Goal: Task Accomplishment & Management: Use online tool/utility

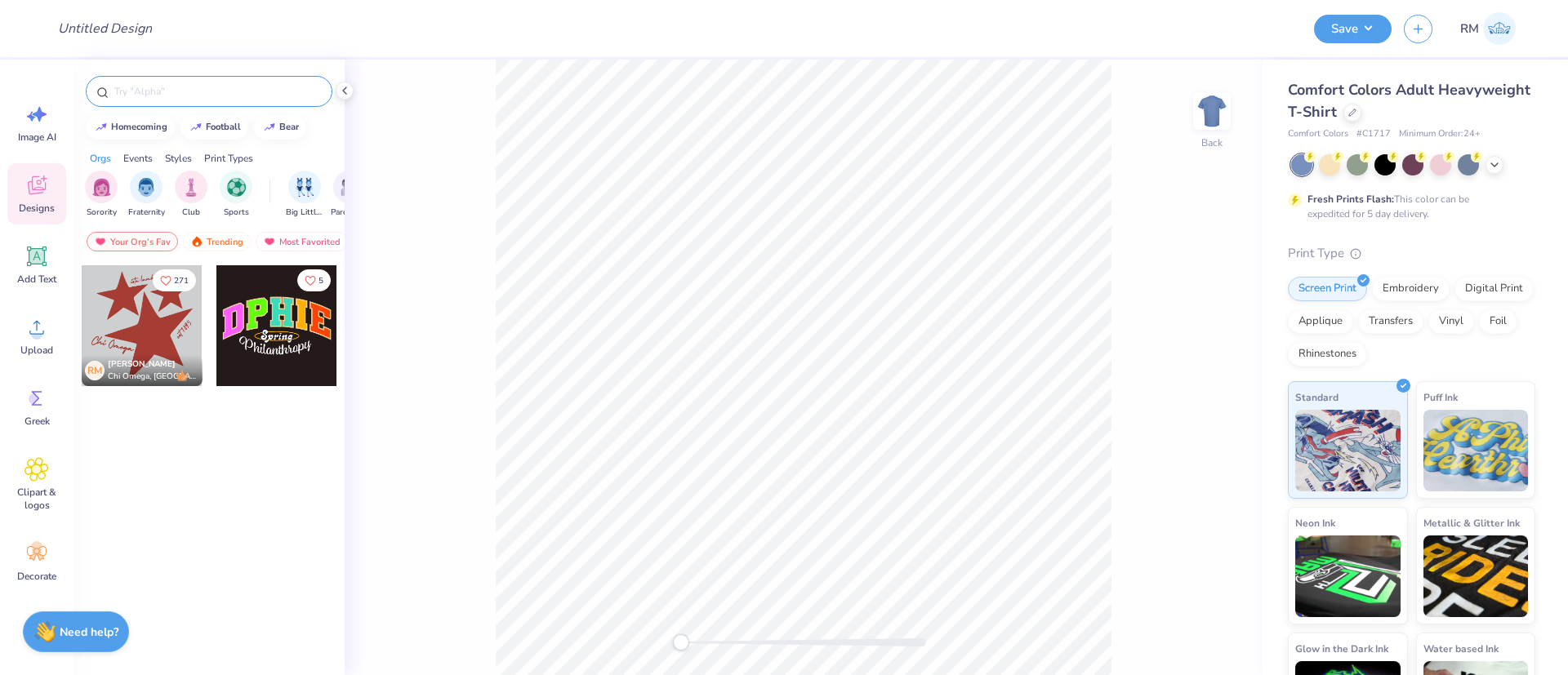
click at [148, 102] on div at bounding box center [209, 91] width 247 height 31
click at [147, 89] on input "text" at bounding box center [217, 92] width 209 height 16
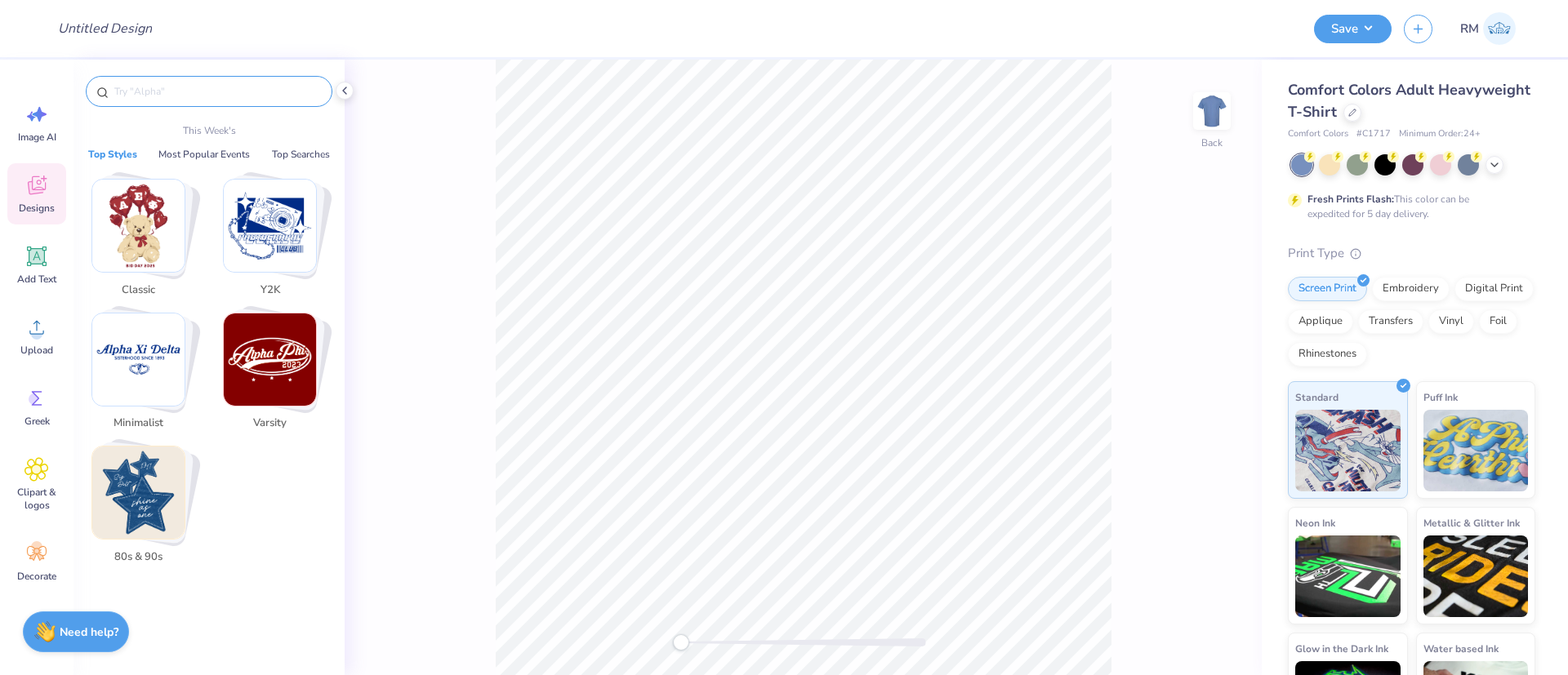
click at [217, 92] on input "text" at bounding box center [217, 92] width 209 height 16
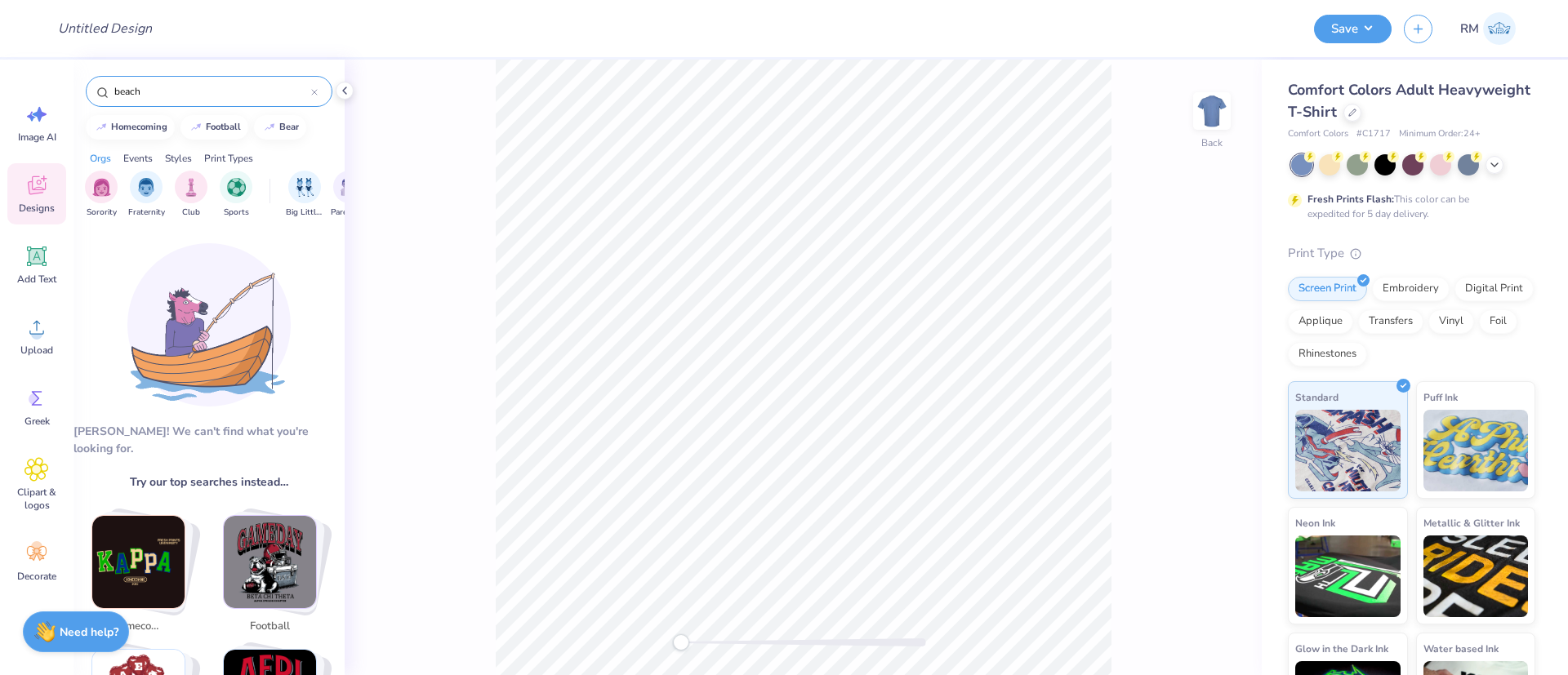
click at [202, 94] on input "beach" at bounding box center [211, 92] width 198 height 16
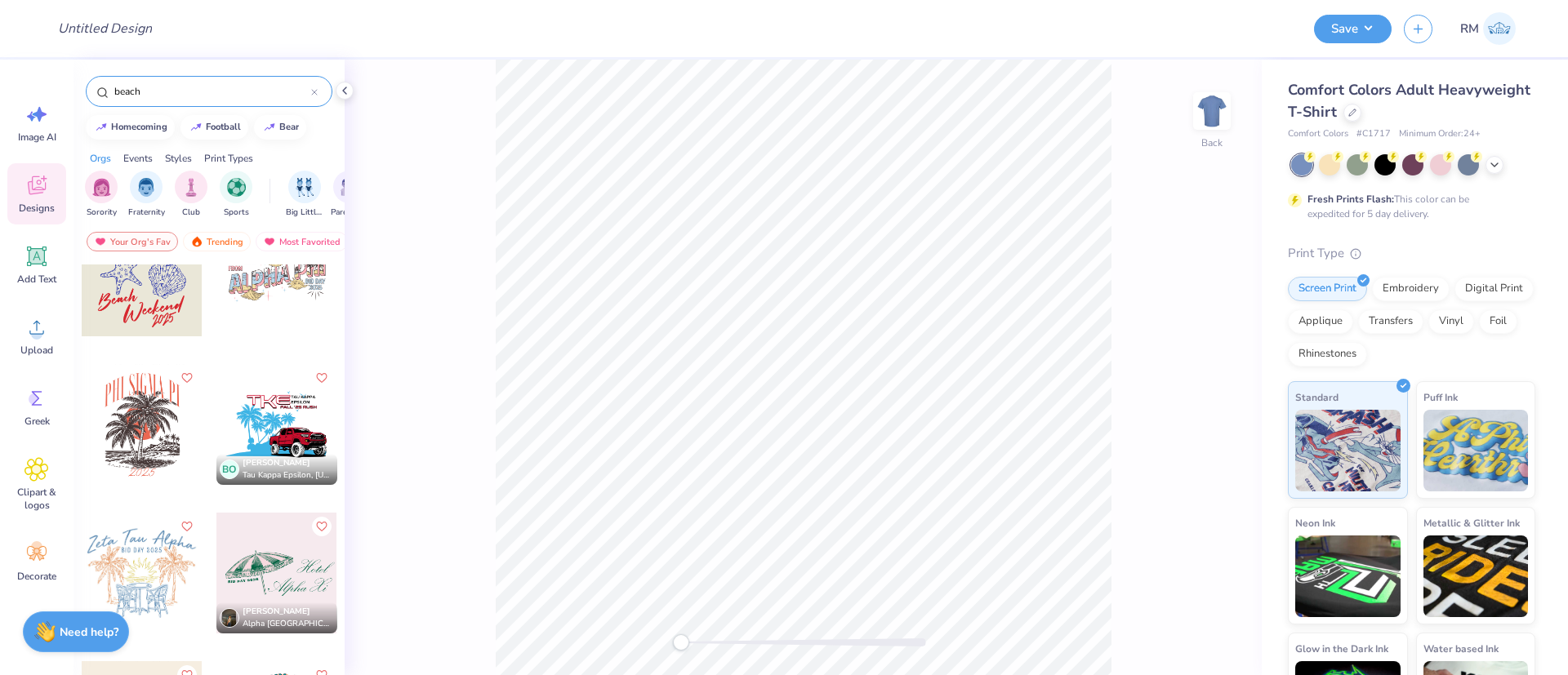
scroll to position [980, 0]
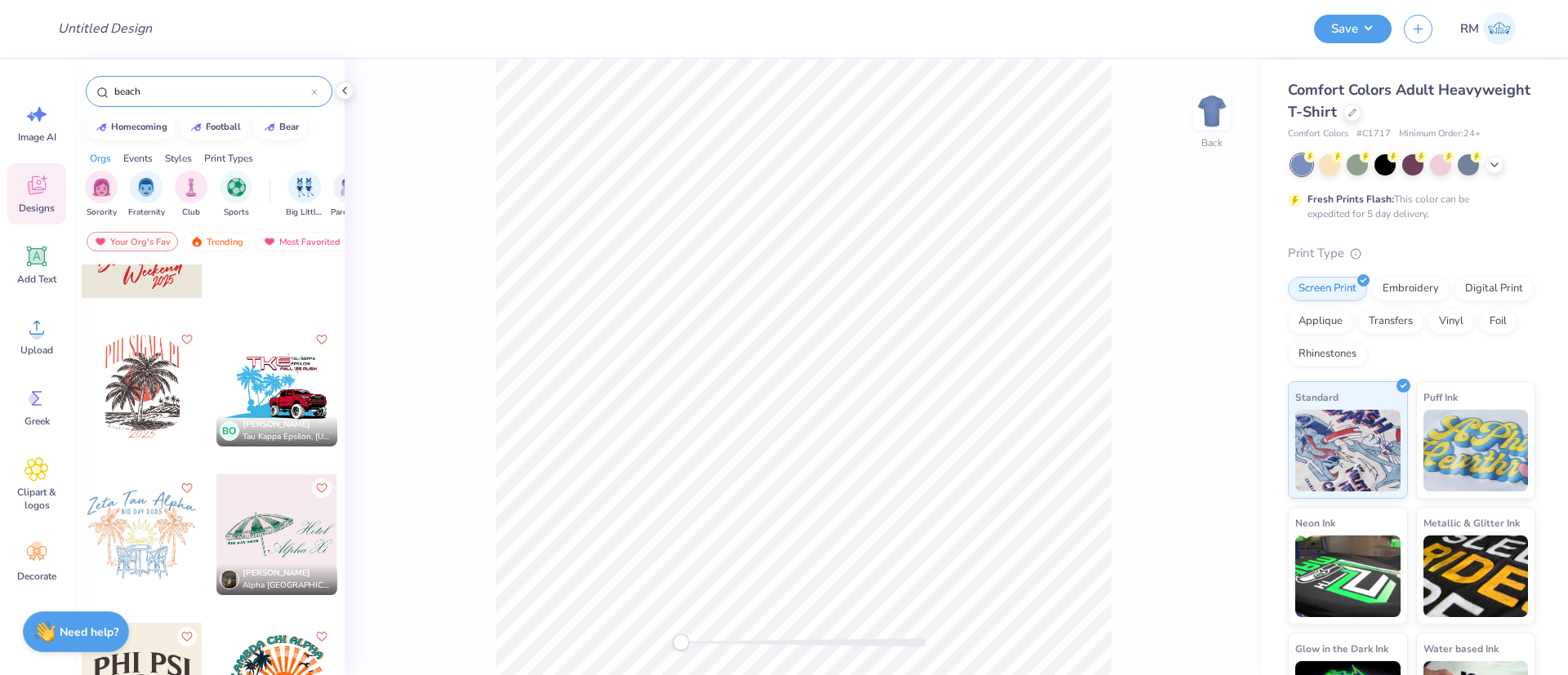
type input "beach"
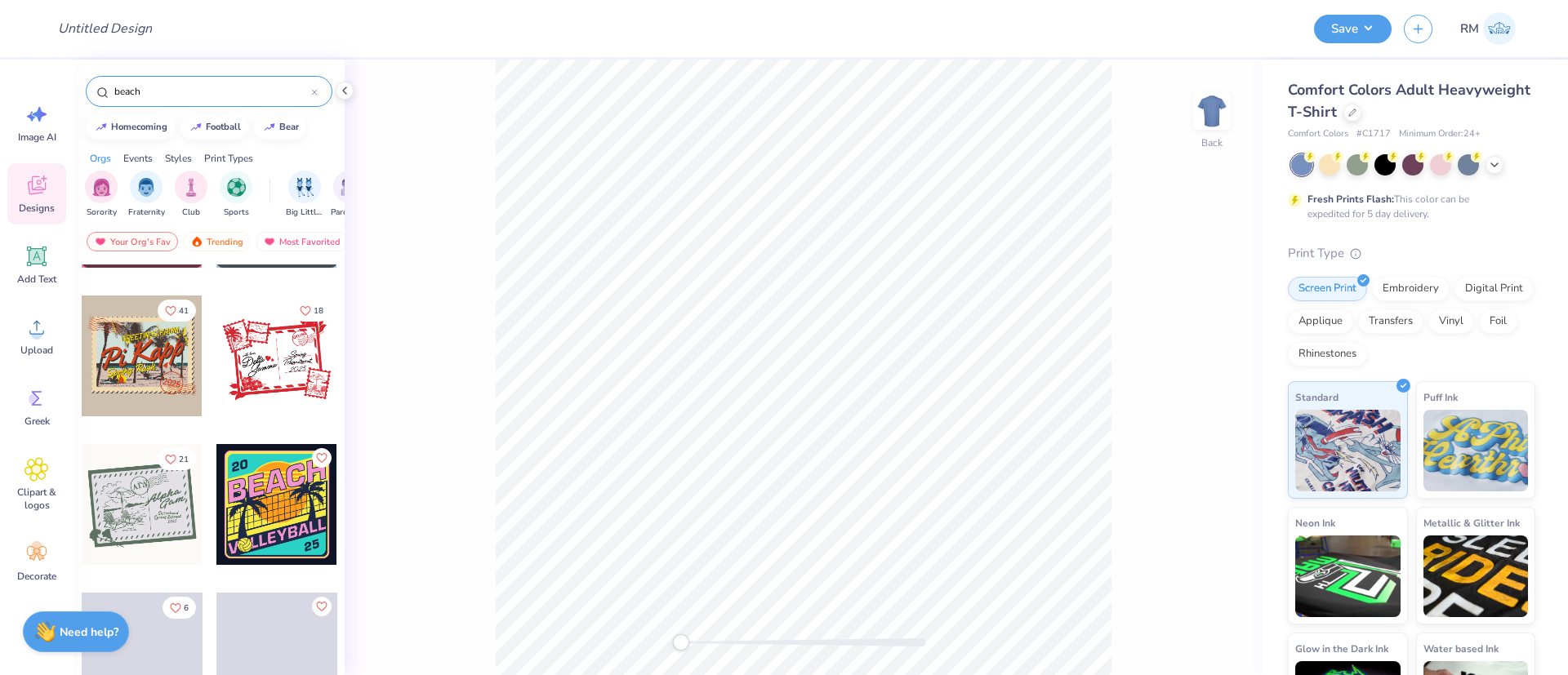
scroll to position [4653, 0]
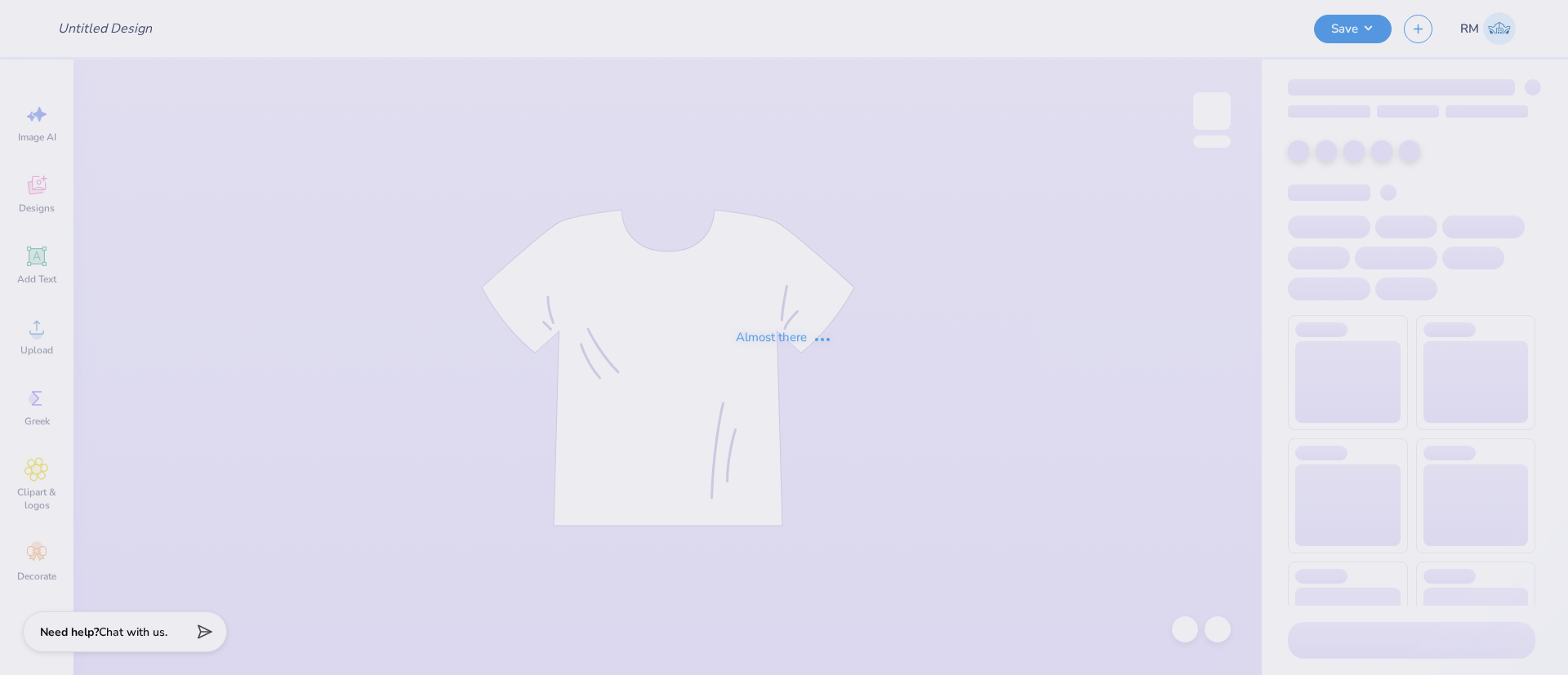
type input "Physical Therapy Club 2"
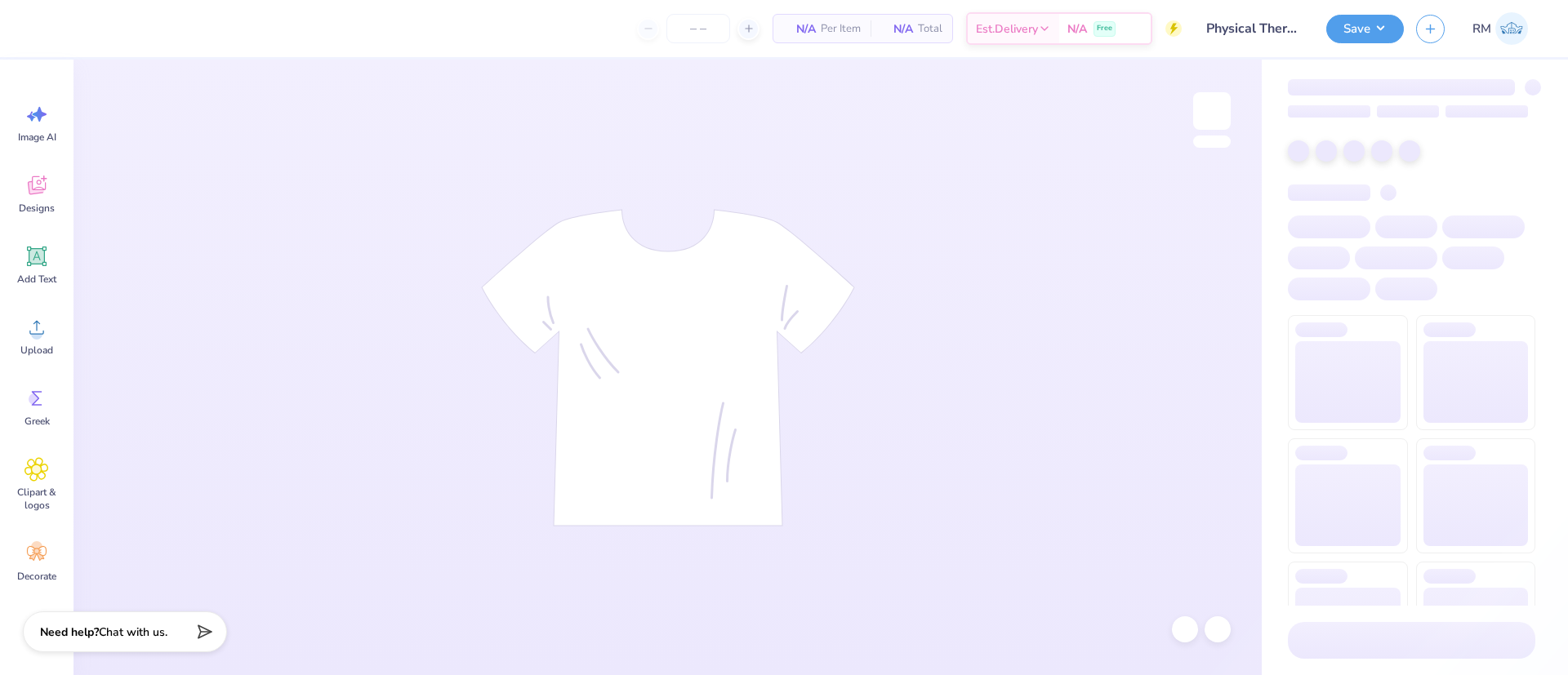
type input "24"
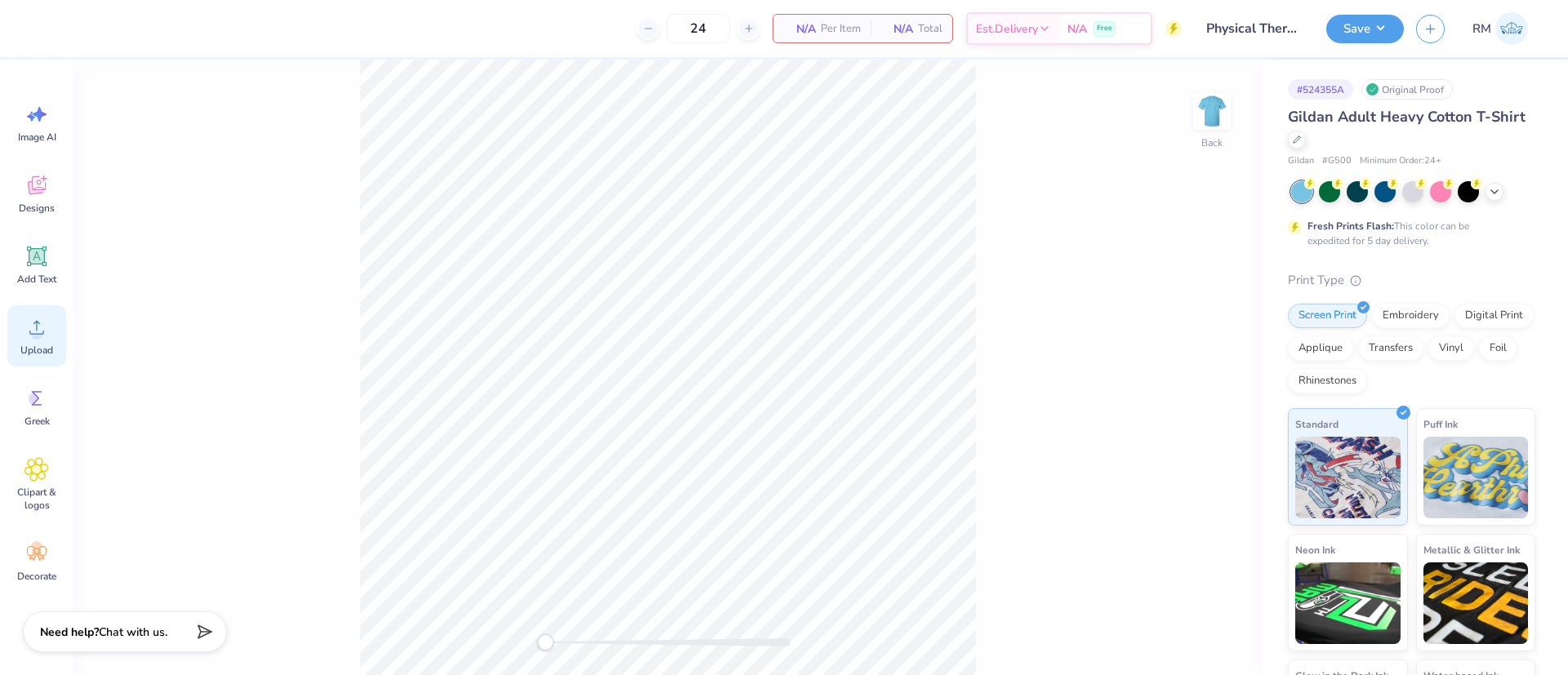
click at [39, 327] on icon at bounding box center [37, 327] width 25 height 25
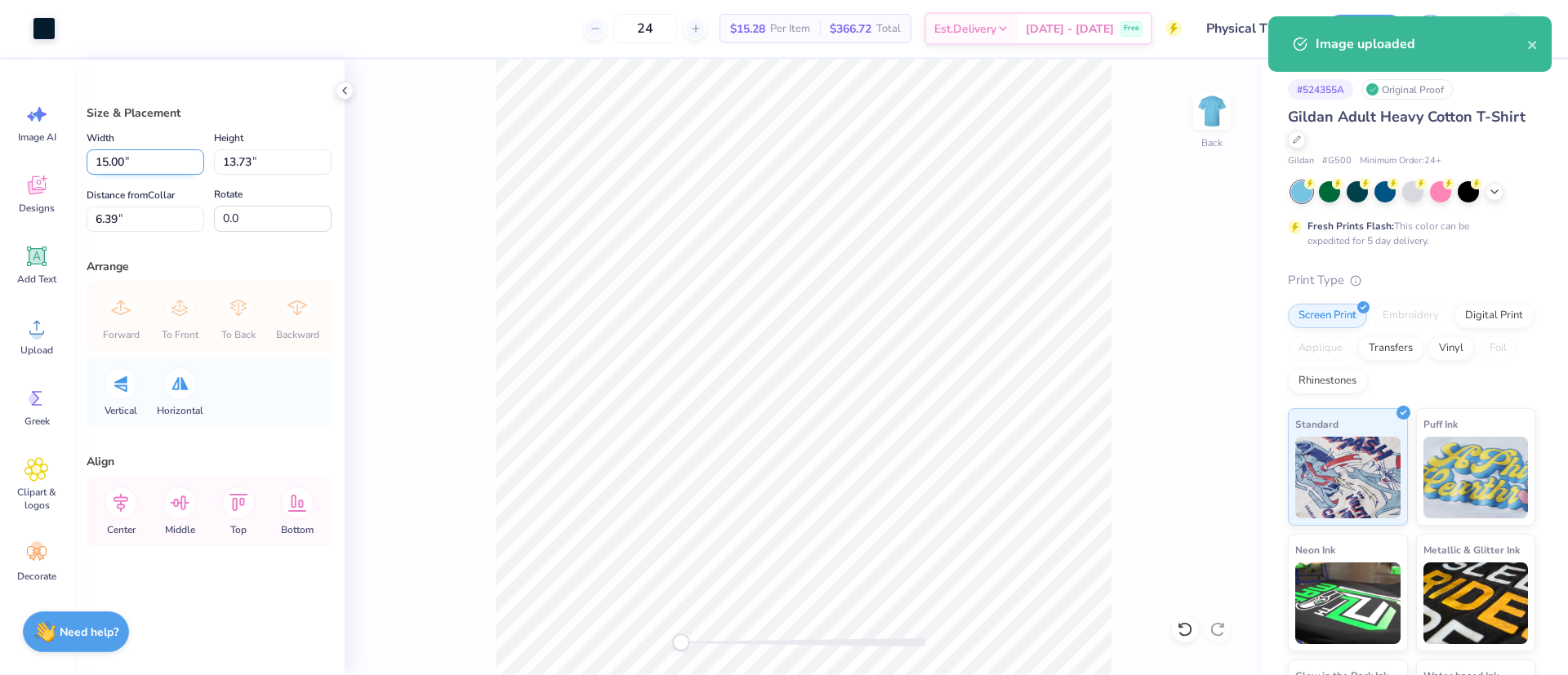
click at [121, 156] on input "15.00" at bounding box center [145, 161] width 118 height 25
type input "4"
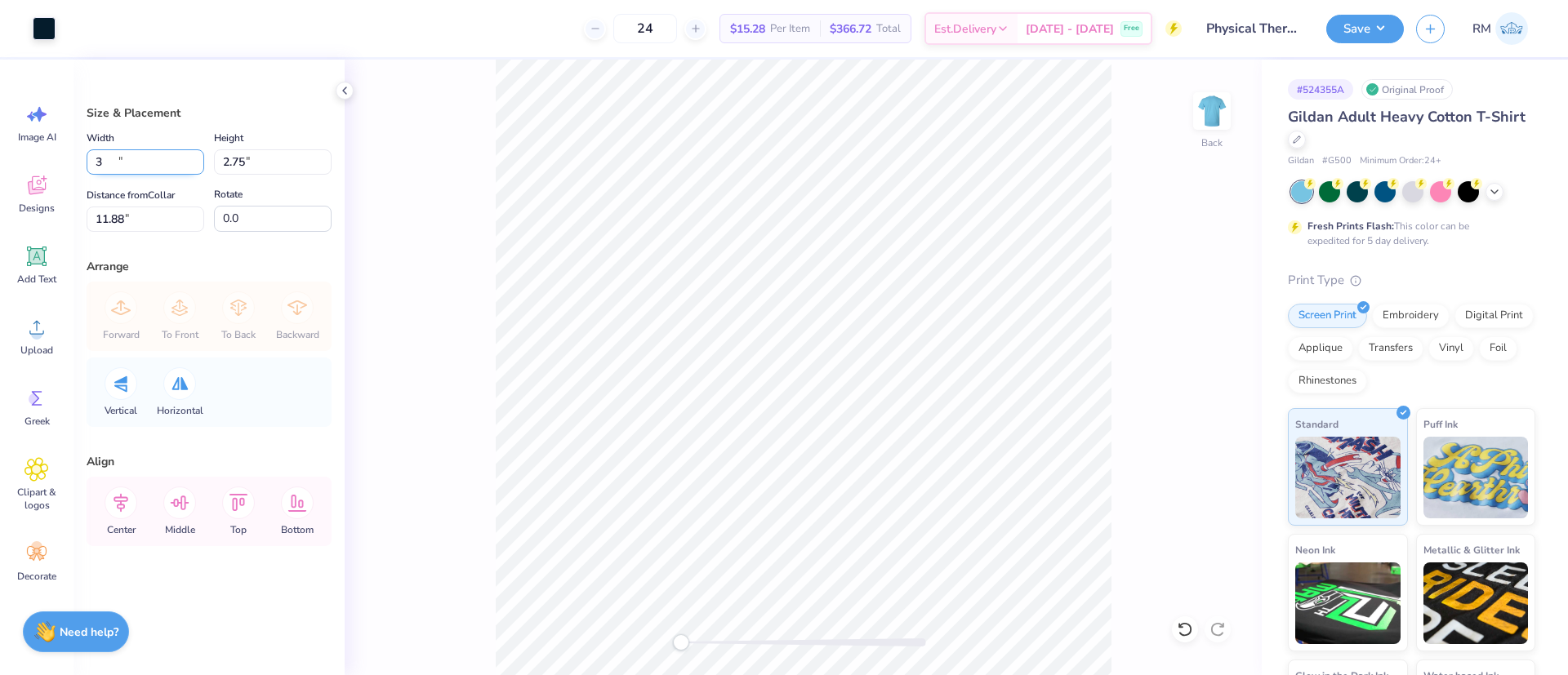
type input "3.00"
type input "2.75"
click at [121, 222] on input "11.88" at bounding box center [145, 218] width 118 height 25
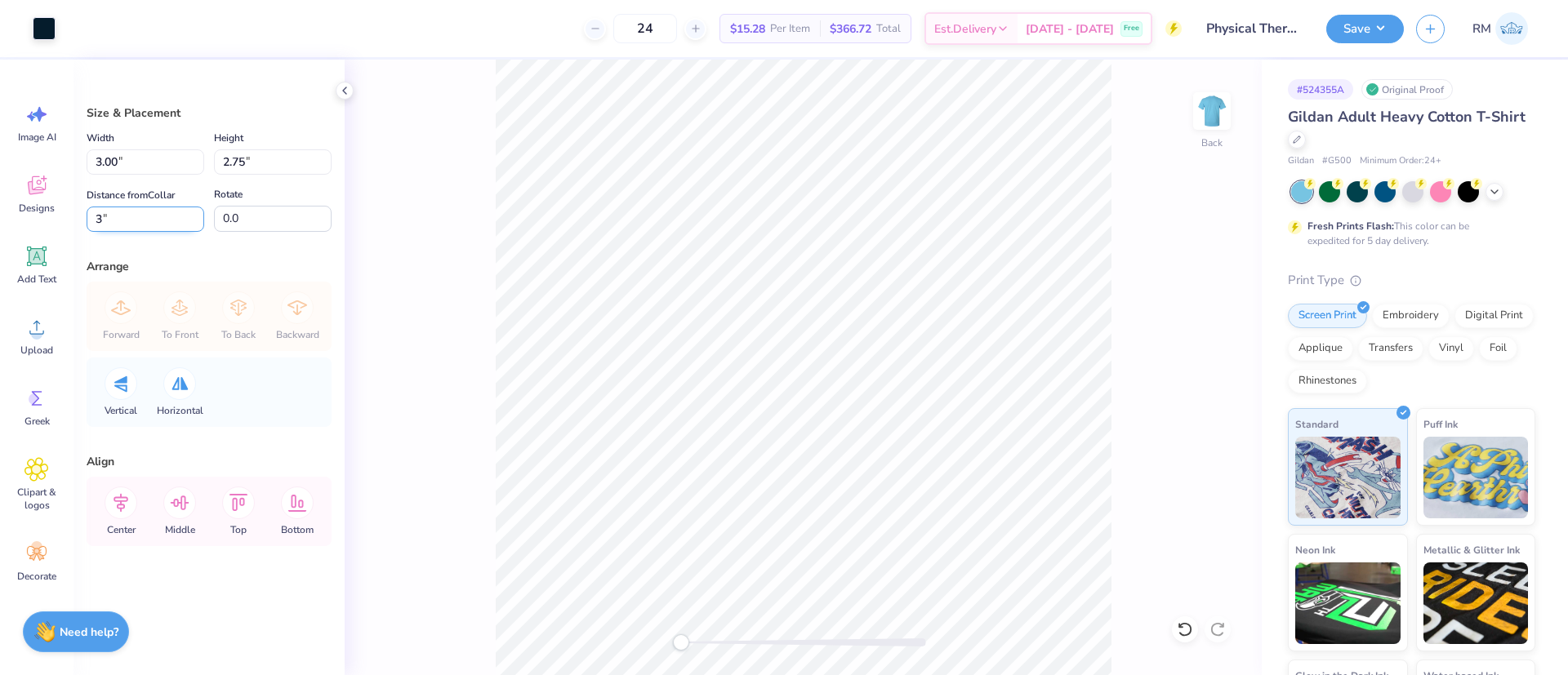
type input "3"
click at [1210, 125] on img at bounding box center [1212, 112] width 66 height 66
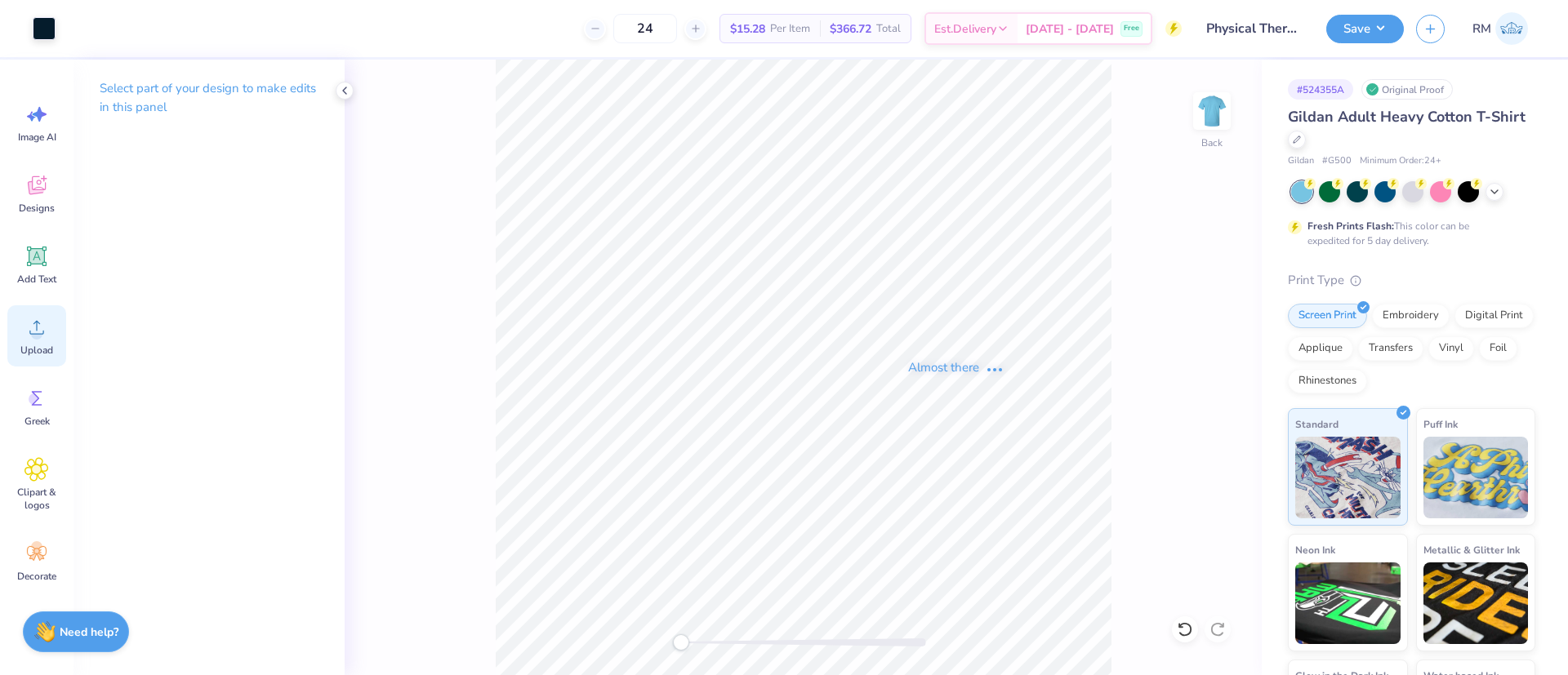
click at [26, 320] on icon at bounding box center [37, 327] width 25 height 25
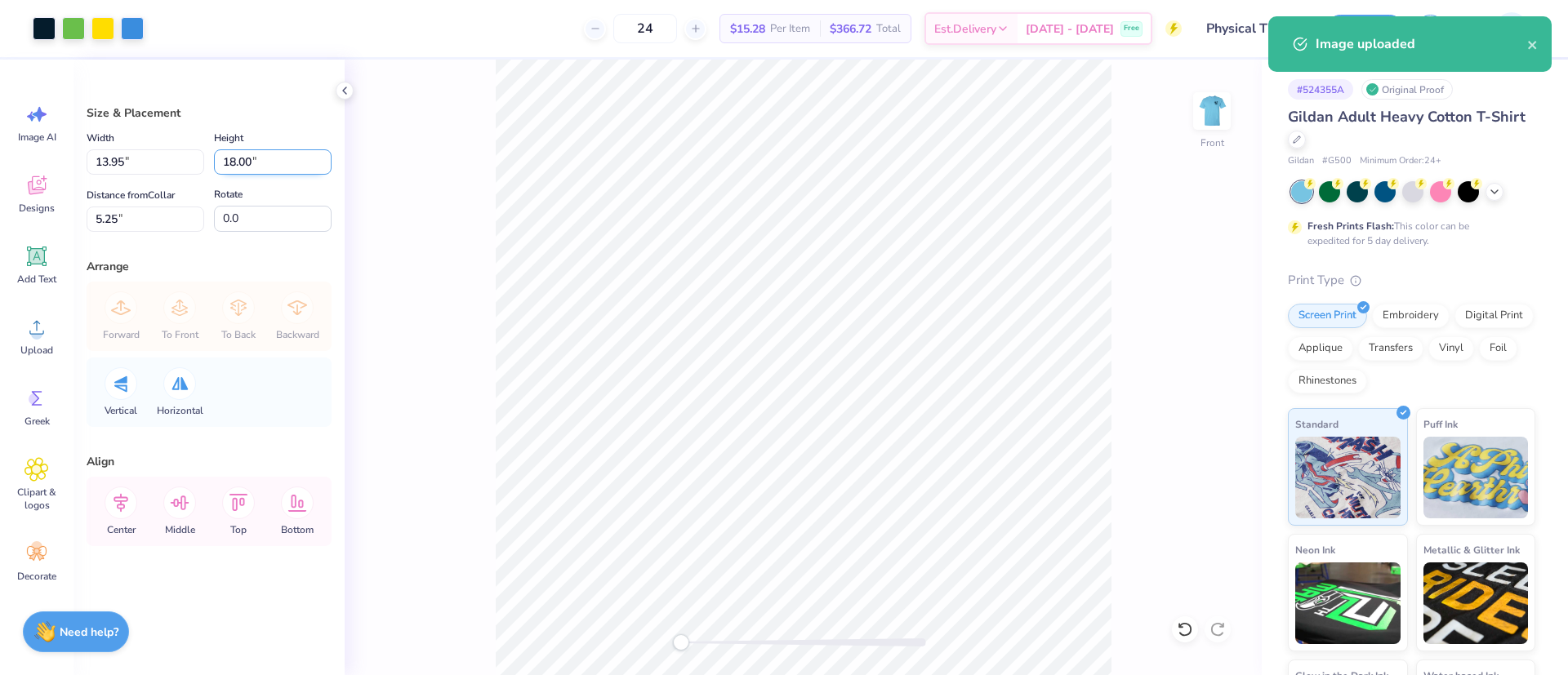
click at [245, 155] on input "18.00" at bounding box center [273, 161] width 118 height 25
click at [245, 157] on input "18.00" at bounding box center [273, 161] width 118 height 25
click at [157, 162] on input "13.95" at bounding box center [145, 161] width 118 height 25
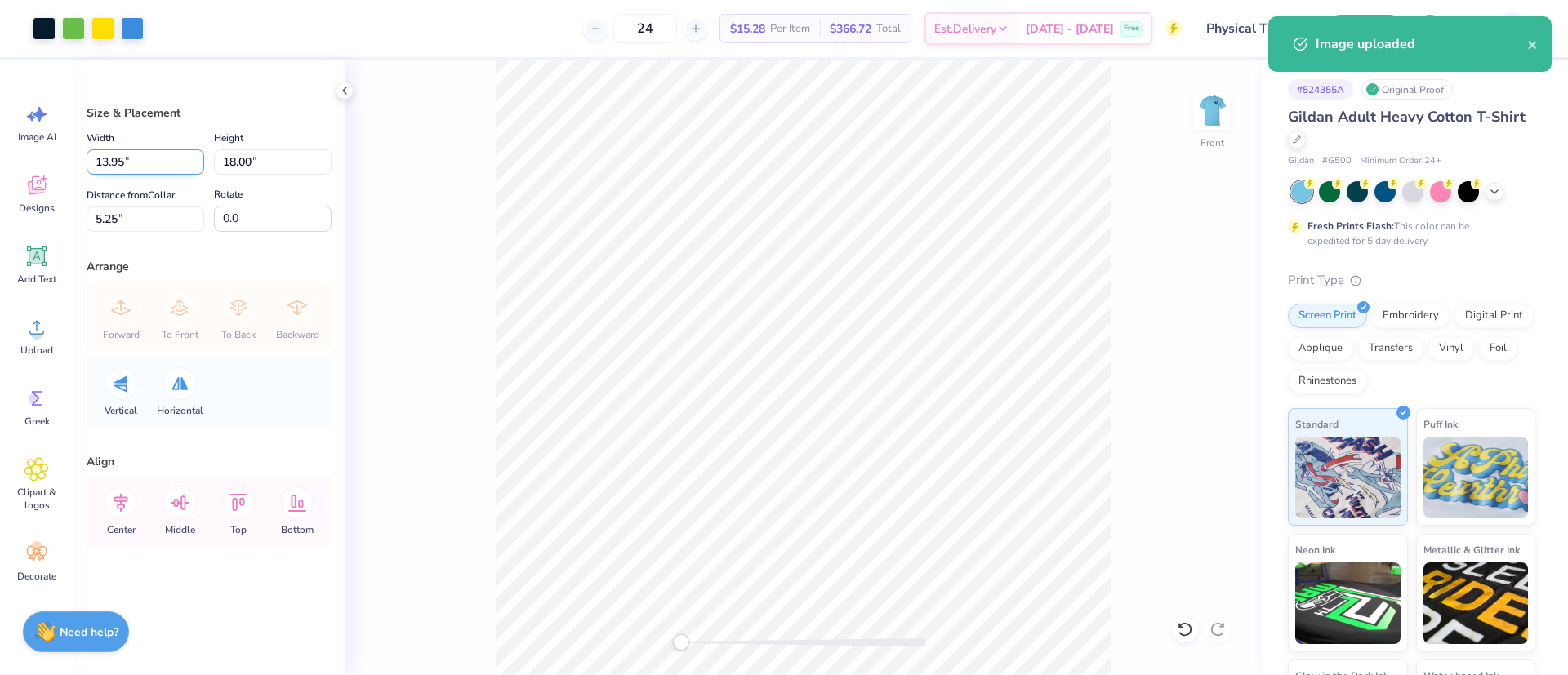
click at [157, 162] on input "13.95" at bounding box center [145, 161] width 118 height 25
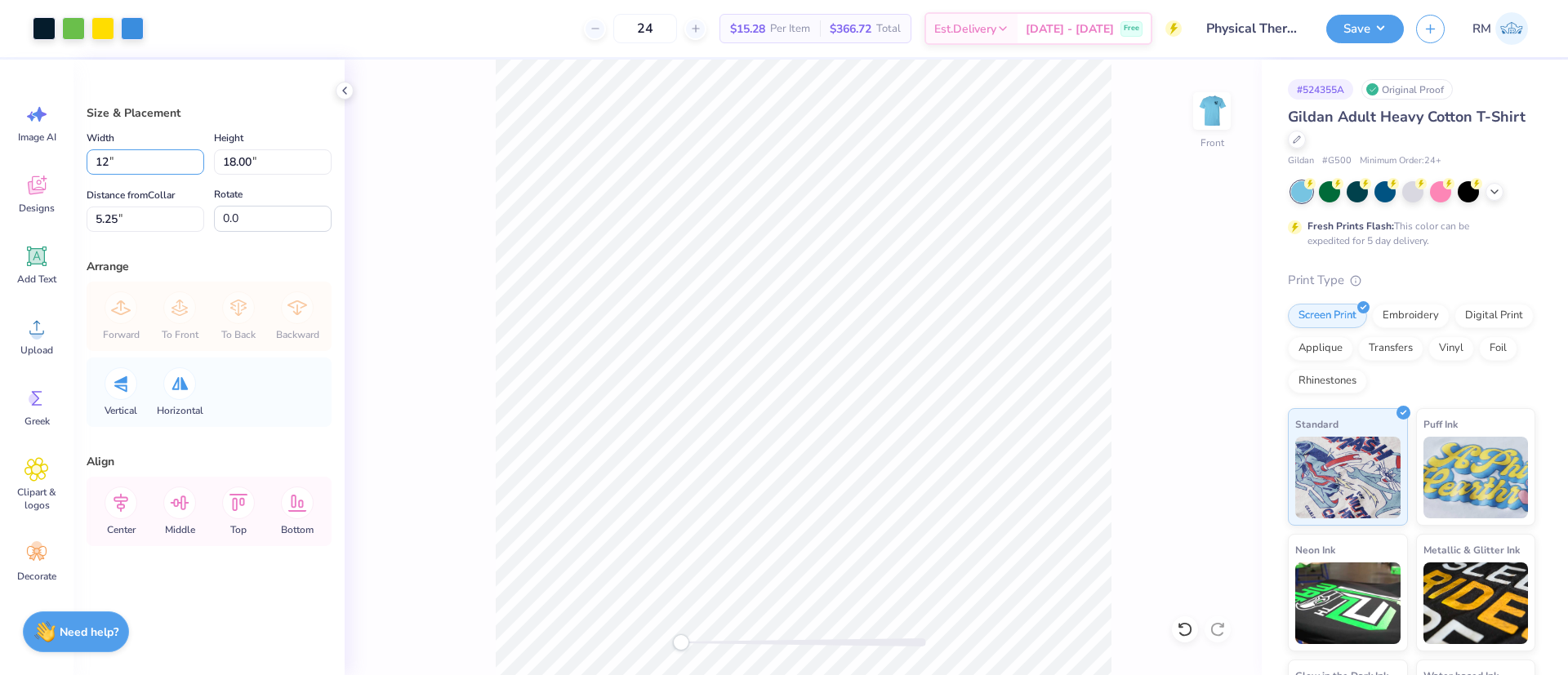
type input "12.00"
type input "15.49"
type input "6.51"
click at [224, 158] on input "15.49" at bounding box center [273, 161] width 118 height 25
click at [223, 158] on input "15.49" at bounding box center [273, 161] width 118 height 25
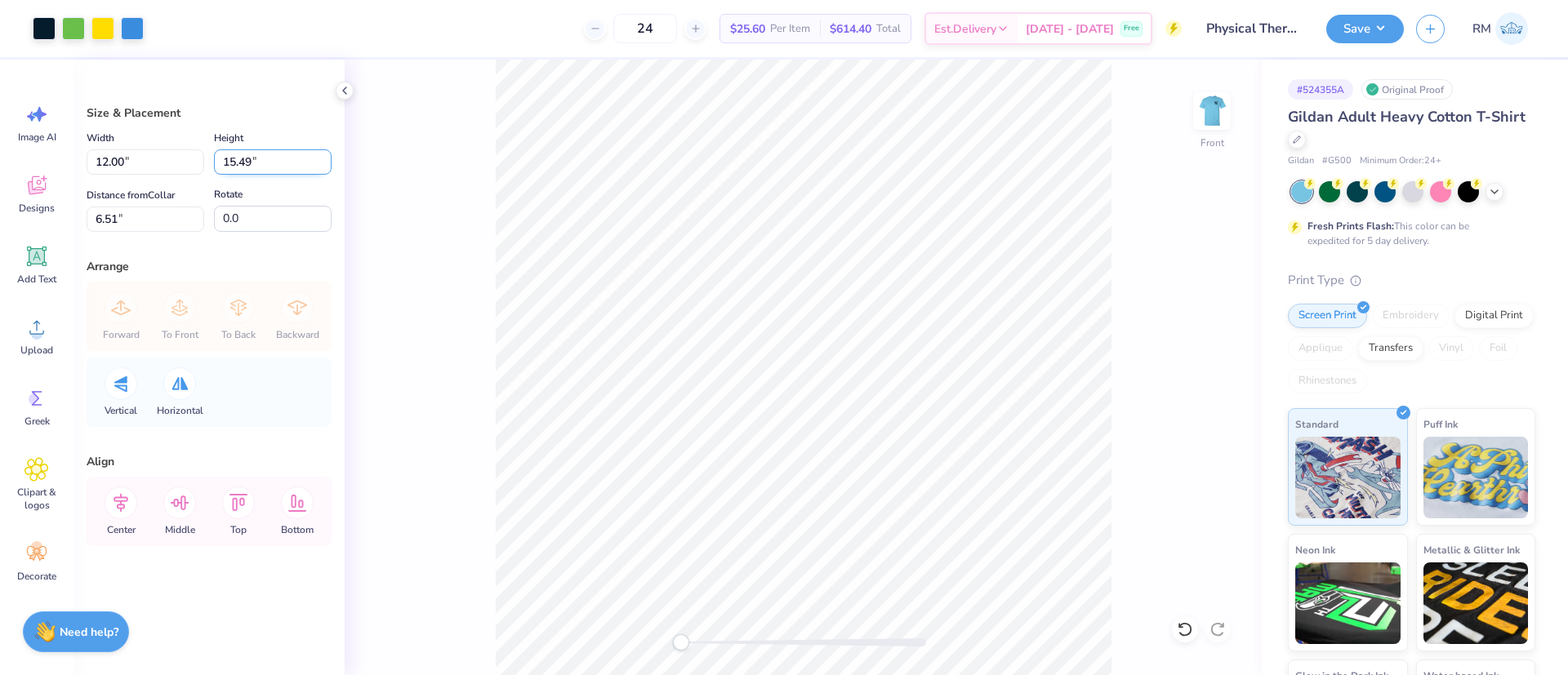
click at [223, 158] on input "15.49" at bounding box center [273, 161] width 118 height 25
type input "15"
type input "11.62"
type input "15.00"
click at [123, 215] on input "6.75" at bounding box center [145, 218] width 118 height 25
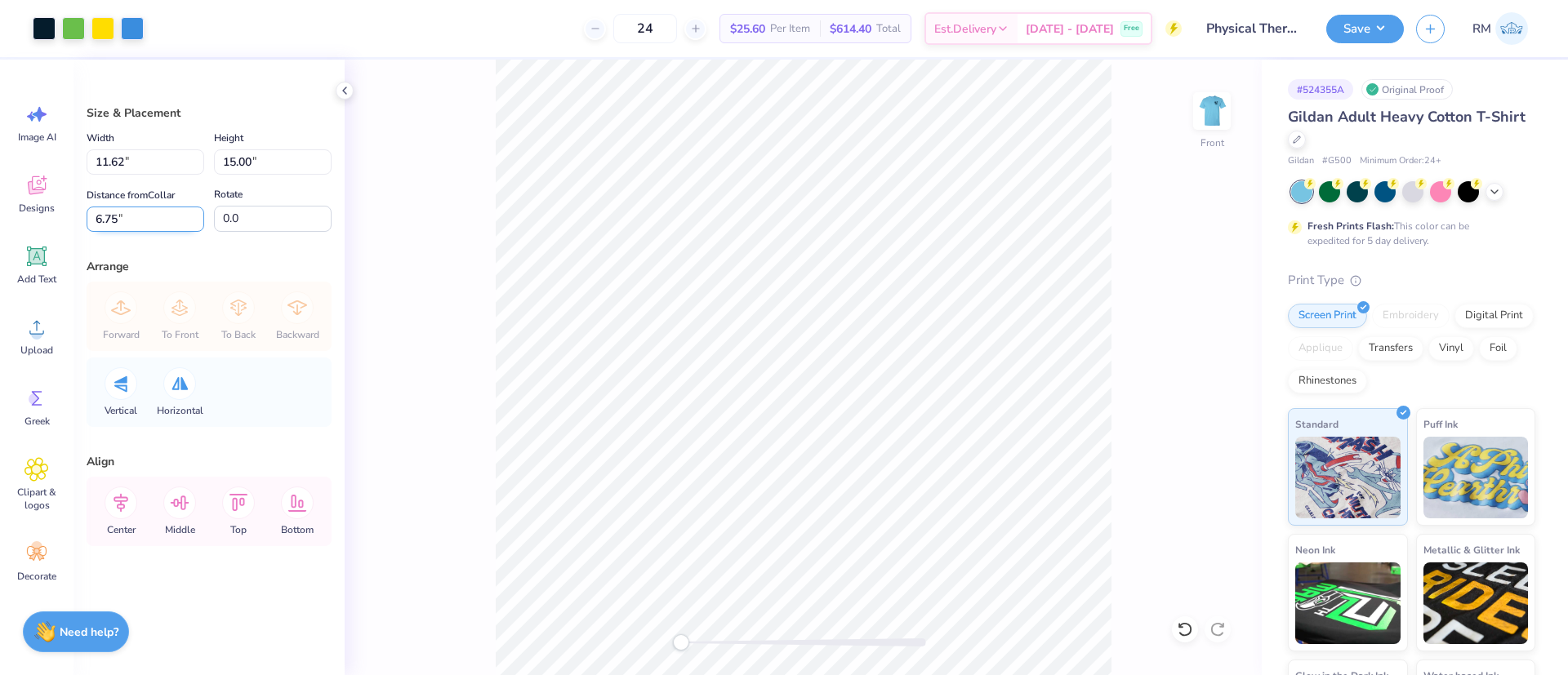
click at [123, 215] on input "6.75" at bounding box center [145, 218] width 118 height 25
type input "3"
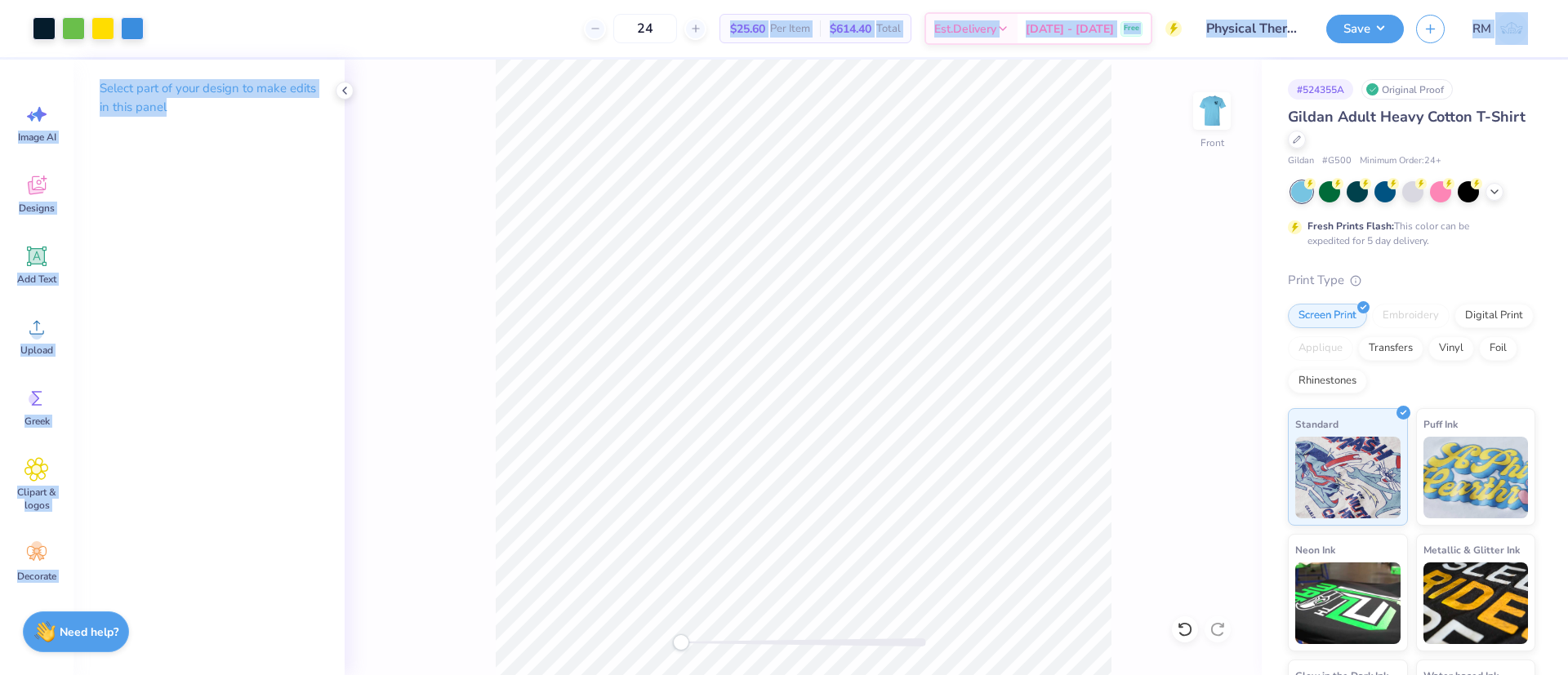
click at [1076, 537] on div "Art colors 24 $25.60 Per Item $614.40 Total Est. Delivery [DATE] - [DATE] Free …" at bounding box center [784, 338] width 1568 height 675
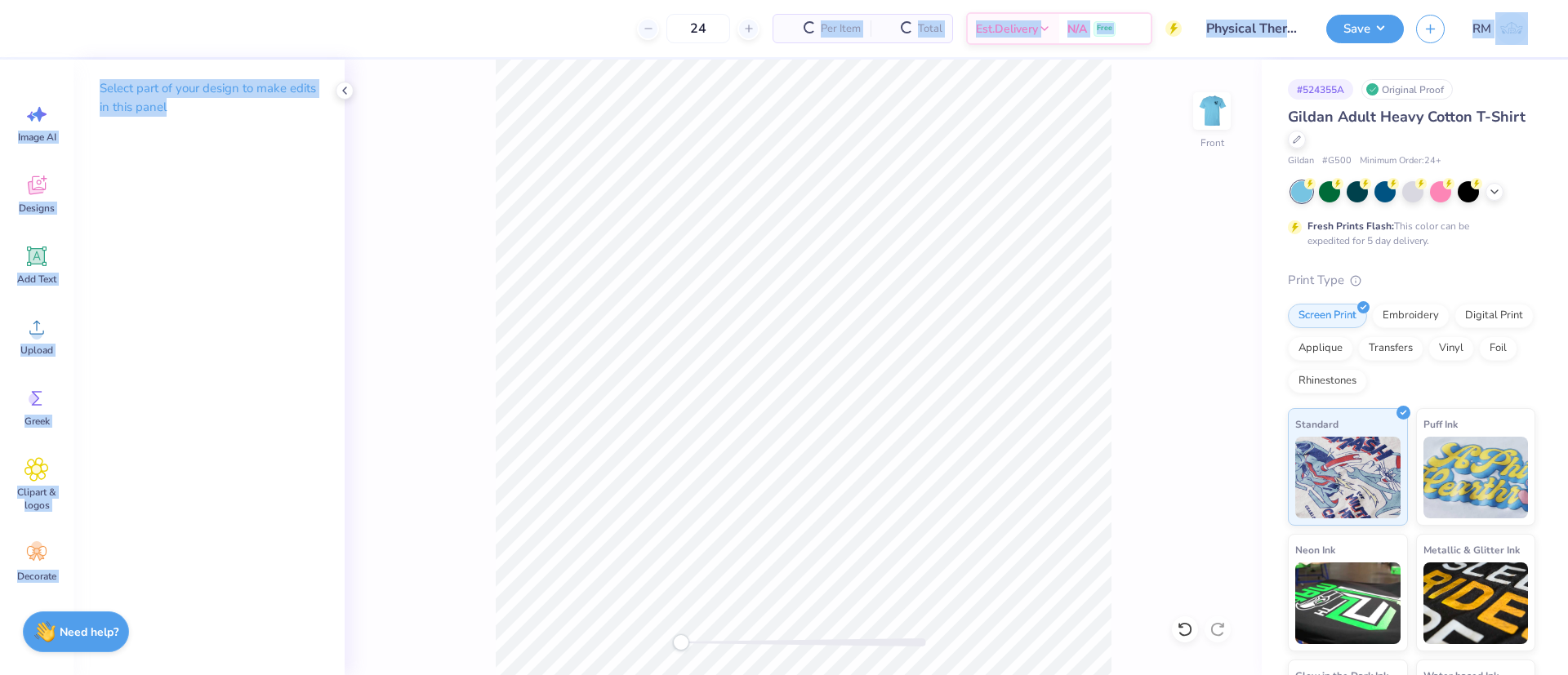
click at [488, 326] on div "Front" at bounding box center [803, 367] width 917 height 615
click at [87, 265] on div "Select part of your design to make edits in this panel" at bounding box center [209, 367] width 271 height 615
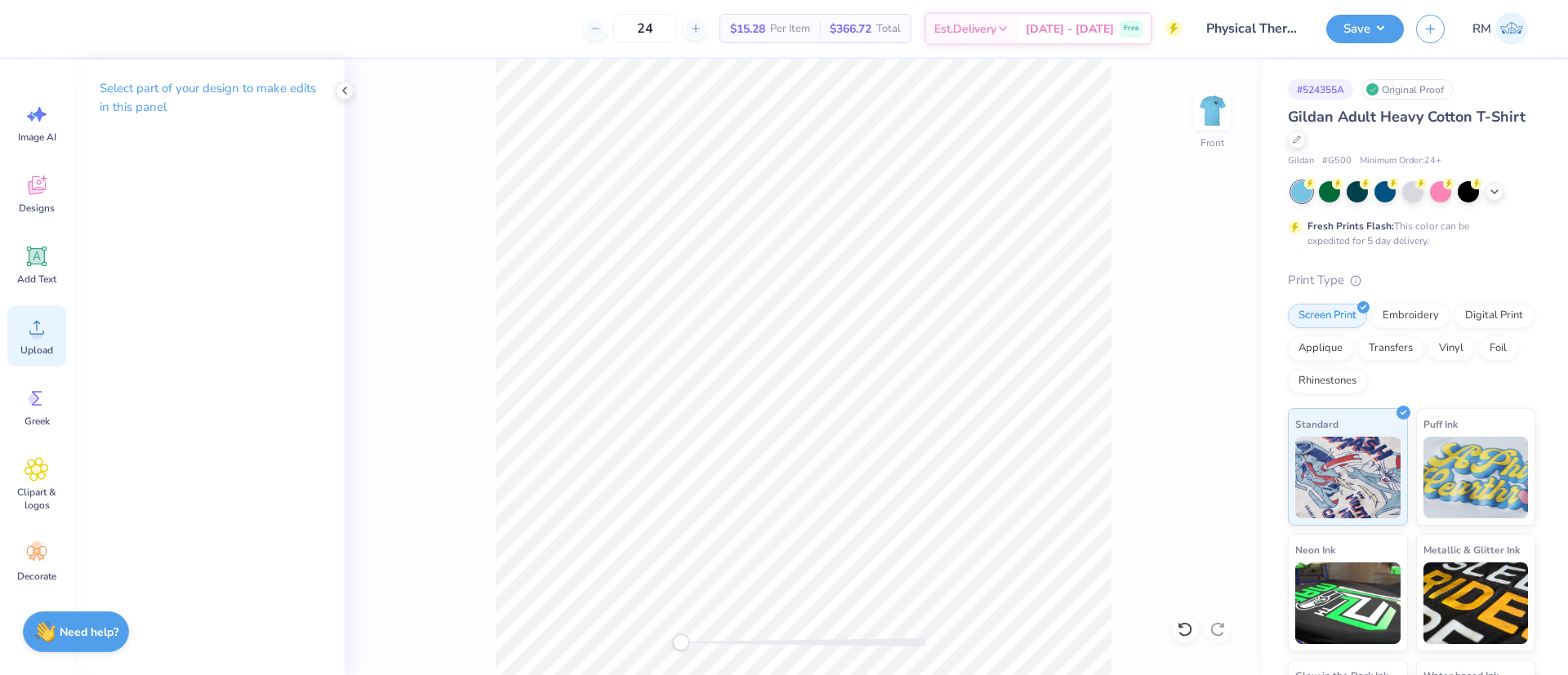
click at [47, 335] on icon at bounding box center [37, 327] width 25 height 25
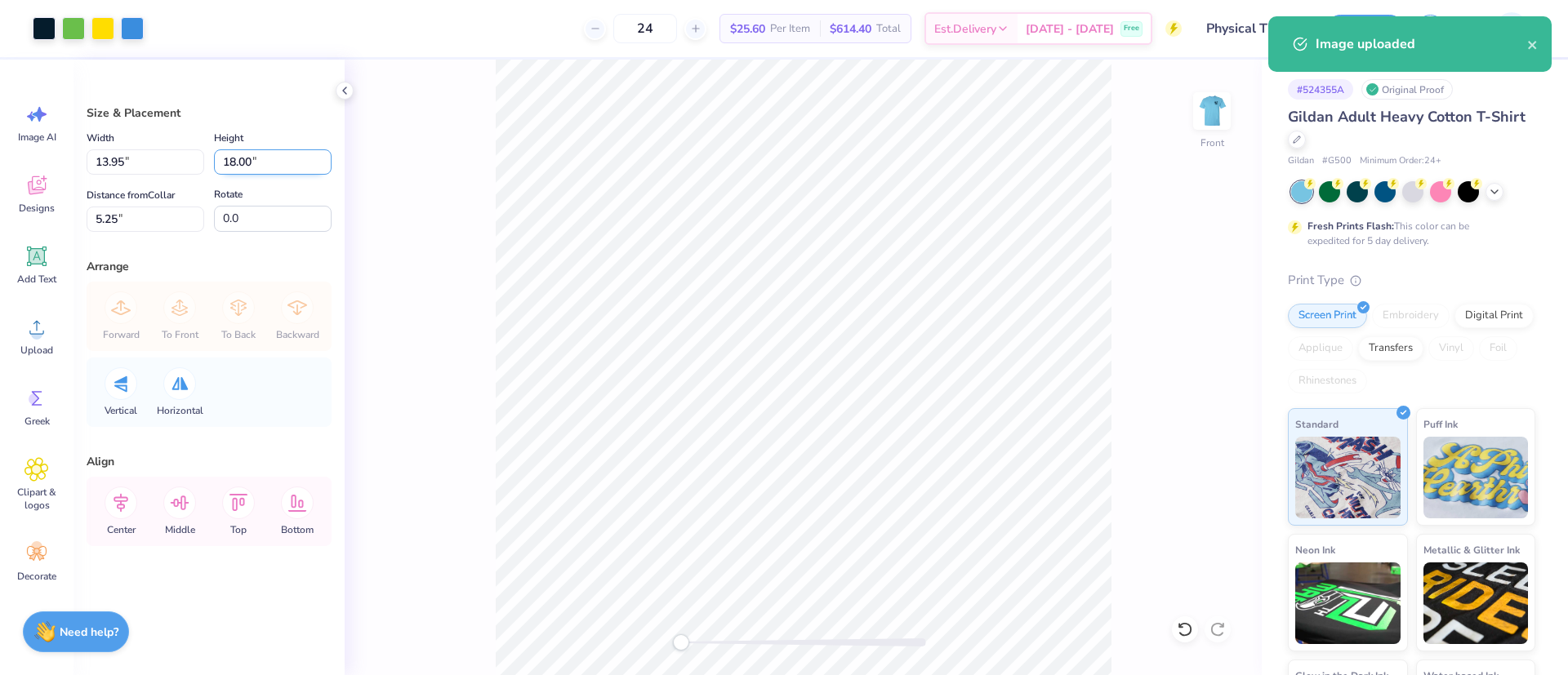
click at [244, 161] on input "18.00" at bounding box center [273, 161] width 118 height 25
type input "15"
type input "11.62"
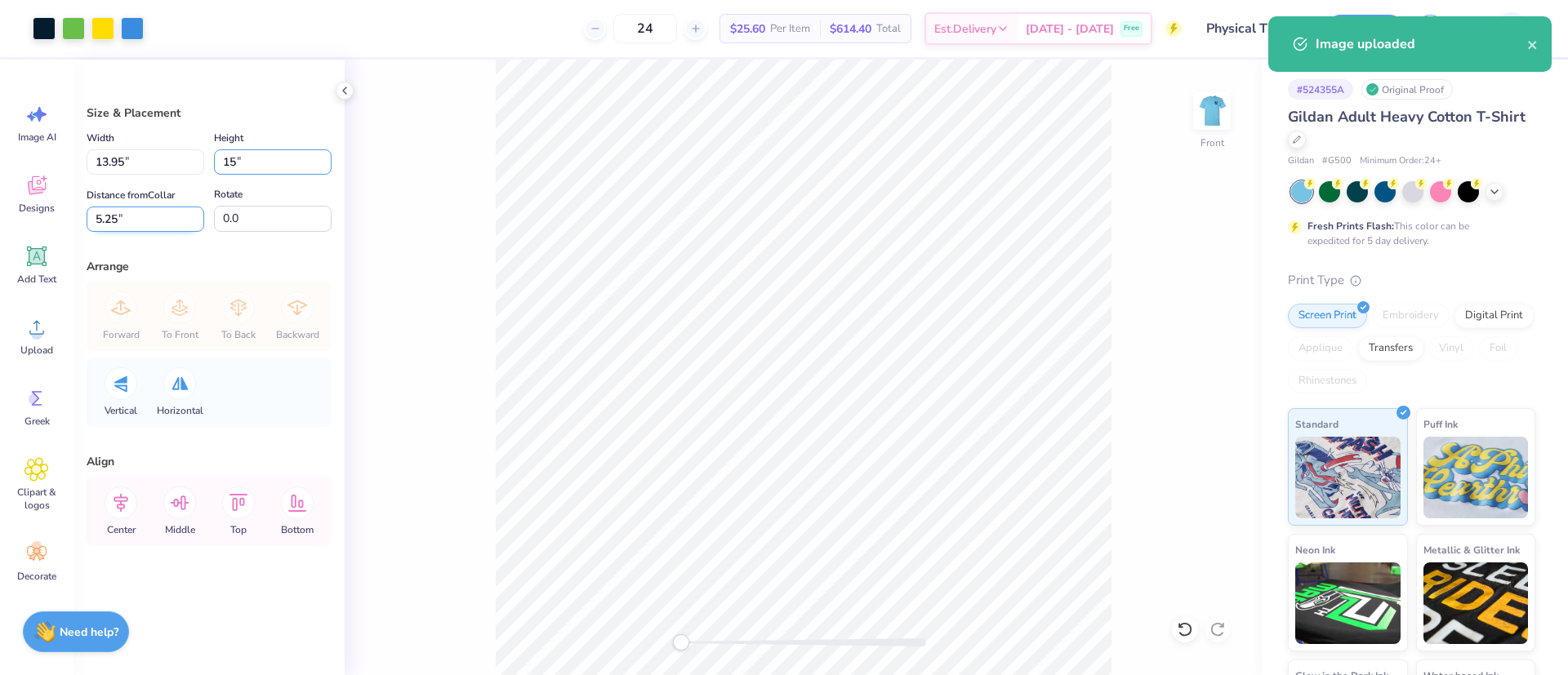
type input "15.00"
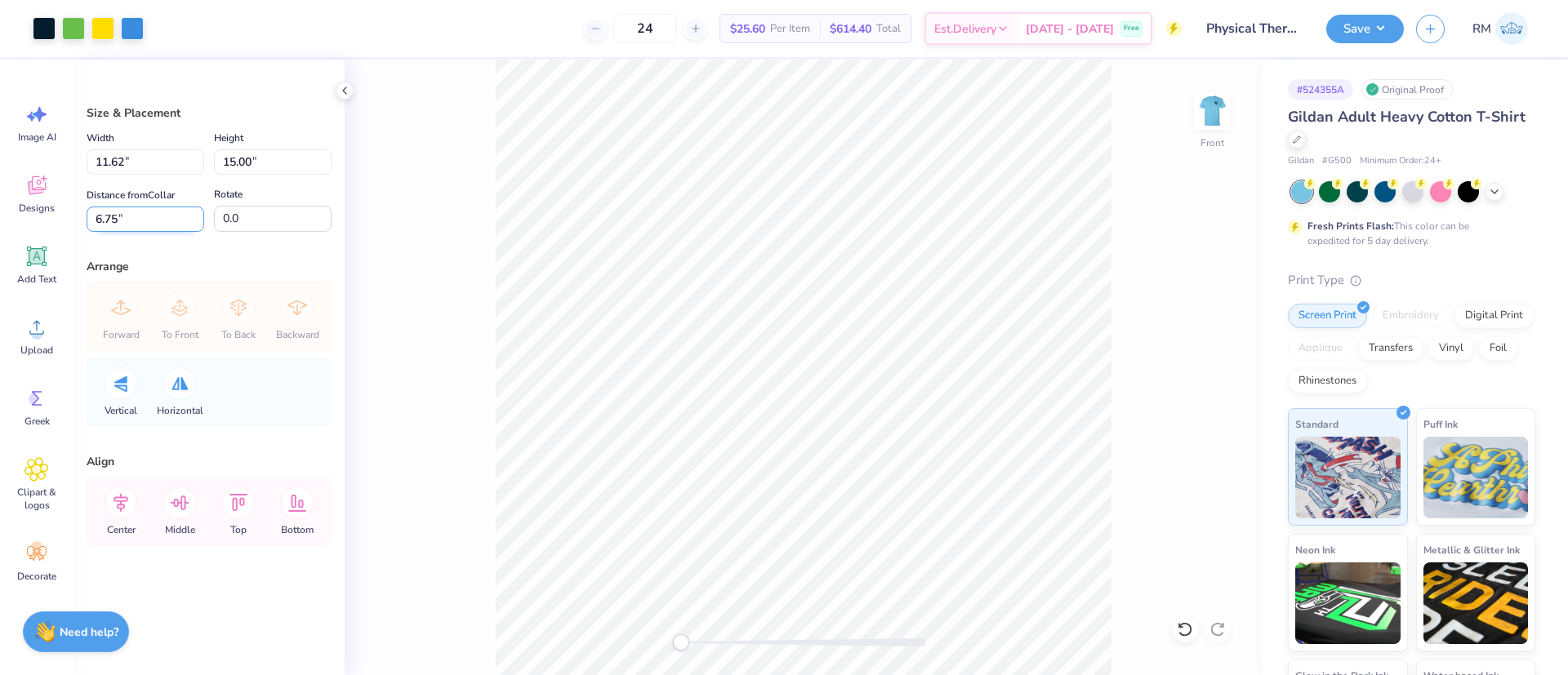
click at [133, 224] on input "6.75" at bounding box center [145, 218] width 118 height 25
type input "3"
click at [117, 513] on icon at bounding box center [121, 503] width 33 height 33
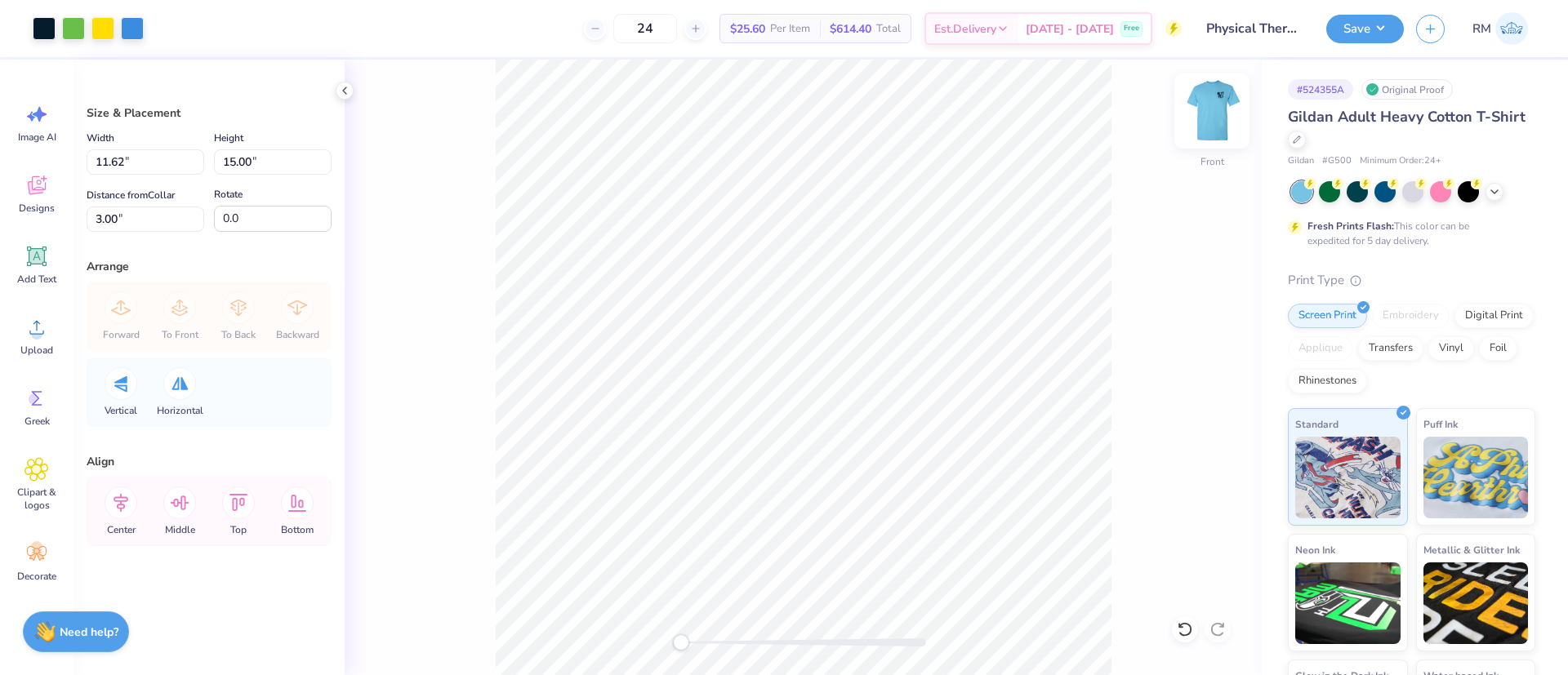
click at [1224, 112] on img at bounding box center [1212, 112] width 66 height 66
click at [1212, 102] on img at bounding box center [1212, 112] width 66 height 66
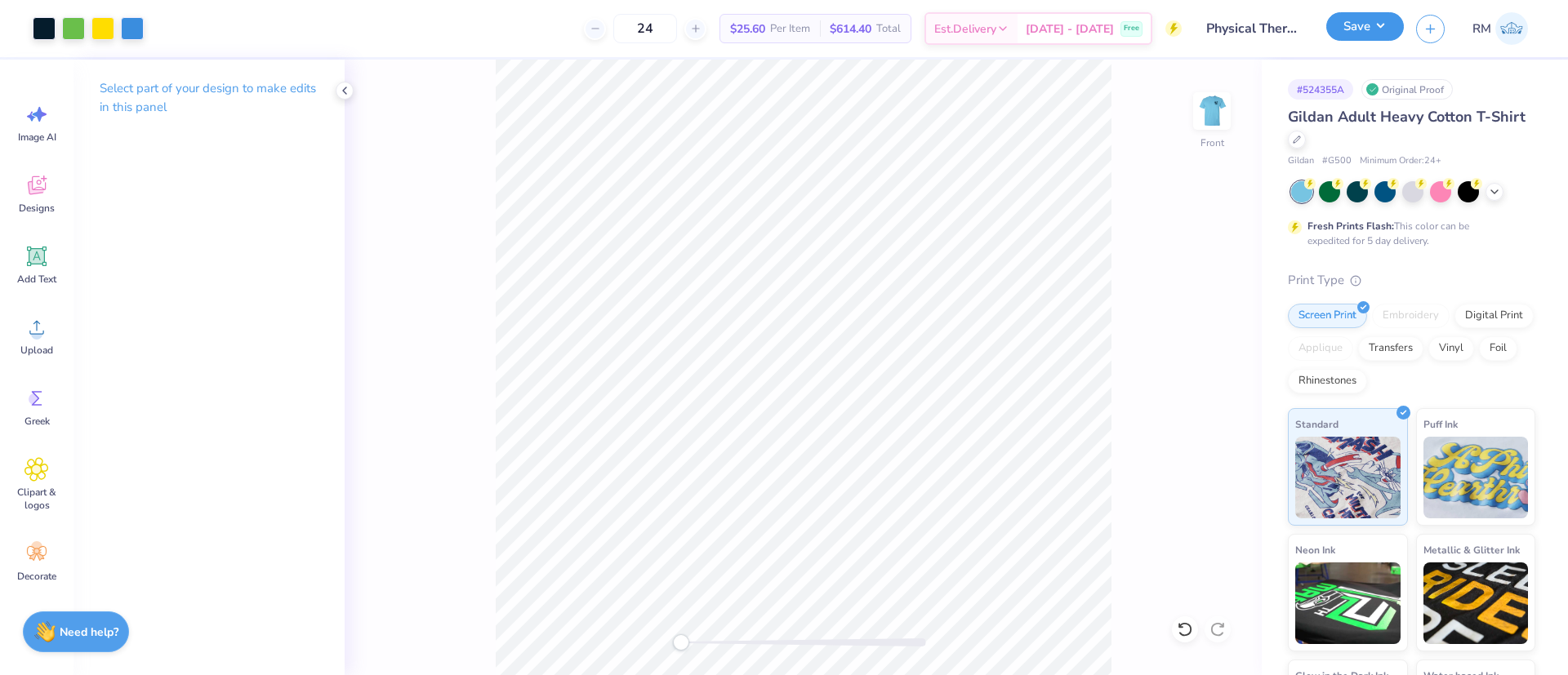
click at [1366, 31] on button "Save" at bounding box center [1365, 26] width 78 height 29
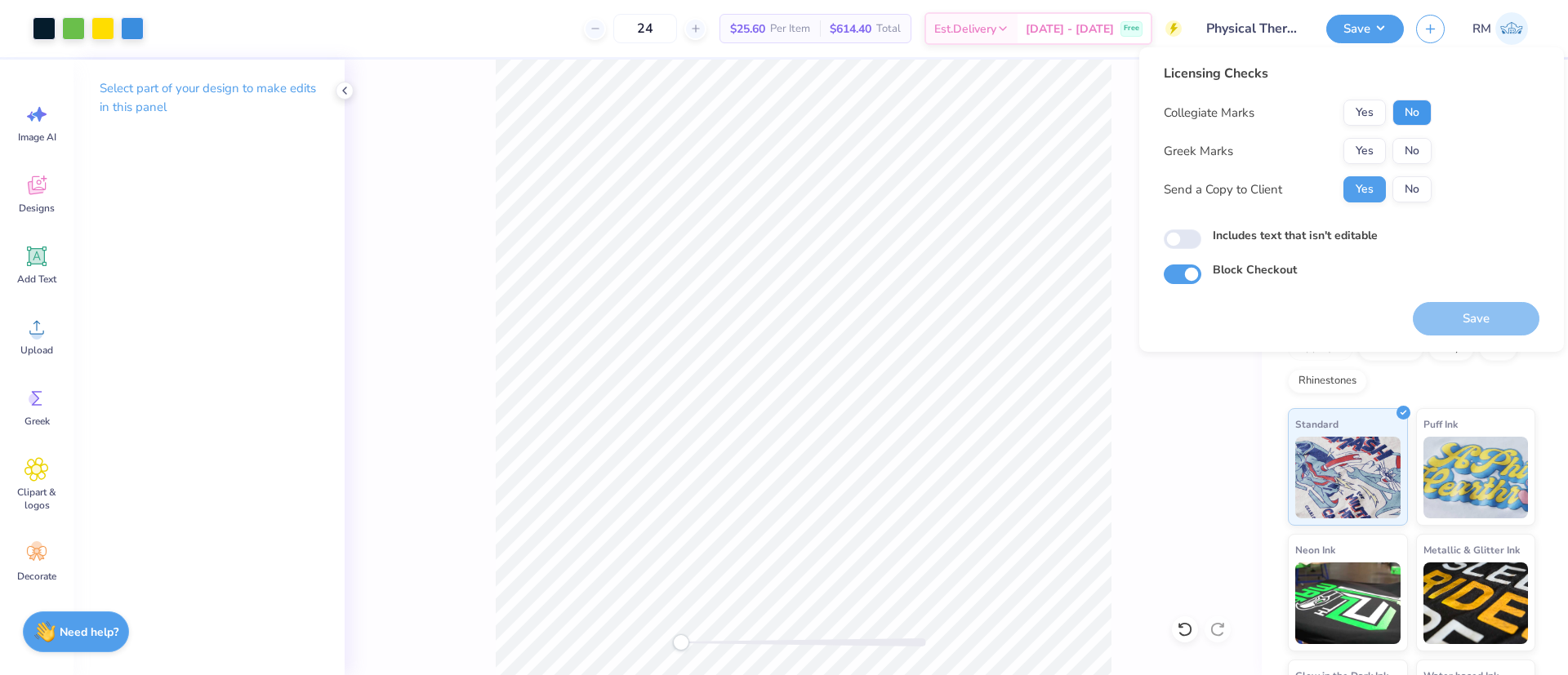
click at [1428, 101] on button "No" at bounding box center [1412, 112] width 39 height 26
click at [1423, 115] on button "No" at bounding box center [1412, 112] width 39 height 26
click at [1420, 150] on button "No" at bounding box center [1412, 151] width 39 height 26
click at [1470, 317] on button "Save" at bounding box center [1475, 319] width 127 height 34
click at [1396, 26] on button "Save" at bounding box center [1365, 26] width 78 height 29
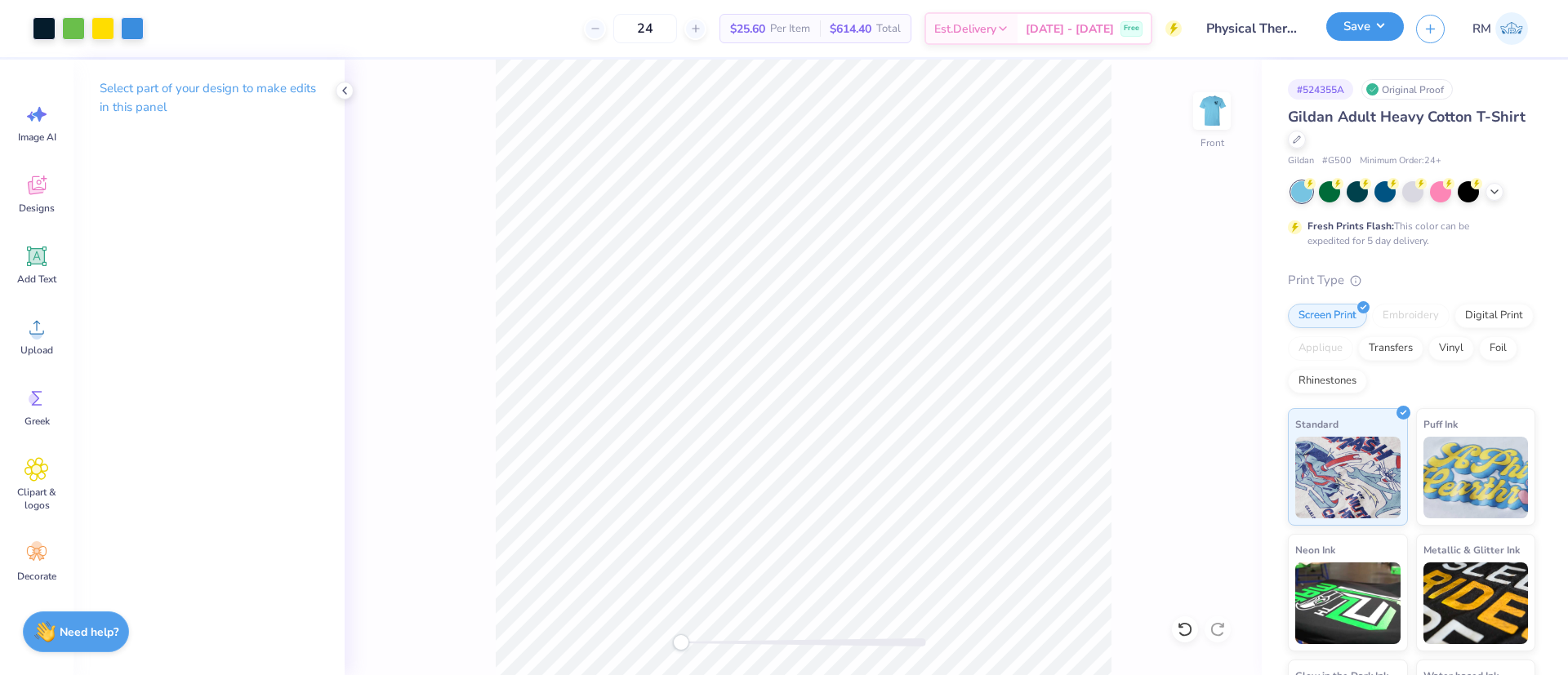
click at [1392, 27] on button "Save" at bounding box center [1365, 26] width 78 height 29
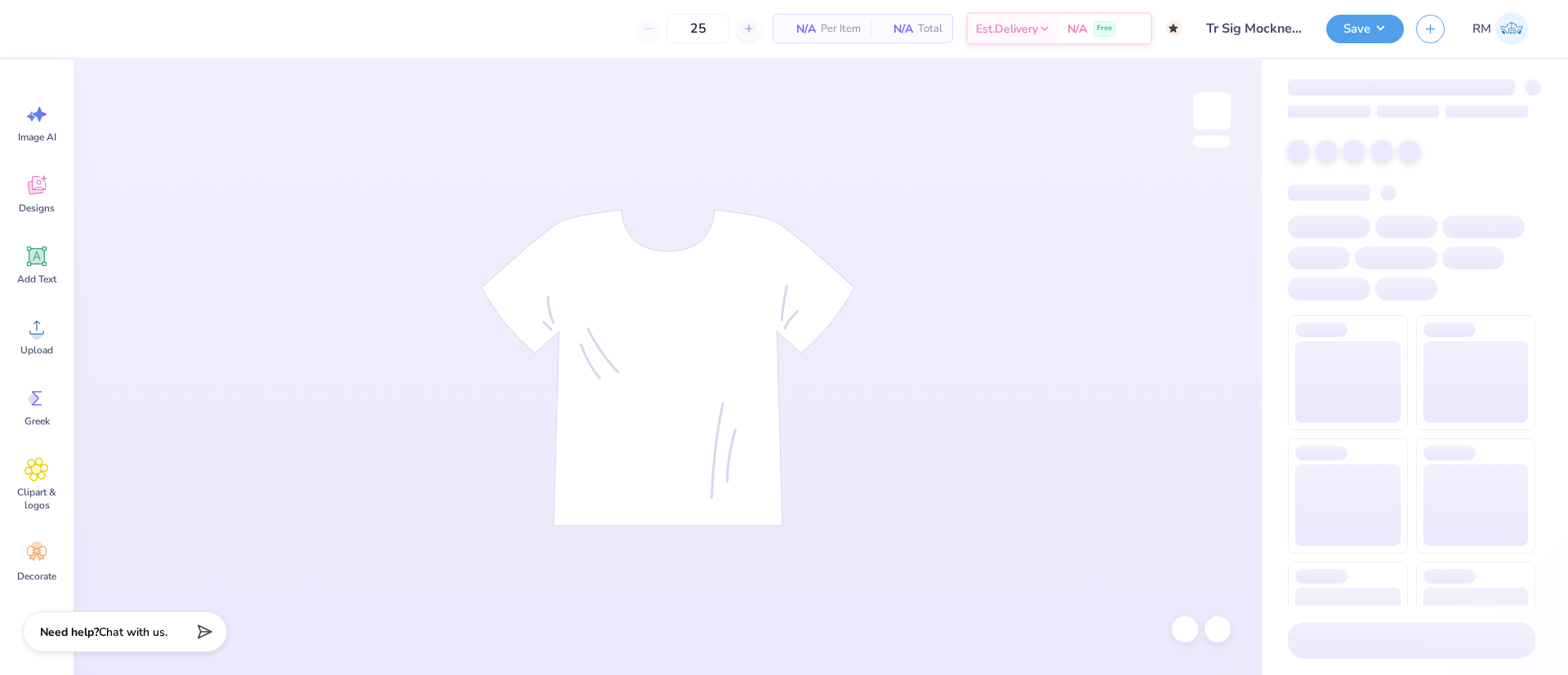
type input "50"
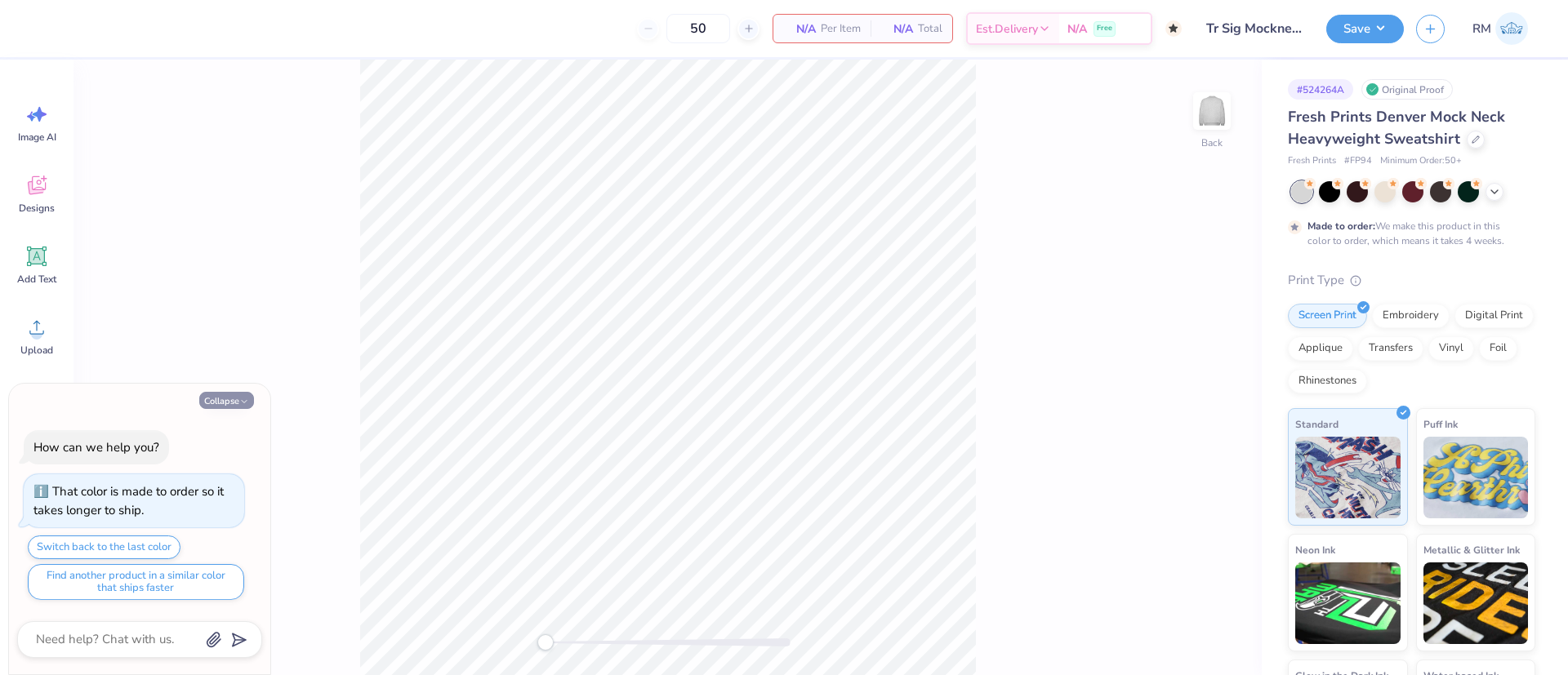
click at [229, 400] on button "Collapse" at bounding box center [226, 399] width 55 height 17
type textarea "x"
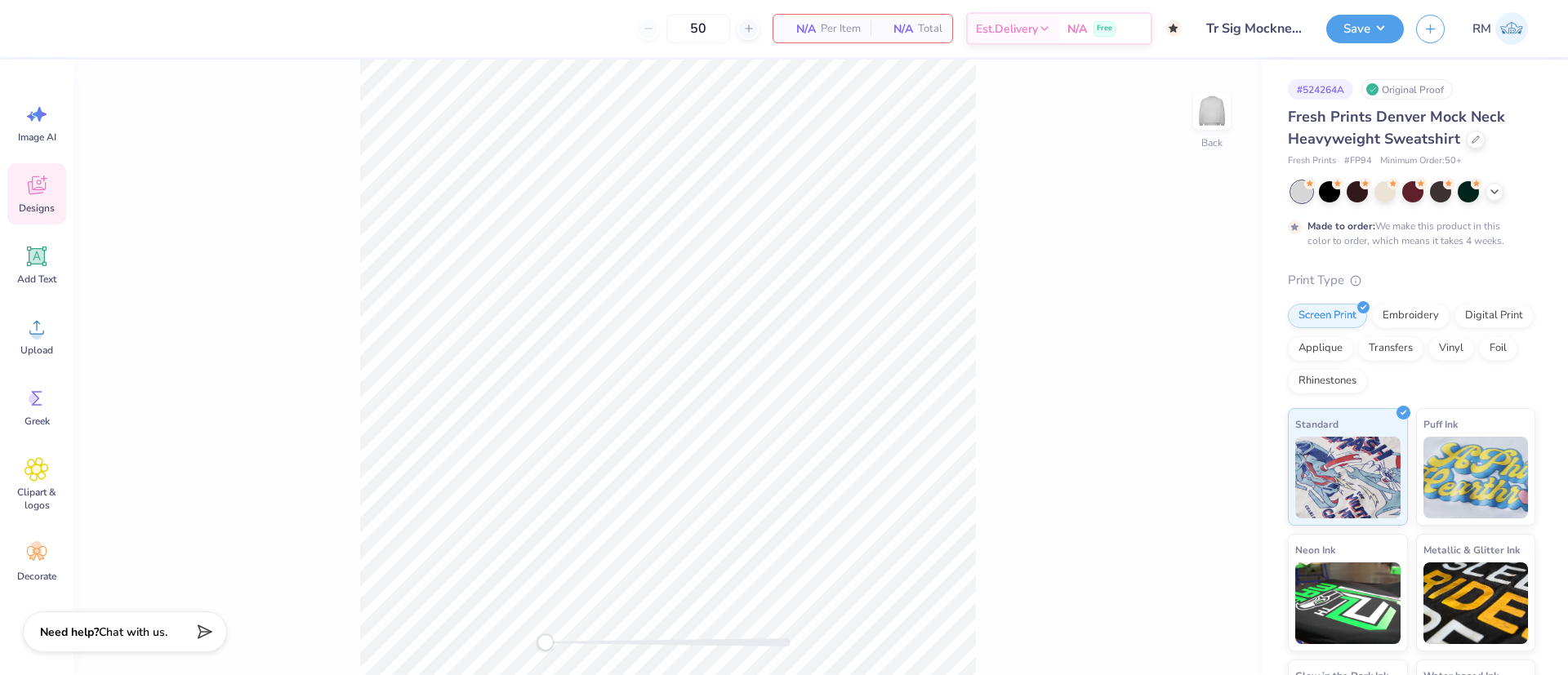
click at [29, 165] on div "Designs" at bounding box center [36, 193] width 59 height 61
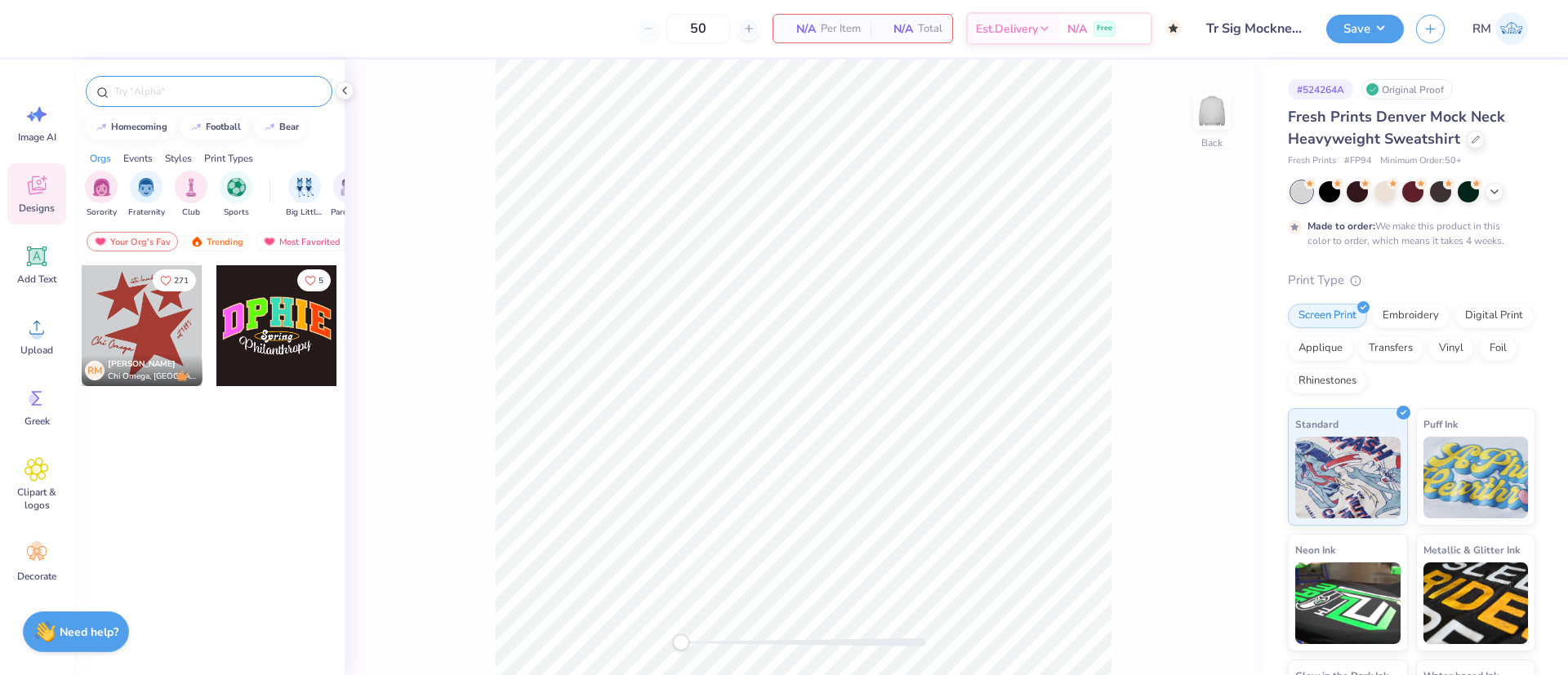
click at [176, 90] on input "text" at bounding box center [217, 92] width 209 height 16
paste input "Alpha Chi Omega Checkered or Line"
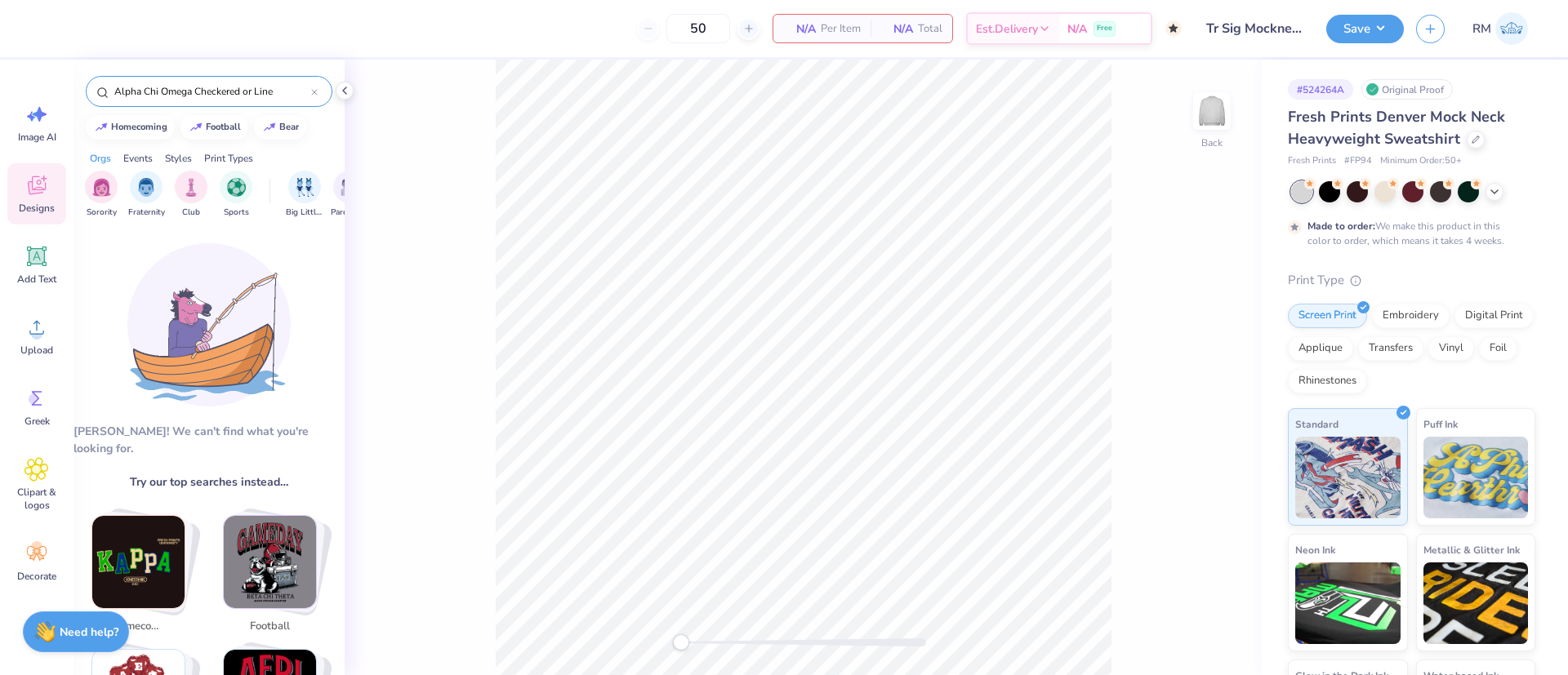
click at [264, 85] on input "Alpha Chi Omega Checkered or Line" at bounding box center [211, 92] width 198 height 16
click at [279, 93] on input "Alpha Chi Omega Checkered or Line" at bounding box center [211, 92] width 198 height 16
click at [279, 94] on input "Alpha Chi Omega Checkered or Line" at bounding box center [211, 92] width 198 height 16
click at [283, 91] on input "Alpha Chi Omega Checkered or Line" at bounding box center [211, 92] width 198 height 16
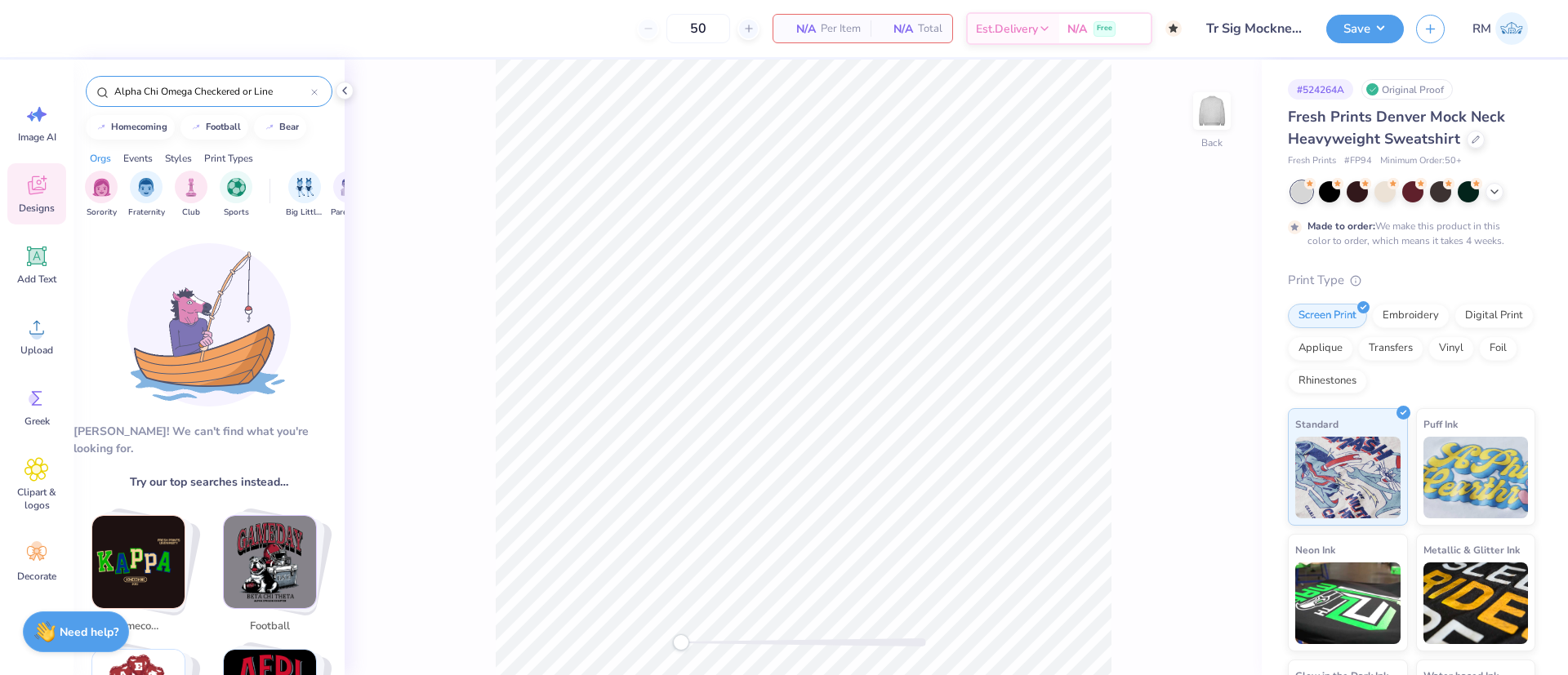
click at [279, 97] on input "Alpha Chi Omega Checkered or Line" at bounding box center [211, 92] width 198 height 16
click at [273, 91] on input "Alpha Chi Omega Checkered or Line" at bounding box center [211, 92] width 198 height 16
click at [278, 91] on input "Alpha Chi Omega Checkered or Line" at bounding box center [211, 92] width 198 height 16
click at [247, 91] on input "Alpha Chi Omega Checkered or Line" at bounding box center [211, 92] width 198 height 16
click at [276, 93] on input "Alpha Chi Omega Checkered or Line" at bounding box center [211, 92] width 198 height 16
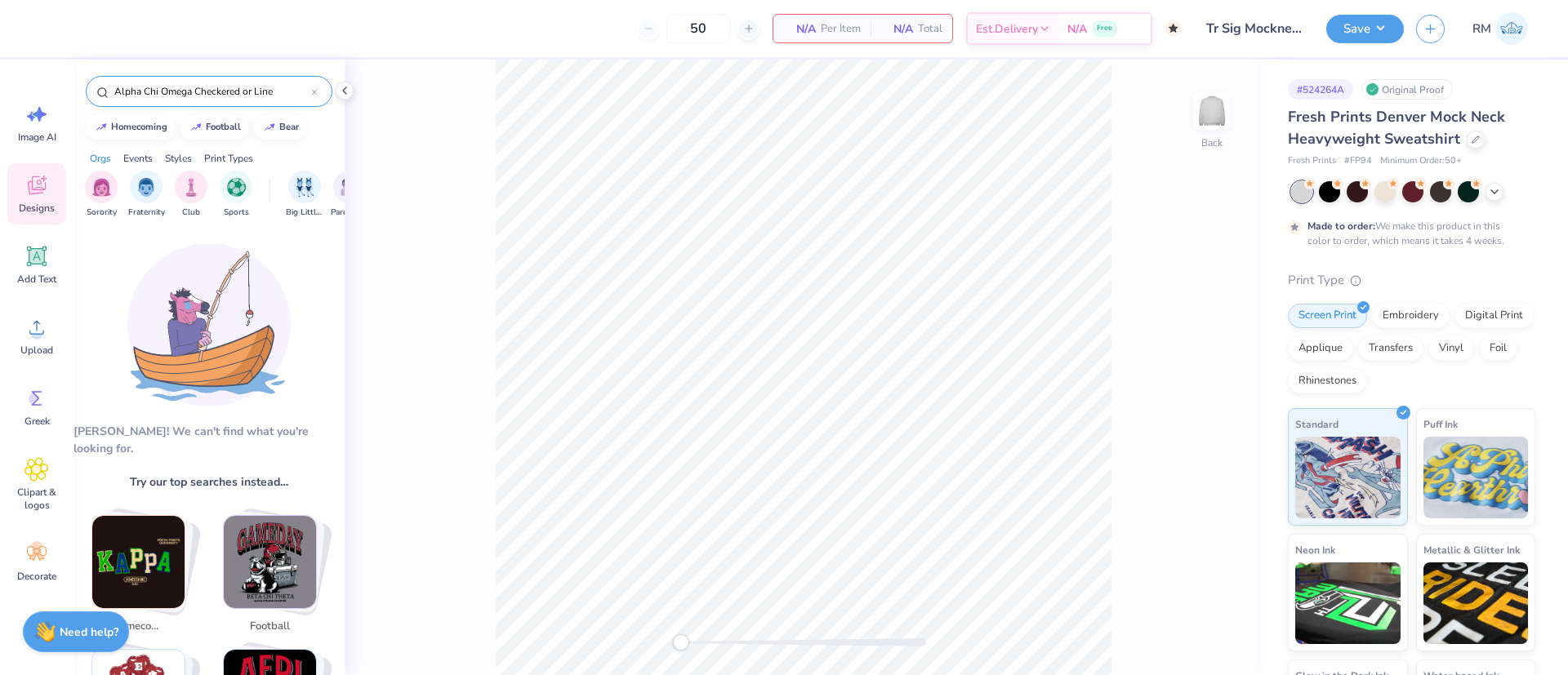
click at [206, 90] on input "Alpha Chi Omega Checkered or Line" at bounding box center [211, 92] width 198 height 16
click at [216, 96] on input "Alpha Chi Omega Checkered or Line" at bounding box center [211, 92] width 198 height 16
type input "Alpha Chi Omega Checkered or Line"
click at [256, 103] on div "Alpha Chi Omega Checkered or Line" at bounding box center [209, 91] width 247 height 31
click at [255, 93] on input "Alpha Chi Omega Checkered or Line" at bounding box center [211, 92] width 198 height 16
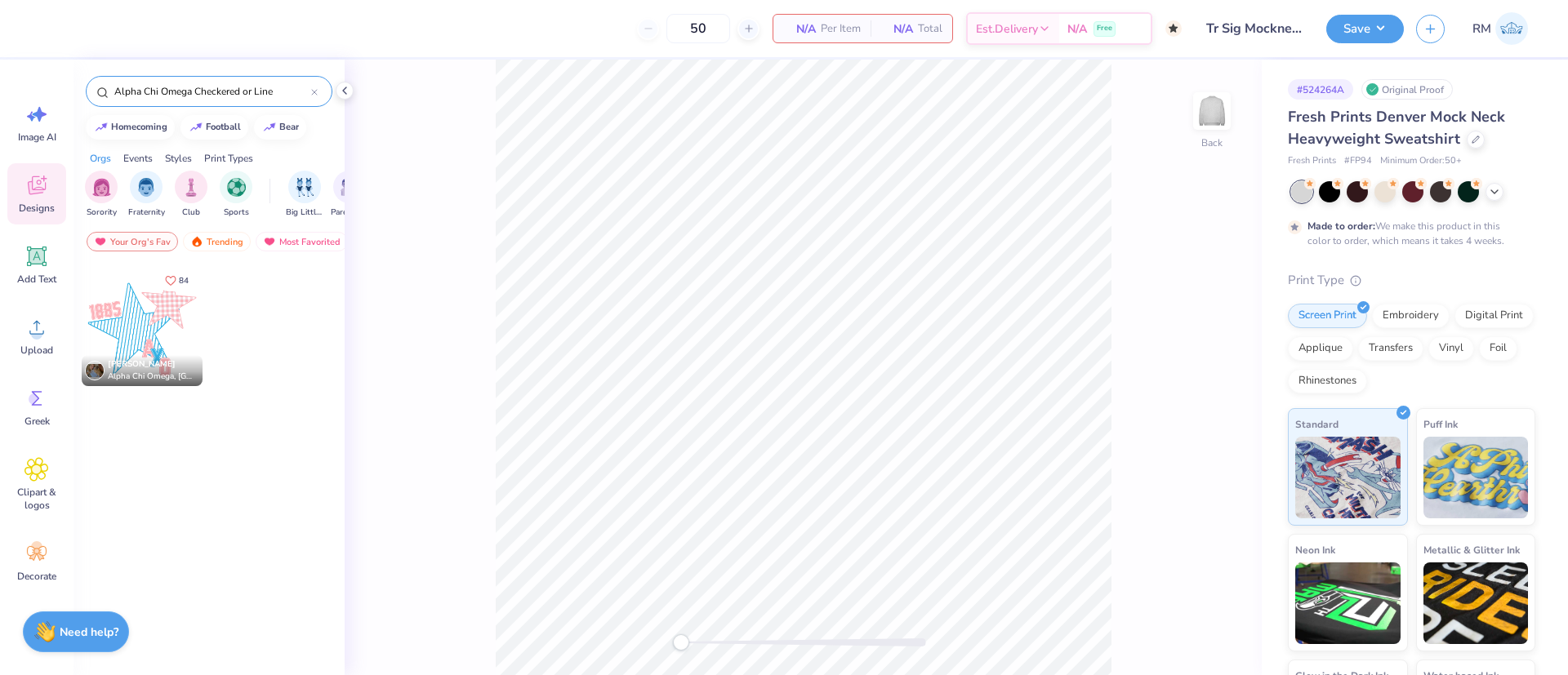
click at [124, 312] on div at bounding box center [141, 325] width 121 height 120
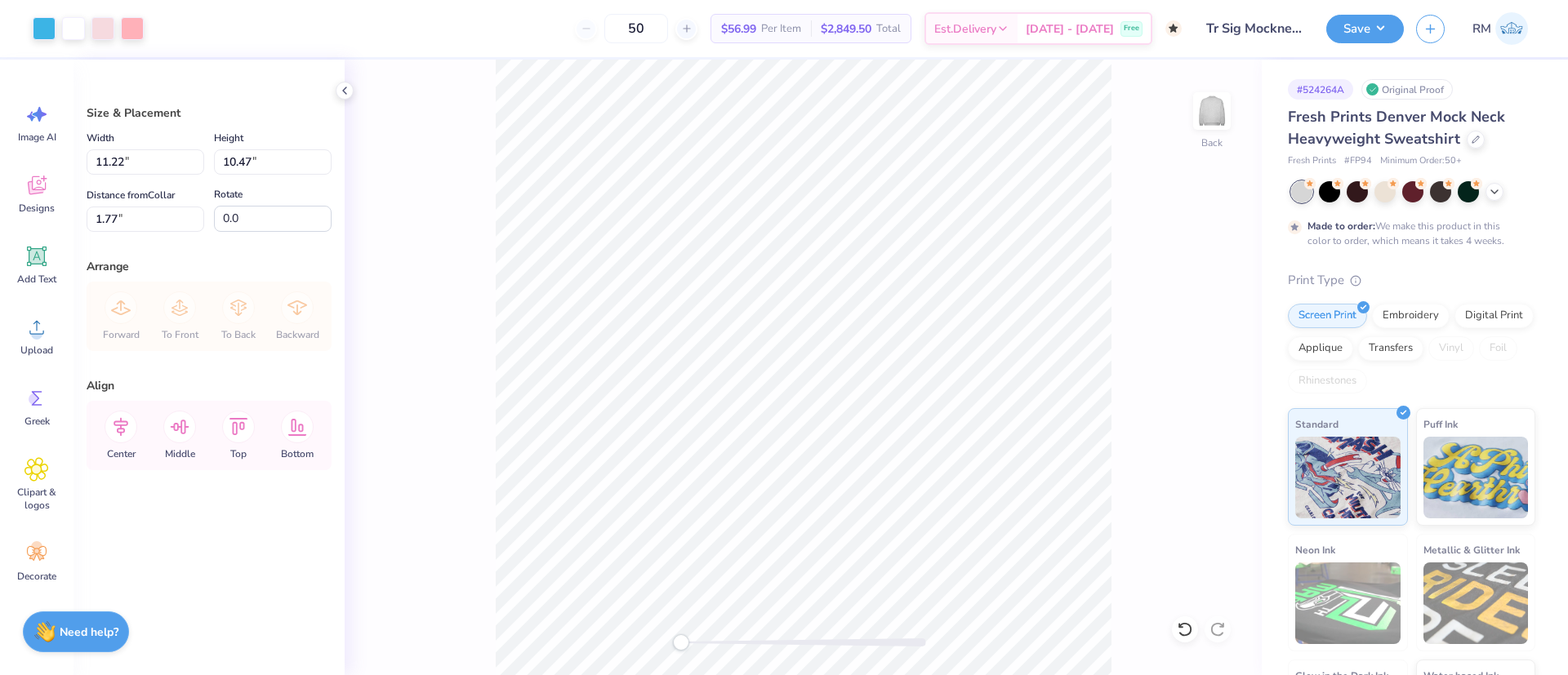
type input "11.22"
type input "10.47"
type input "1.77"
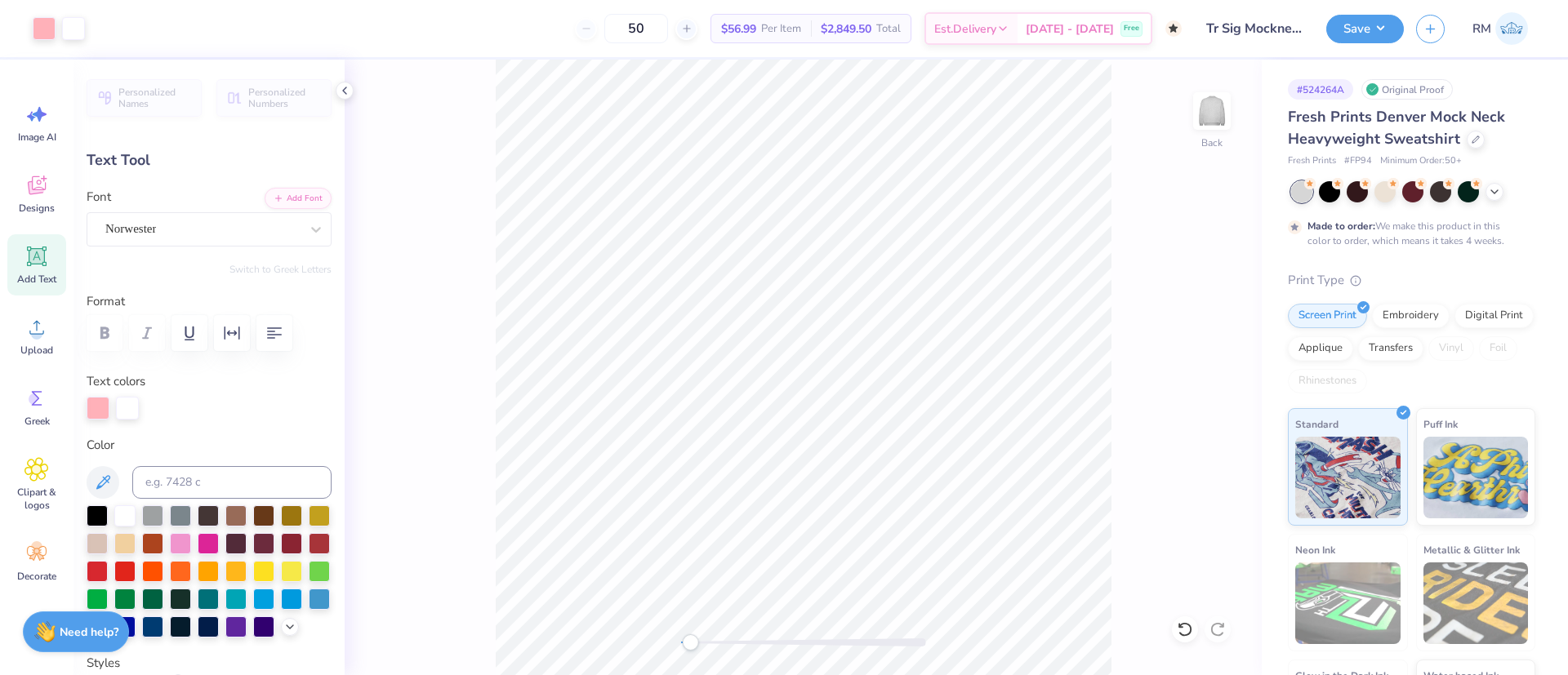
type input "3.36"
type input "1.93"
type input "4.45"
type input "-7.6"
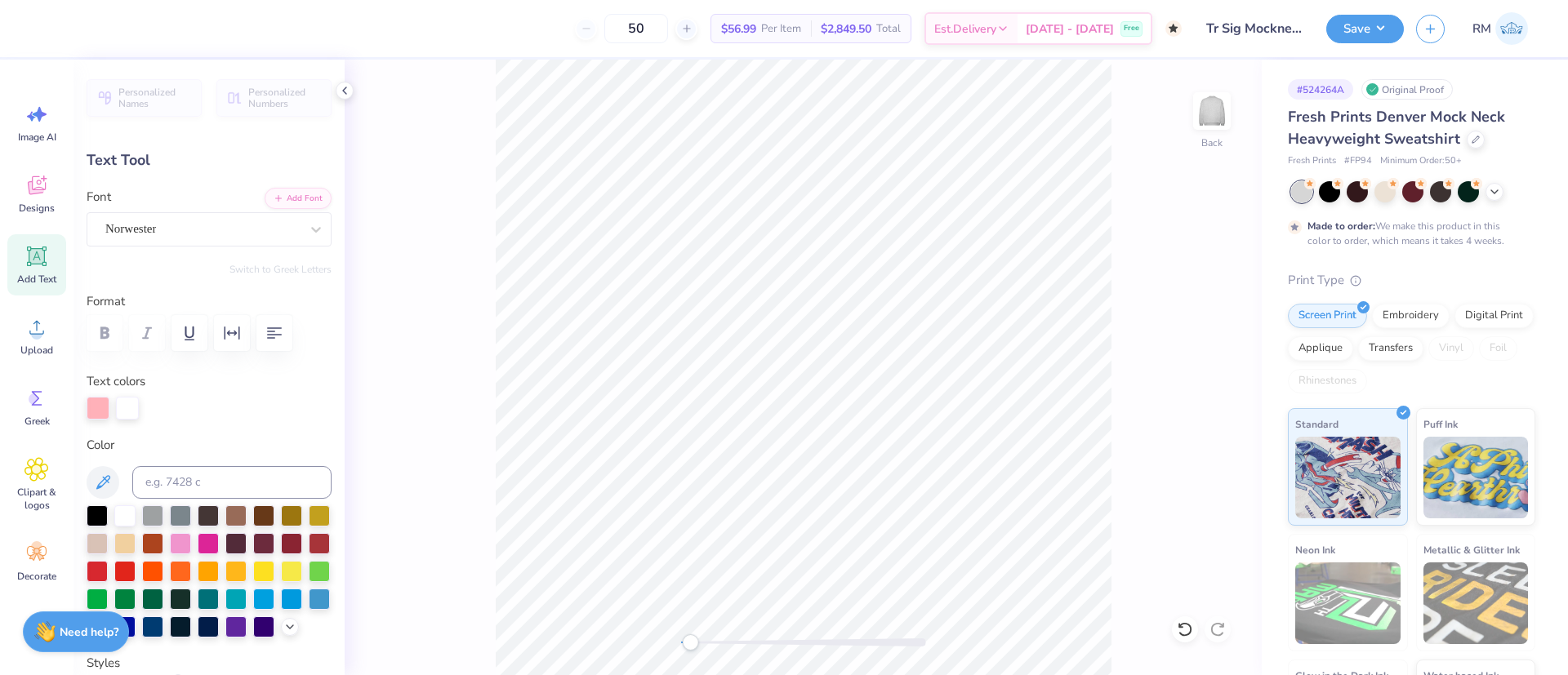
type textarea "1898"
type input "0.0"
click at [41, 30] on div at bounding box center [44, 27] width 23 height 23
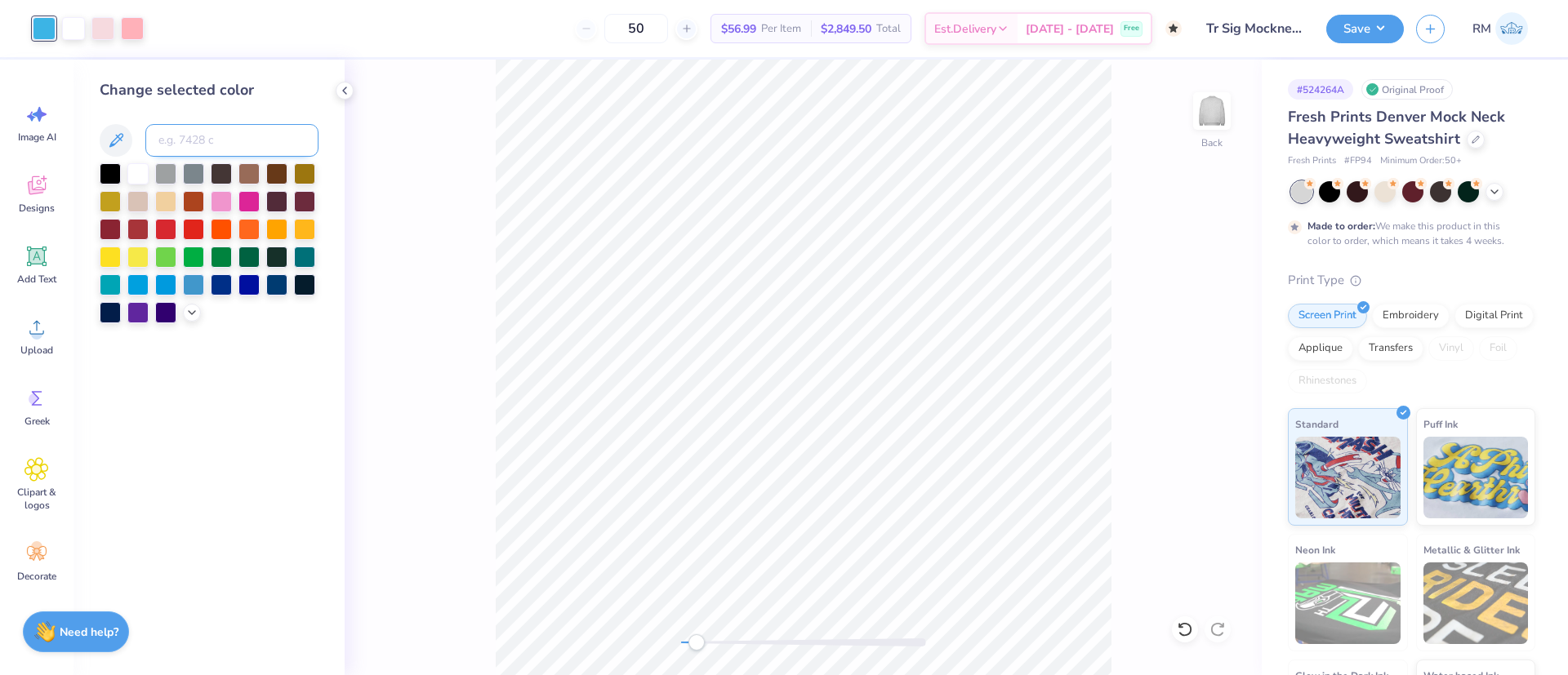
click at [199, 132] on input at bounding box center [232, 140] width 173 height 33
type input "2685"
click at [459, 119] on div "Back" at bounding box center [803, 367] width 917 height 615
click at [1182, 622] on icon at bounding box center [1184, 629] width 14 height 15
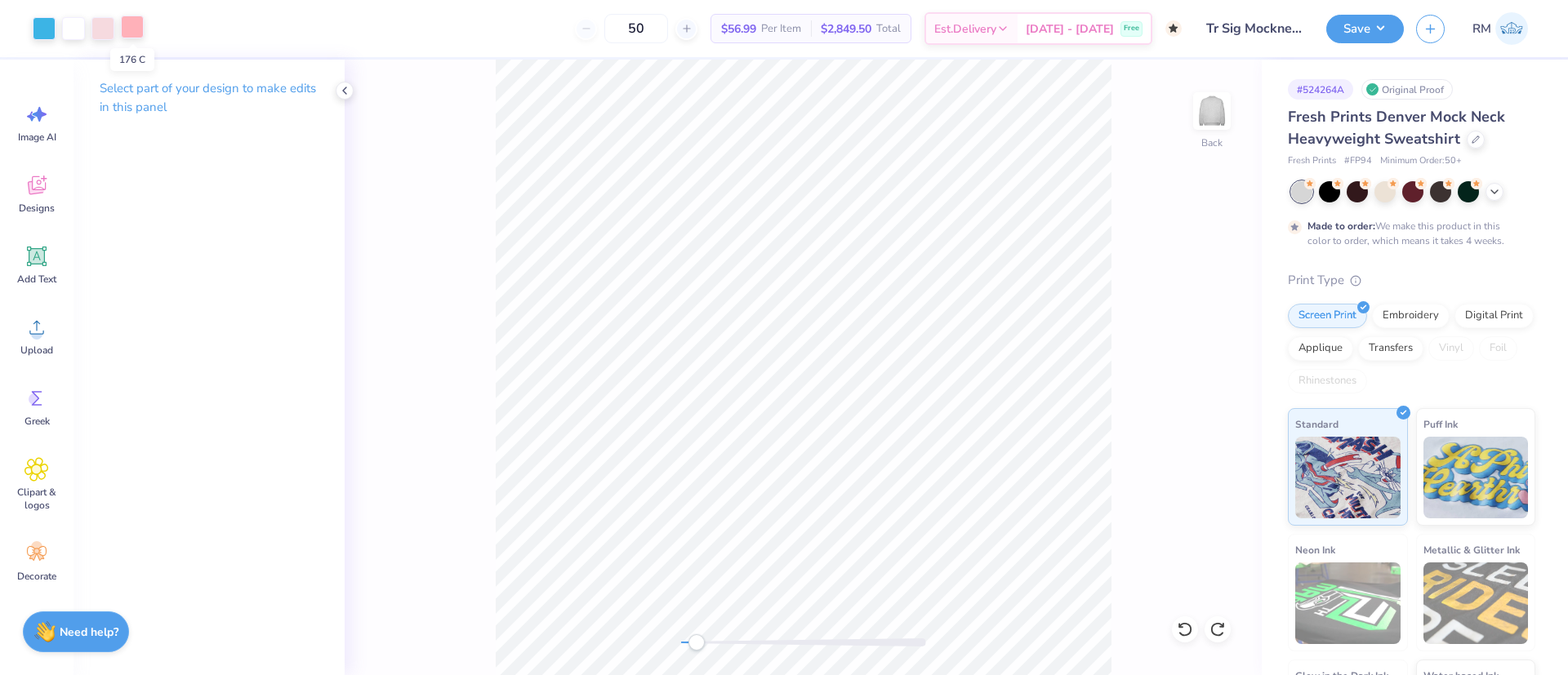
click at [130, 25] on div at bounding box center [131, 27] width 23 height 23
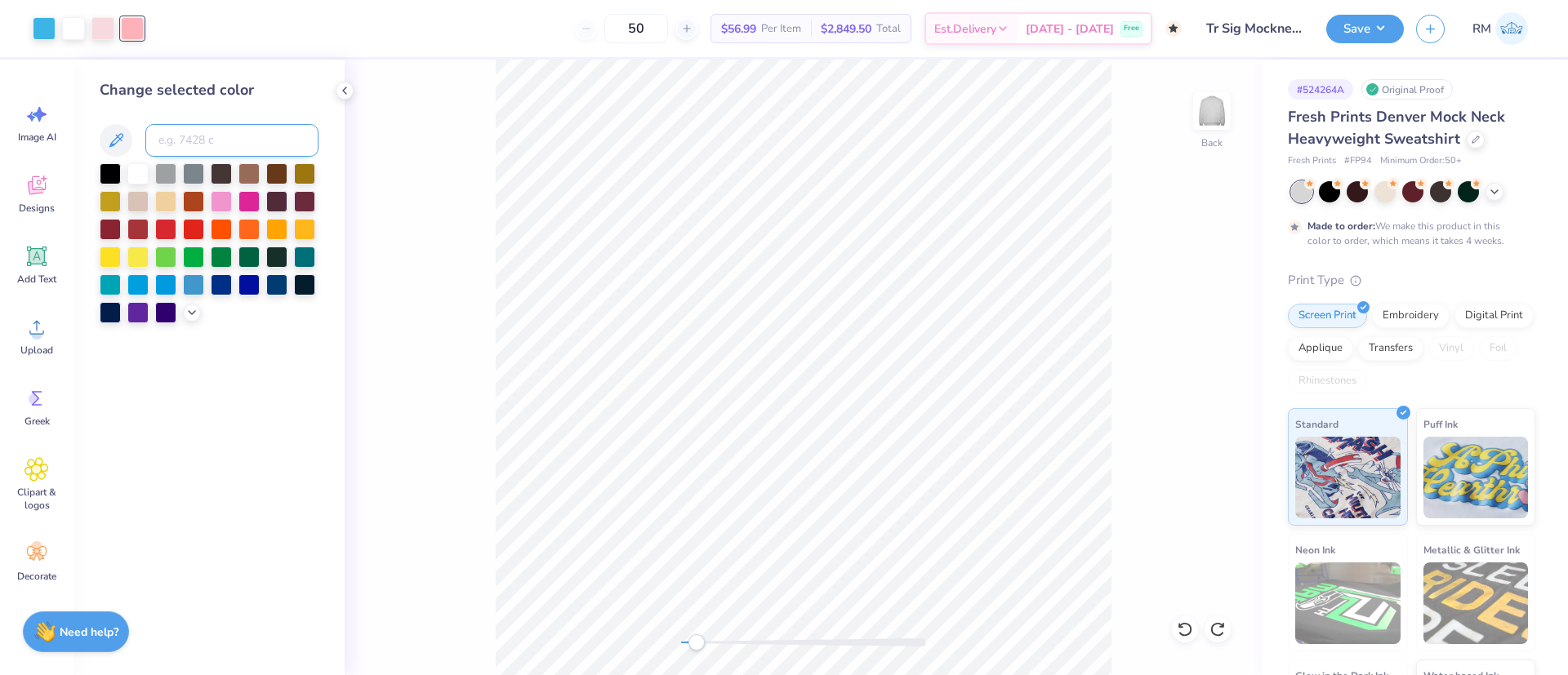
click at [218, 143] on input at bounding box center [232, 140] width 173 height 33
type input "2685"
click at [105, 26] on div at bounding box center [103, 27] width 23 height 23
click at [194, 147] on input at bounding box center [232, 140] width 173 height 33
type input "2587"
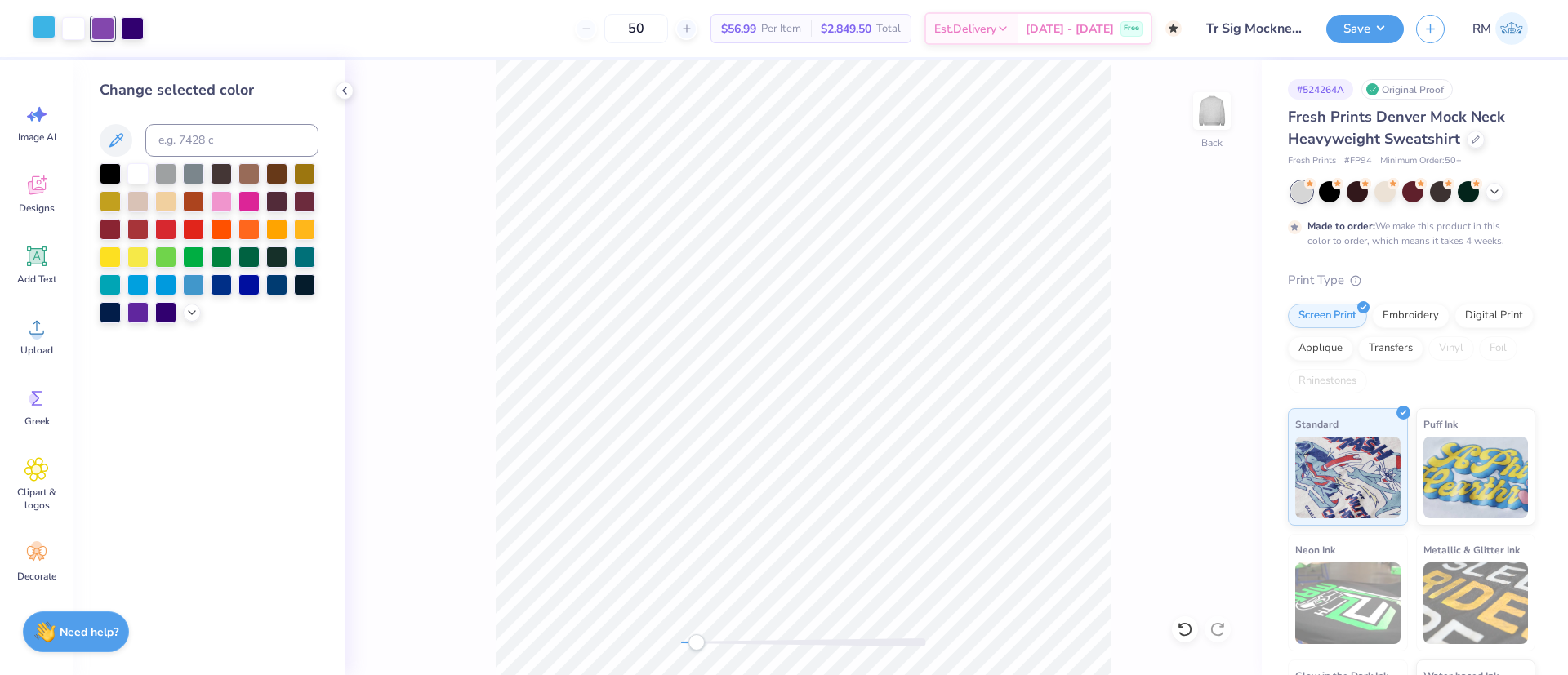
click at [45, 33] on div at bounding box center [44, 27] width 23 height 23
click at [111, 163] on div at bounding box center [110, 171] width 21 height 21
click at [1188, 622] on icon at bounding box center [1184, 629] width 16 height 16
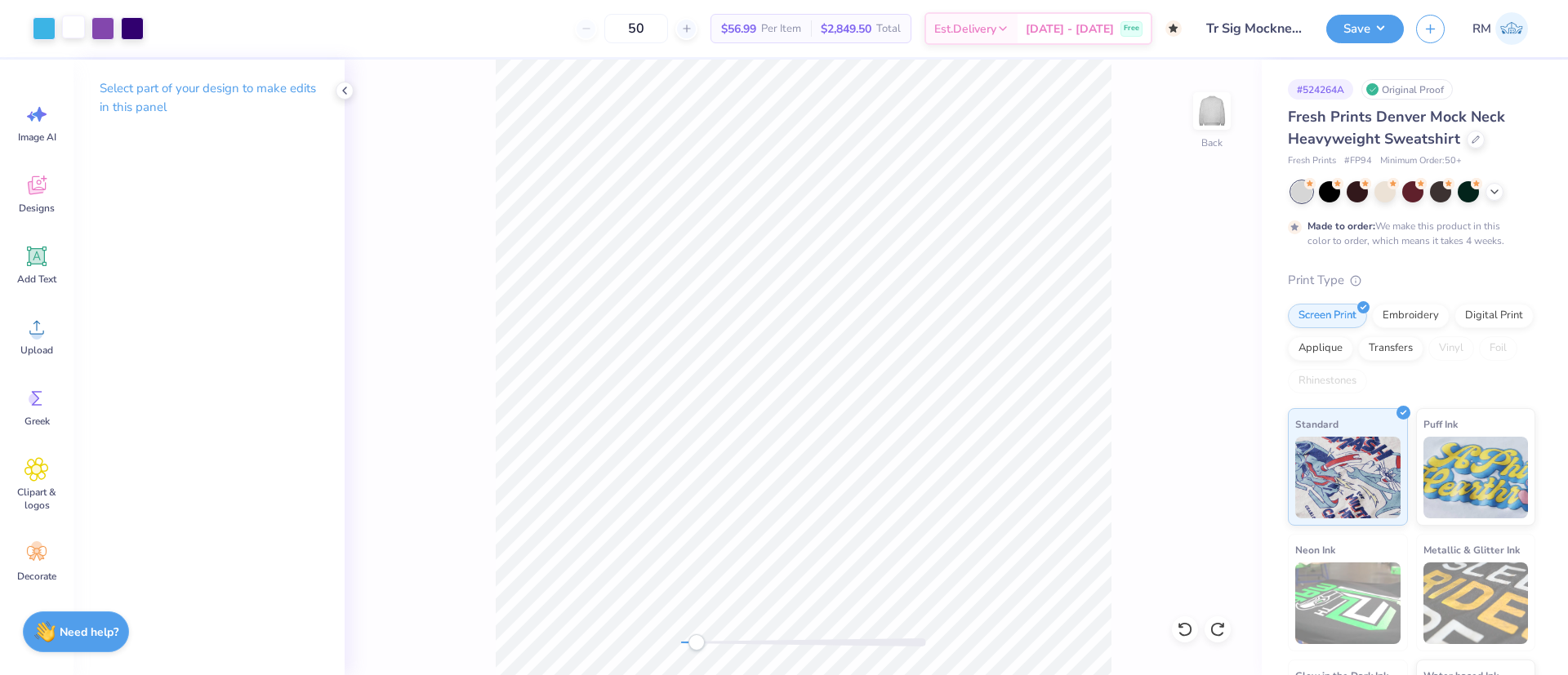
click at [71, 33] on div at bounding box center [73, 27] width 23 height 23
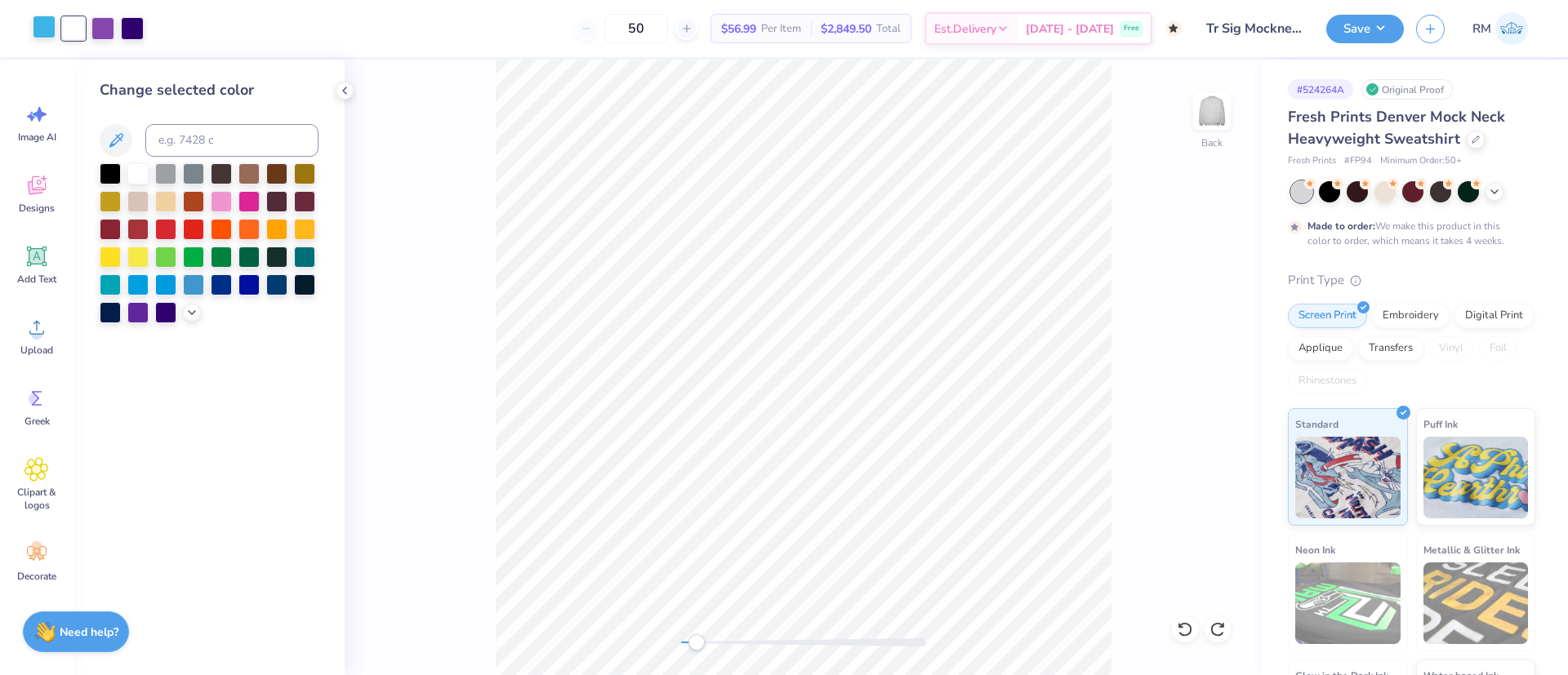
click at [39, 34] on div at bounding box center [44, 27] width 23 height 23
click at [219, 135] on input at bounding box center [232, 140] width 173 height 33
drag, startPoint x: 304, startPoint y: 169, endPoint x: 400, endPoint y: 229, distance: 113.2
click at [306, 168] on div at bounding box center [304, 173] width 21 height 21
click at [487, 114] on div "Back" at bounding box center [803, 367] width 917 height 615
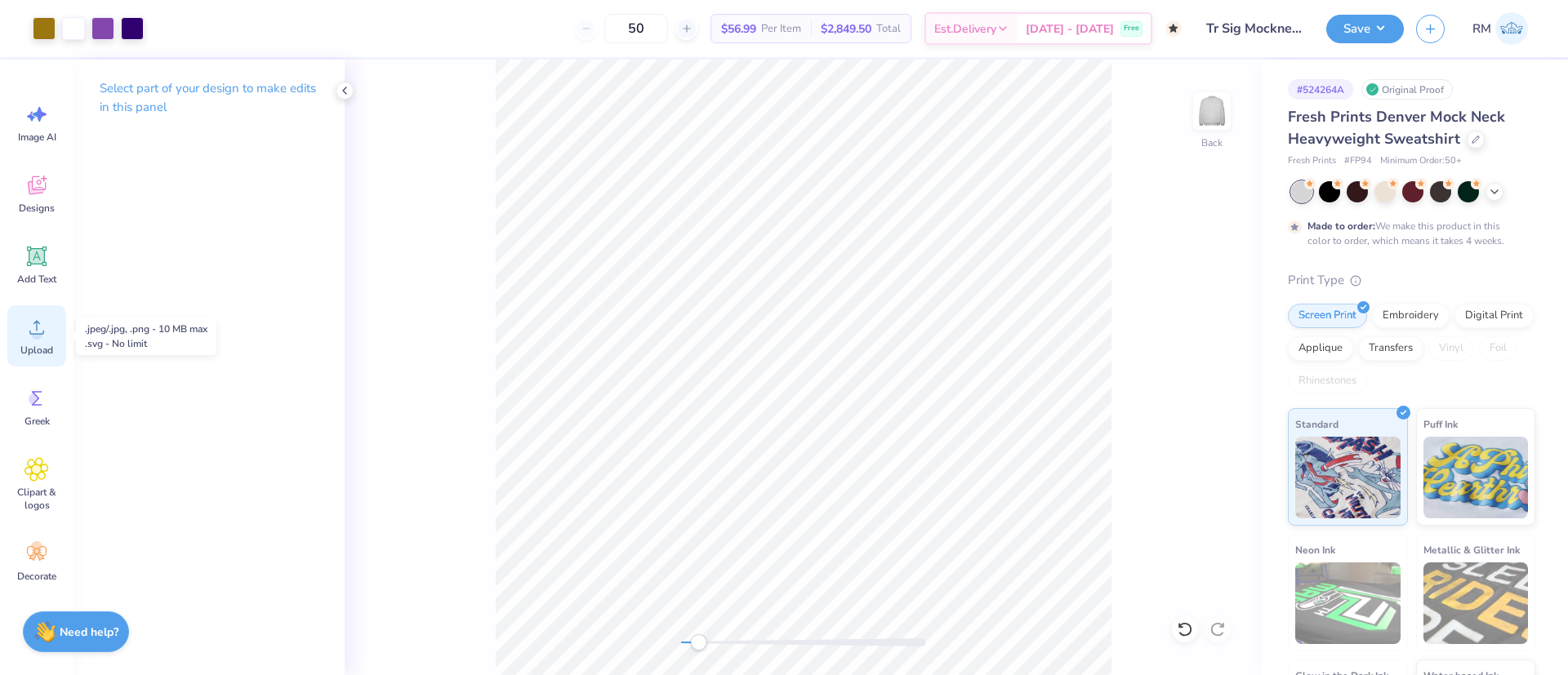
click at [25, 315] on icon at bounding box center [37, 327] width 25 height 25
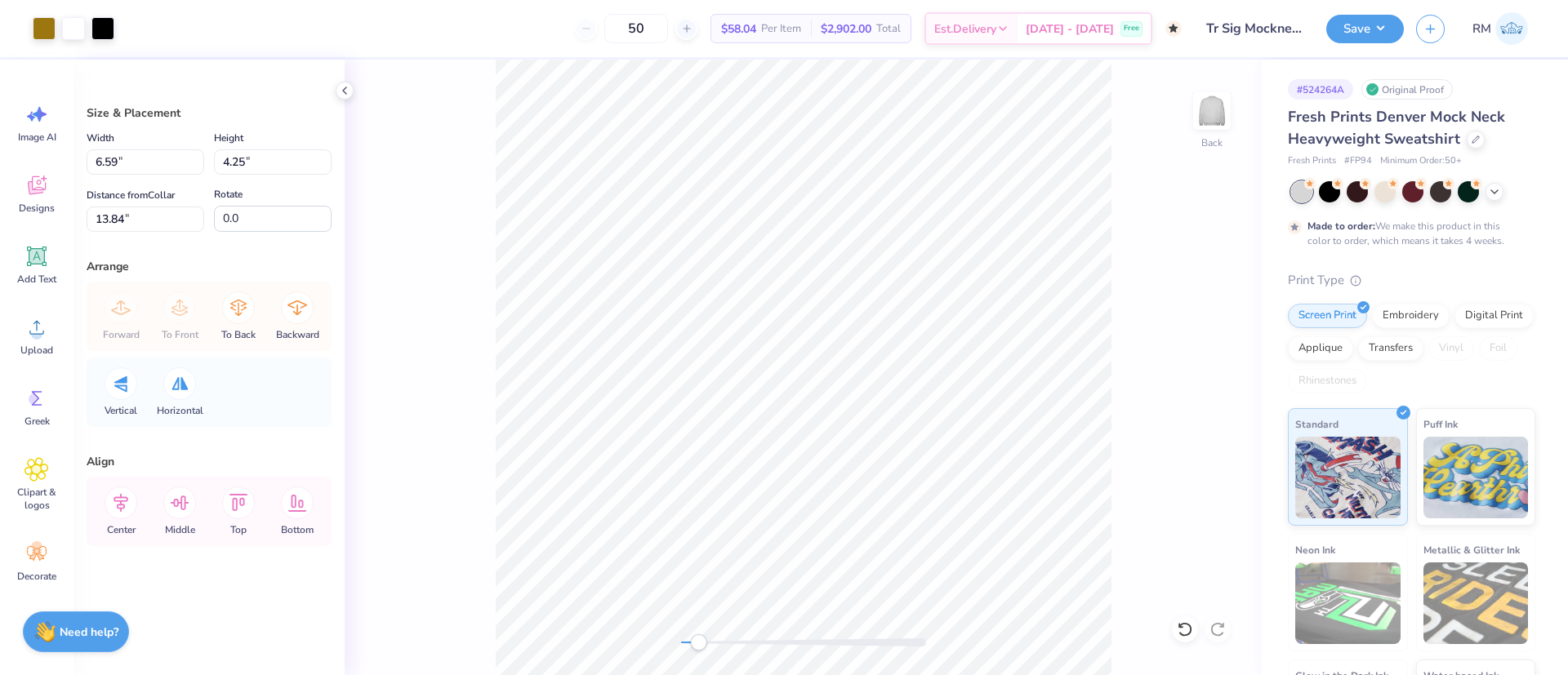
type input "6.59"
type input "4.25"
type input "13.84"
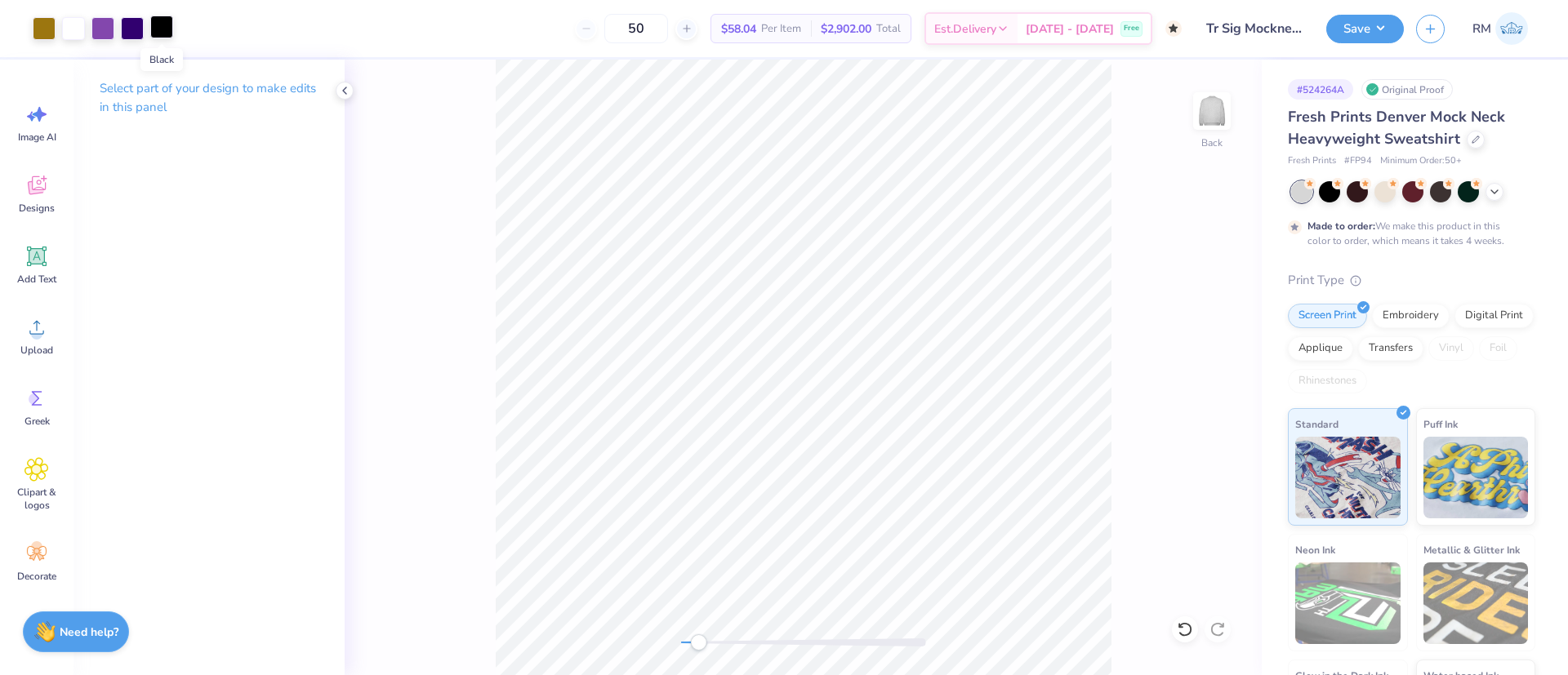
click at [159, 28] on div at bounding box center [161, 27] width 23 height 23
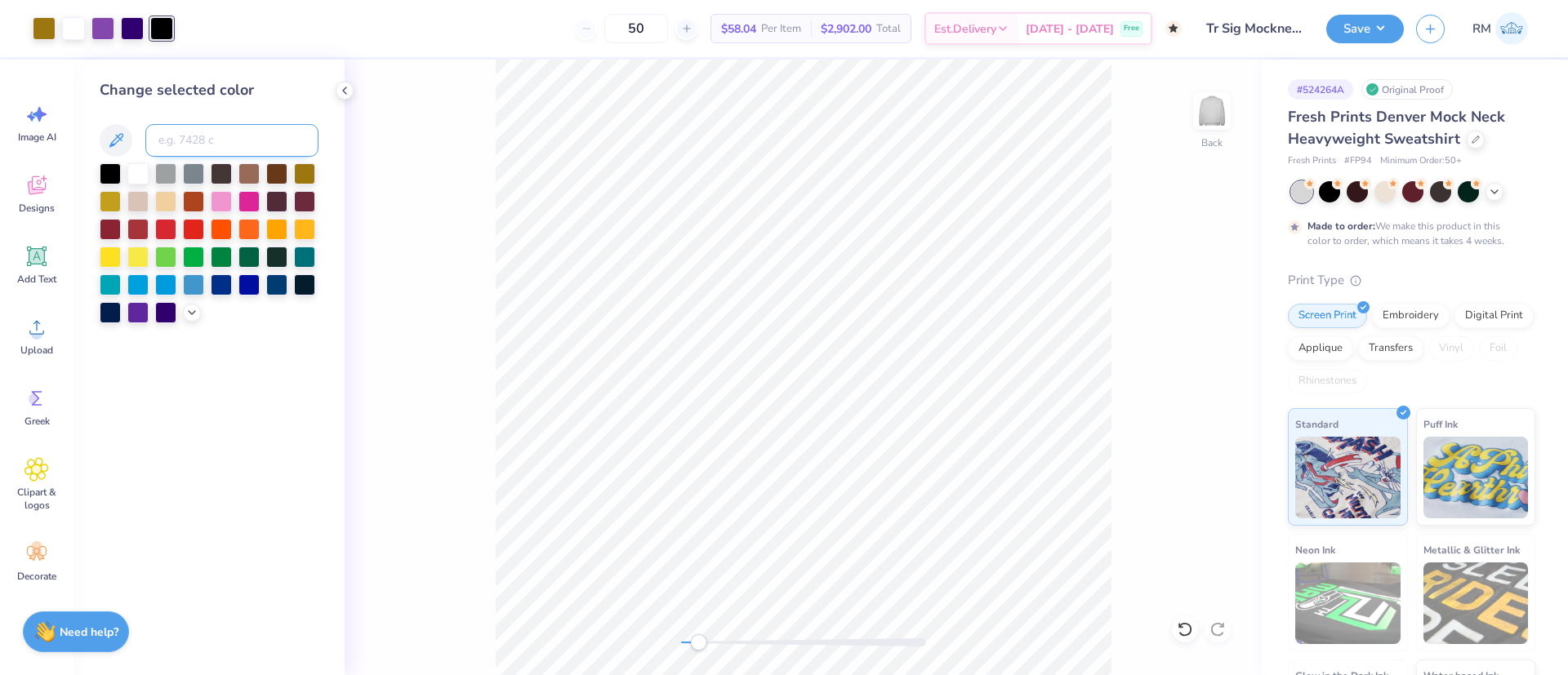
click at [188, 138] on input at bounding box center [232, 140] width 173 height 33
type input "2685"
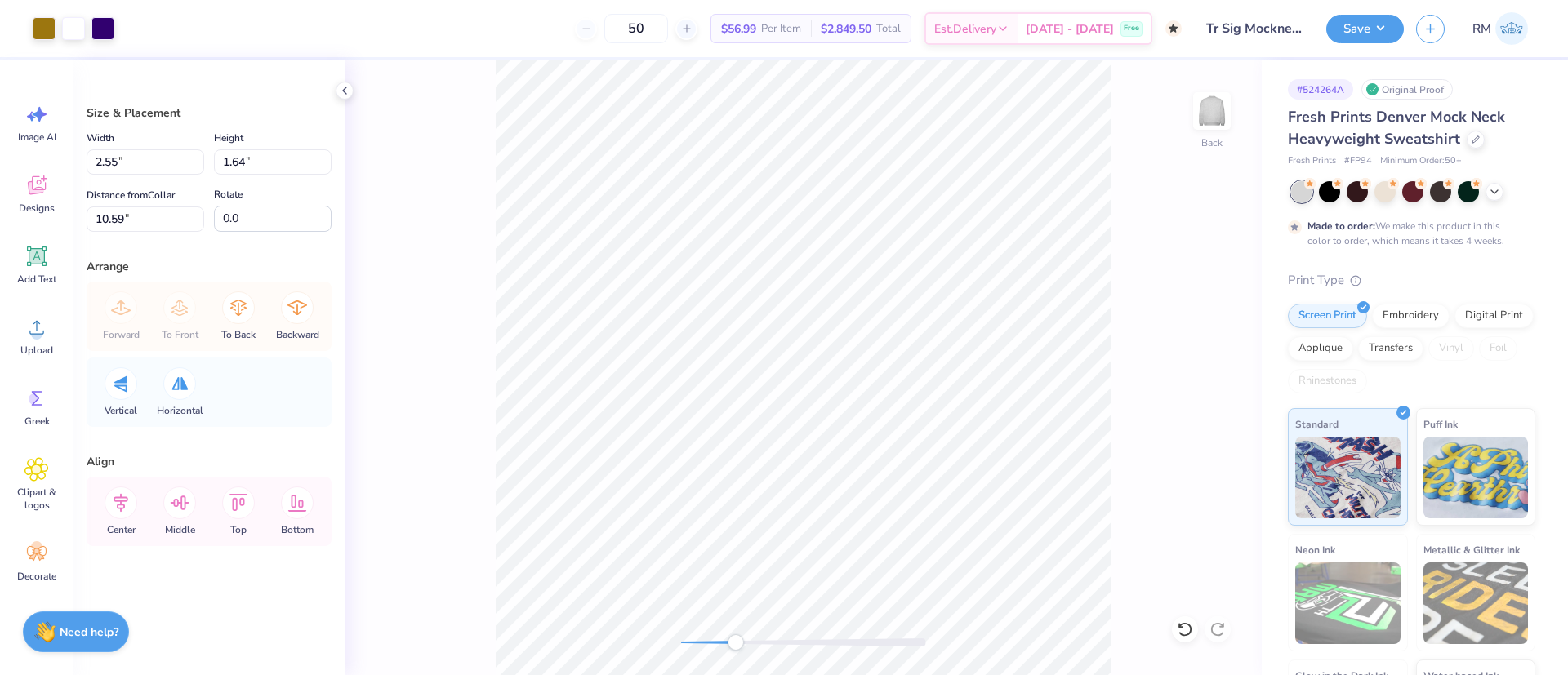
type input "2.55"
type input "1.64"
type input "10.59"
type input "2.93"
type input "1.89"
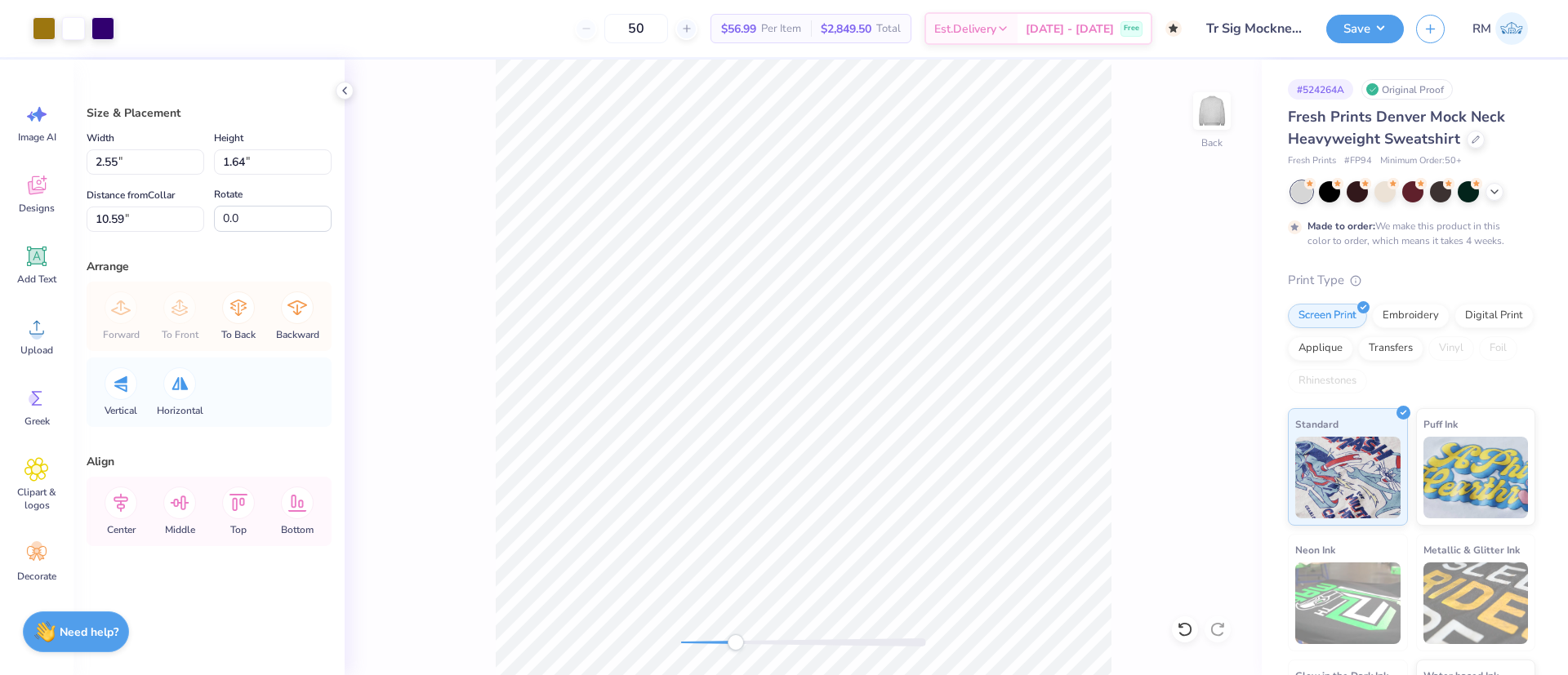
type input "10.34"
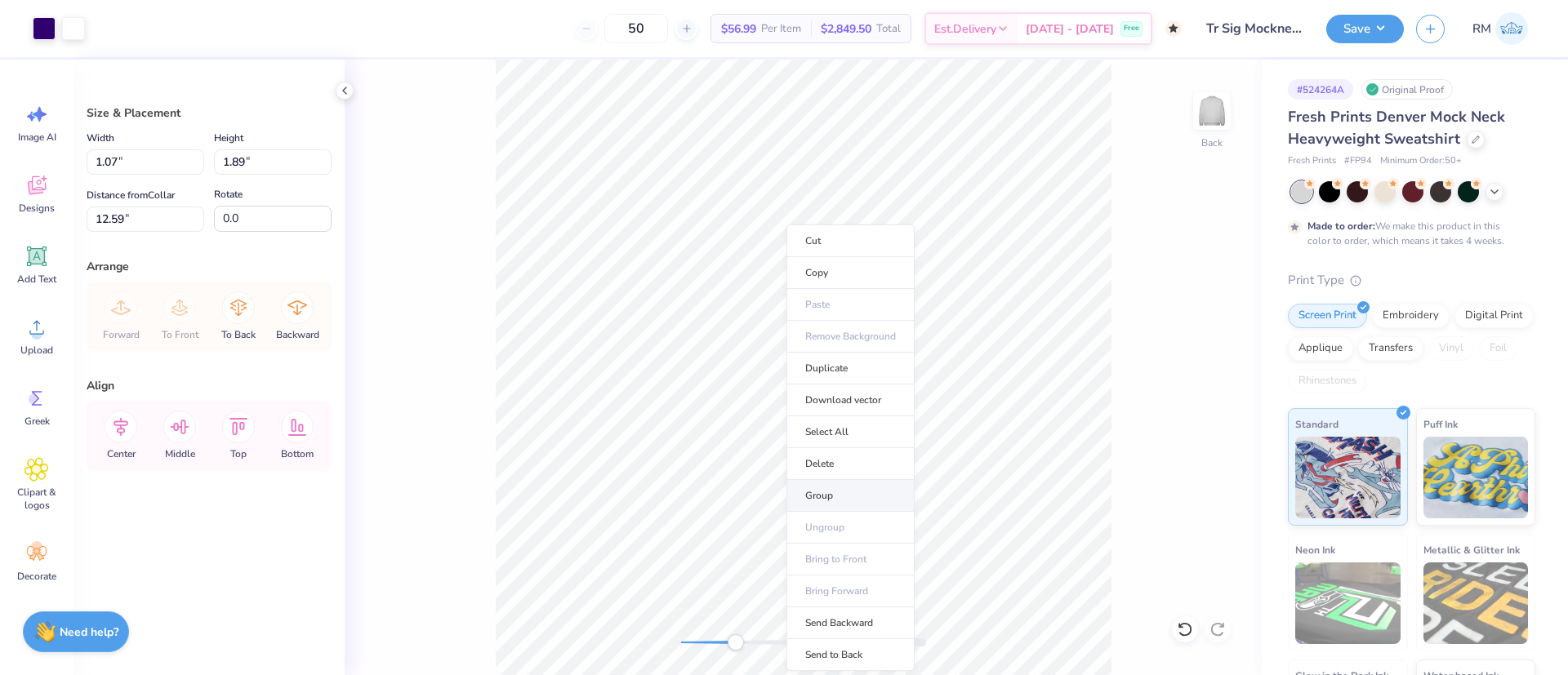
click at [822, 492] on li "Group" at bounding box center [850, 496] width 129 height 32
click at [731, 494] on li "Group" at bounding box center [763, 496] width 129 height 32
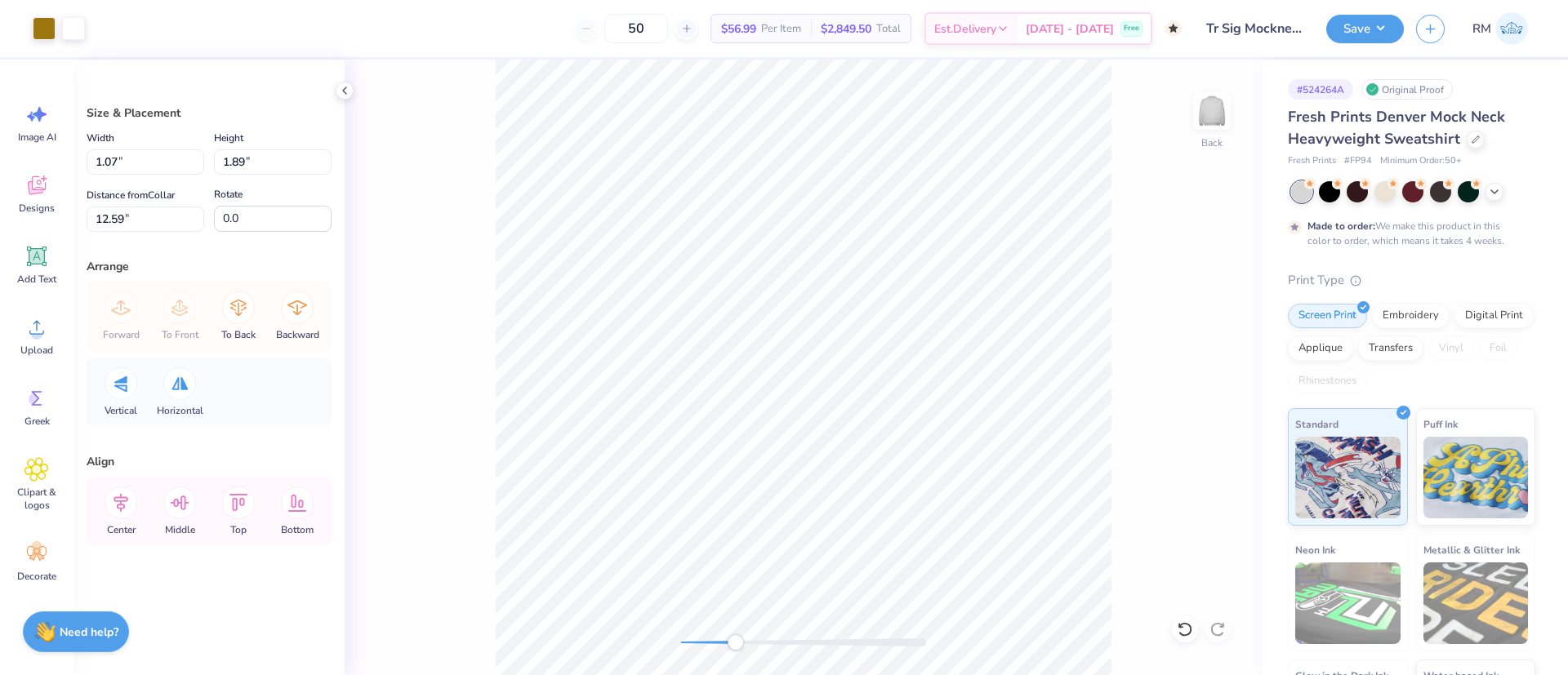
type input "1.78"
type input "2.84"
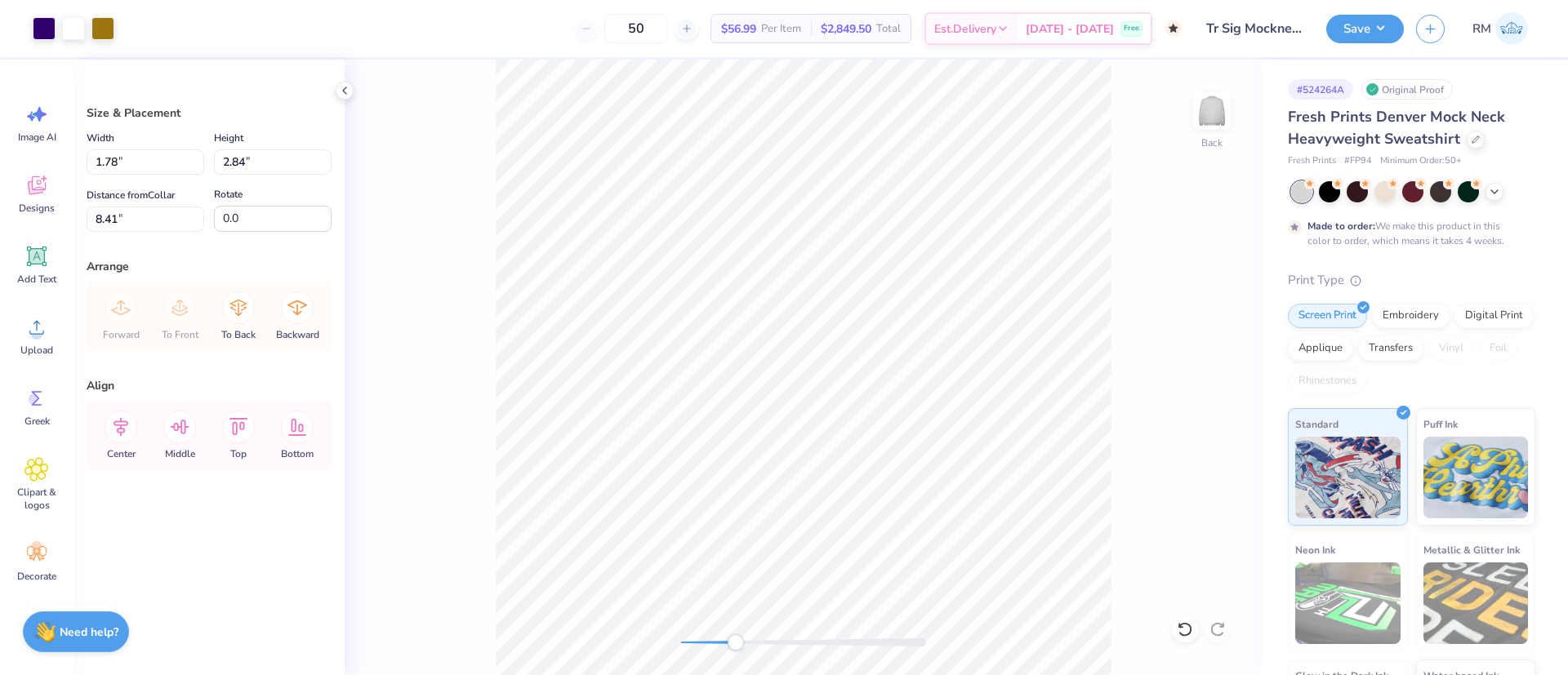
type input "13.05"
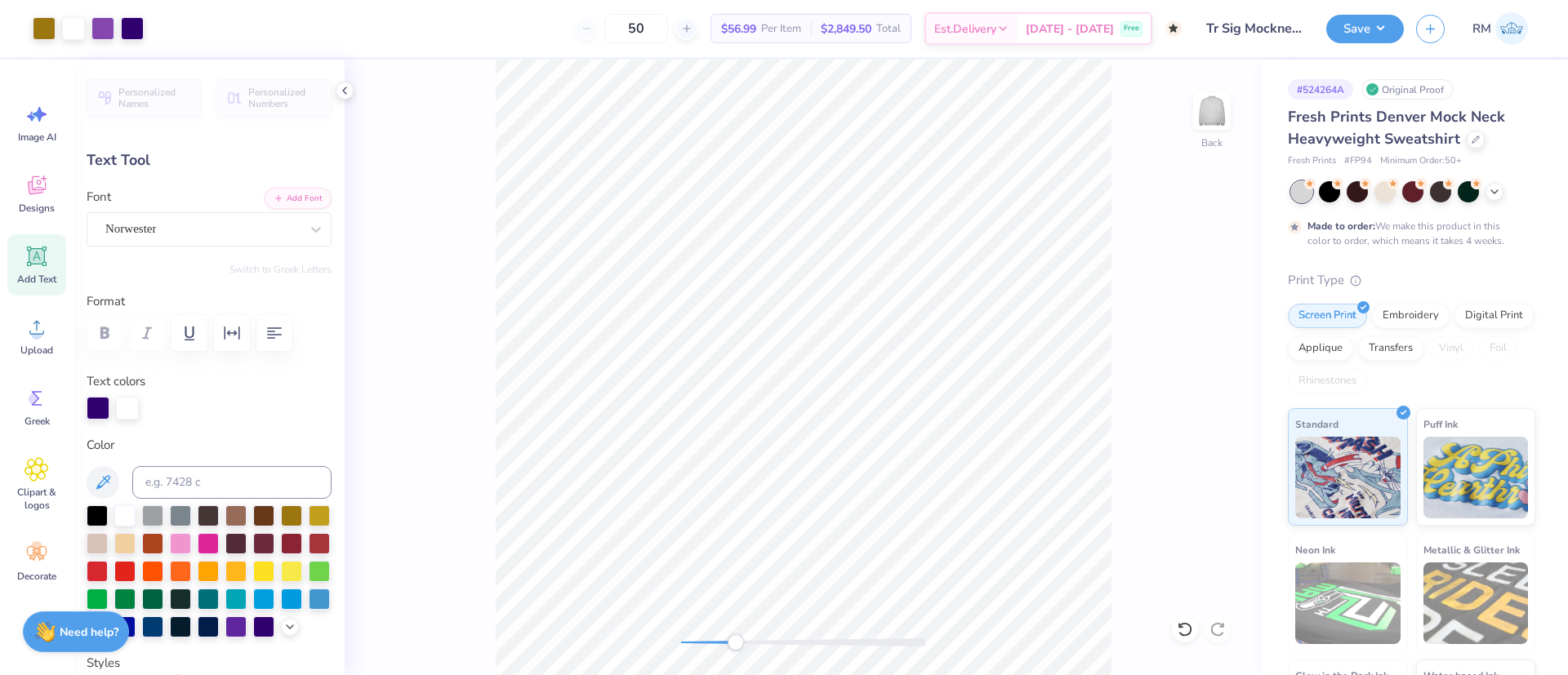
type input "1.41"
type input "9.36"
type input "1.43"
type input "8.40"
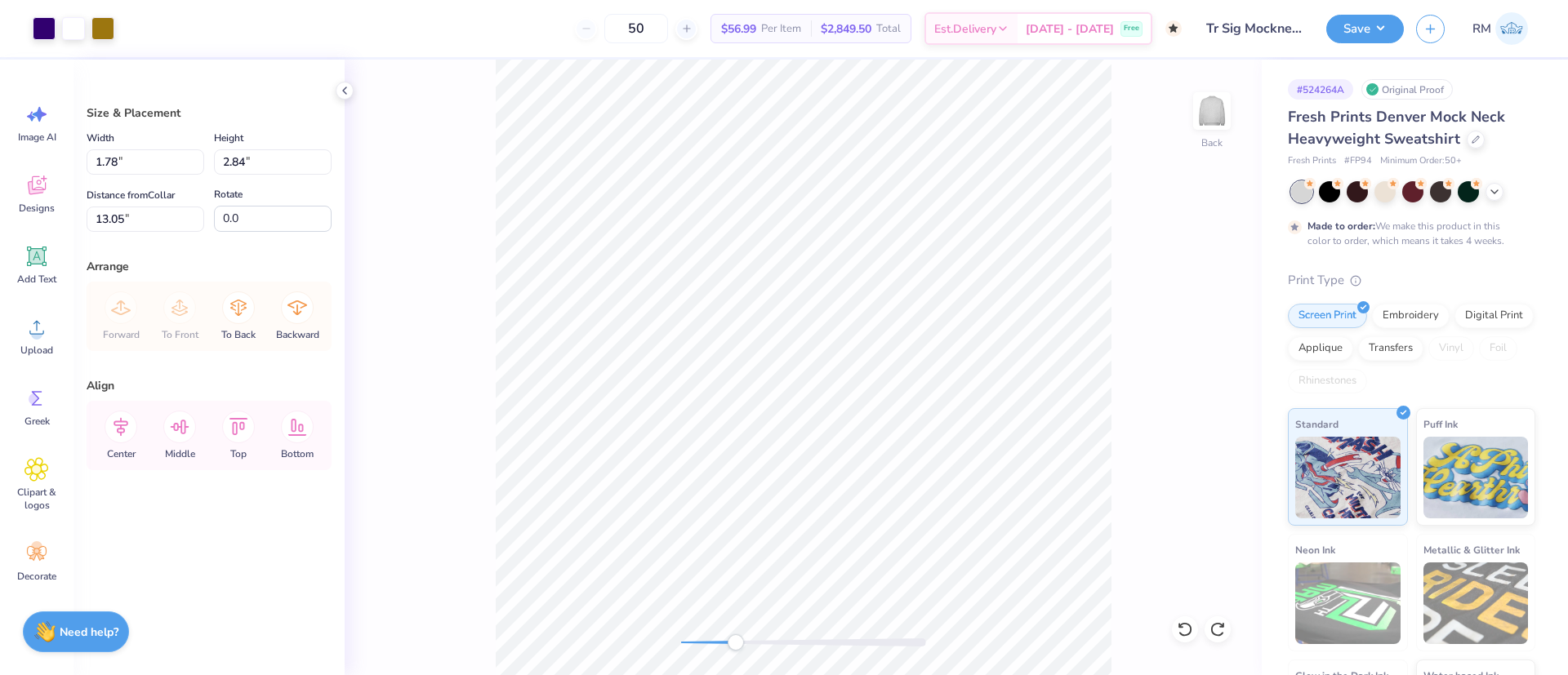
type input "8.40"
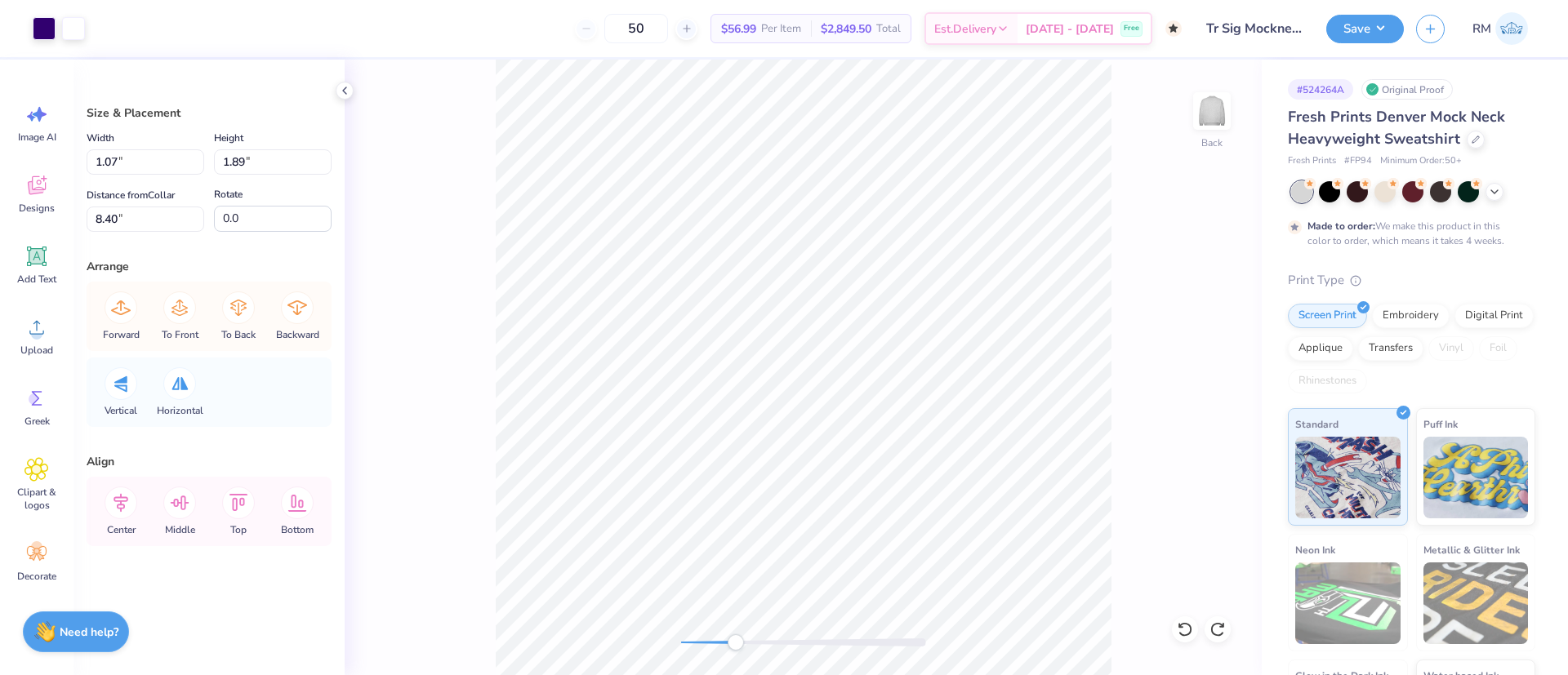
type input "9.35"
type input "1.78"
type input "2.84"
type input "8.40"
click at [777, 366] on li "Duplicate" at bounding box center [786, 368] width 129 height 32
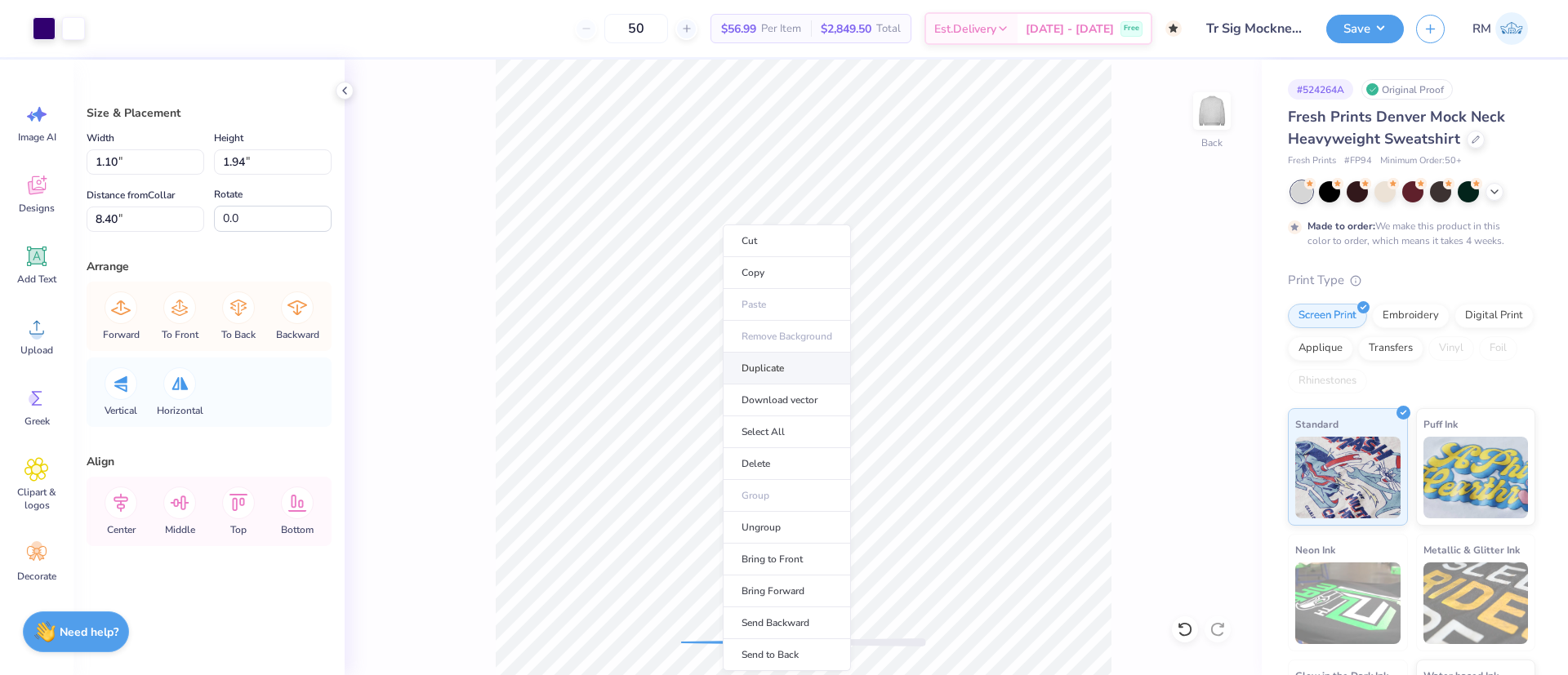
type input "9.40"
type input "1.80"
type input "2.91"
type input "9.37"
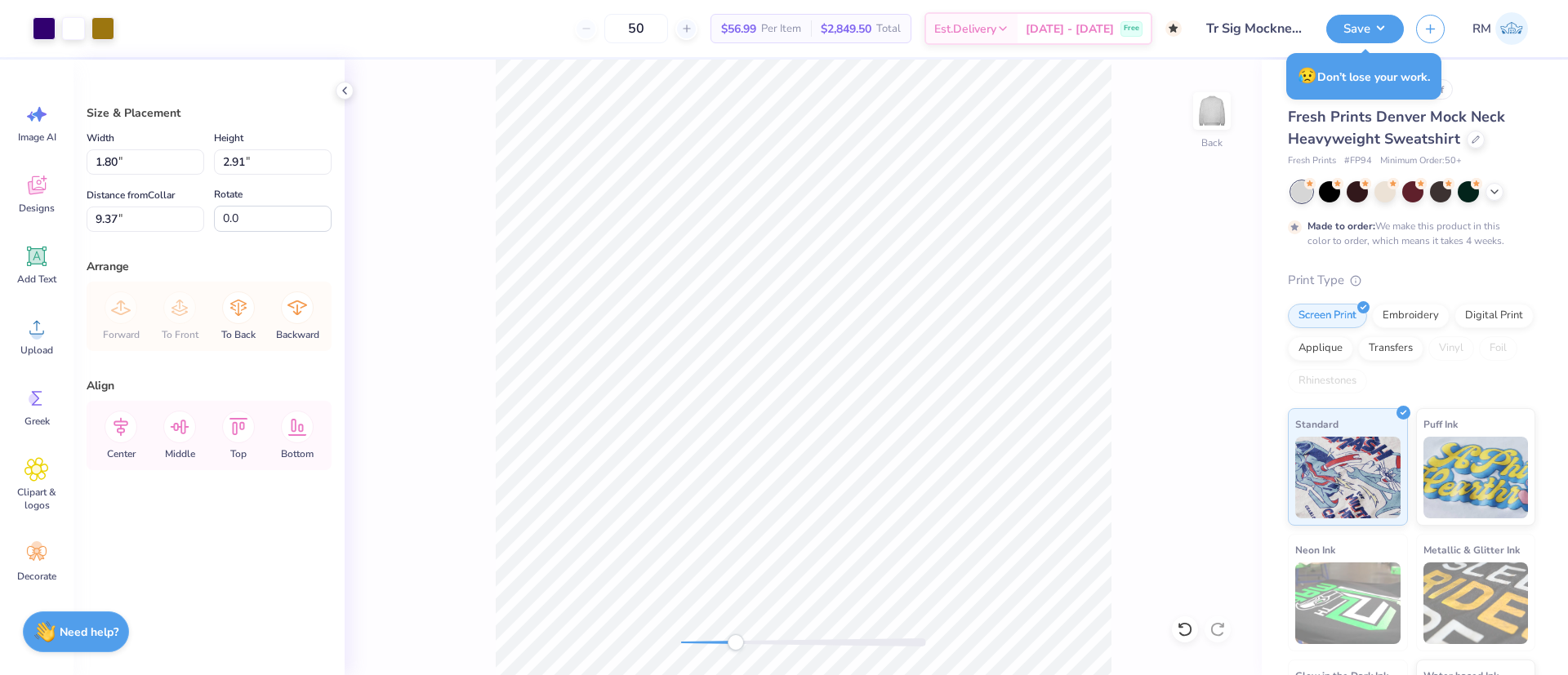
type input "2.95"
type input "4.53"
type input "8.40"
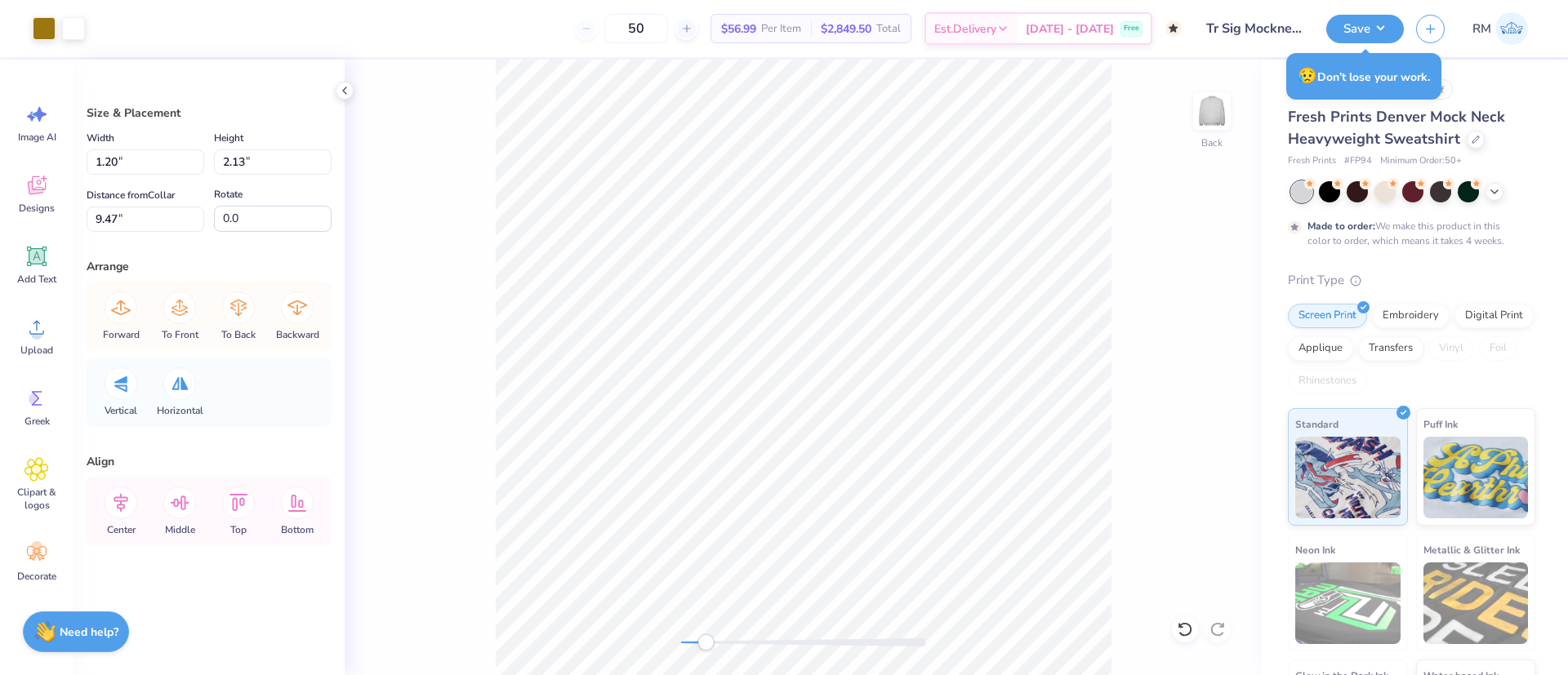
type input "10.53"
type input "10.33"
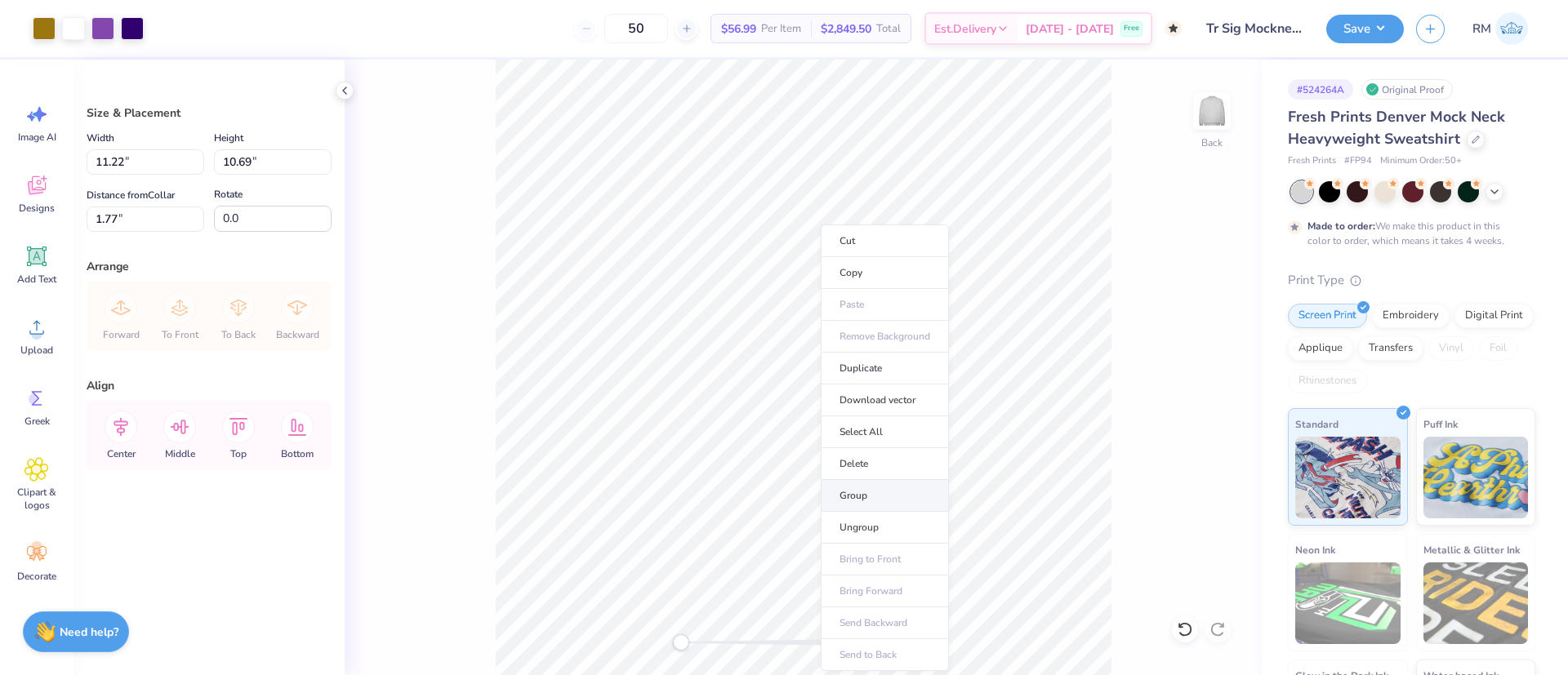
click at [868, 490] on li "Group" at bounding box center [885, 496] width 129 height 32
click at [147, 151] on input "11.22" at bounding box center [145, 161] width 118 height 25
click at [146, 151] on input "11.22" at bounding box center [145, 161] width 118 height 25
type input "12.00"
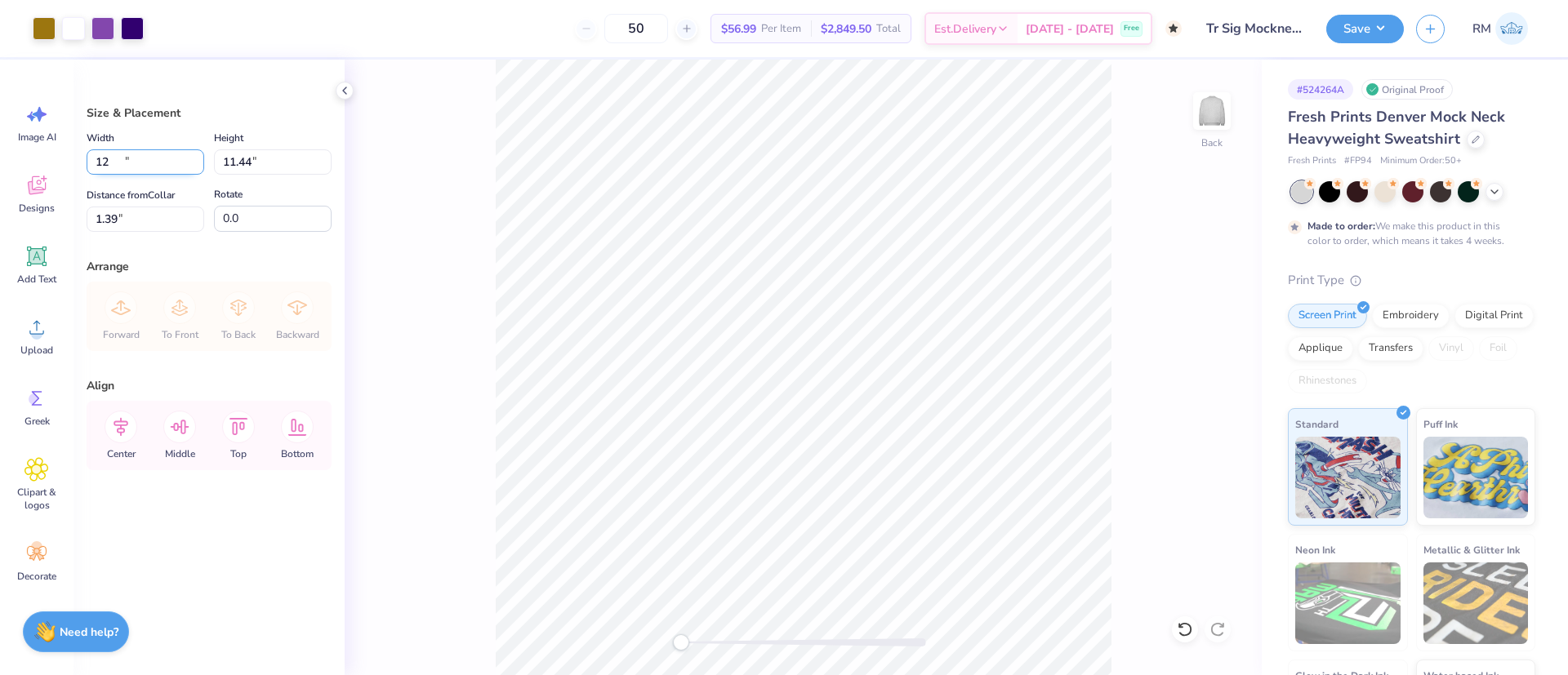
type input "11.44"
click at [105, 209] on input "1.39" at bounding box center [145, 218] width 118 height 25
type input "3"
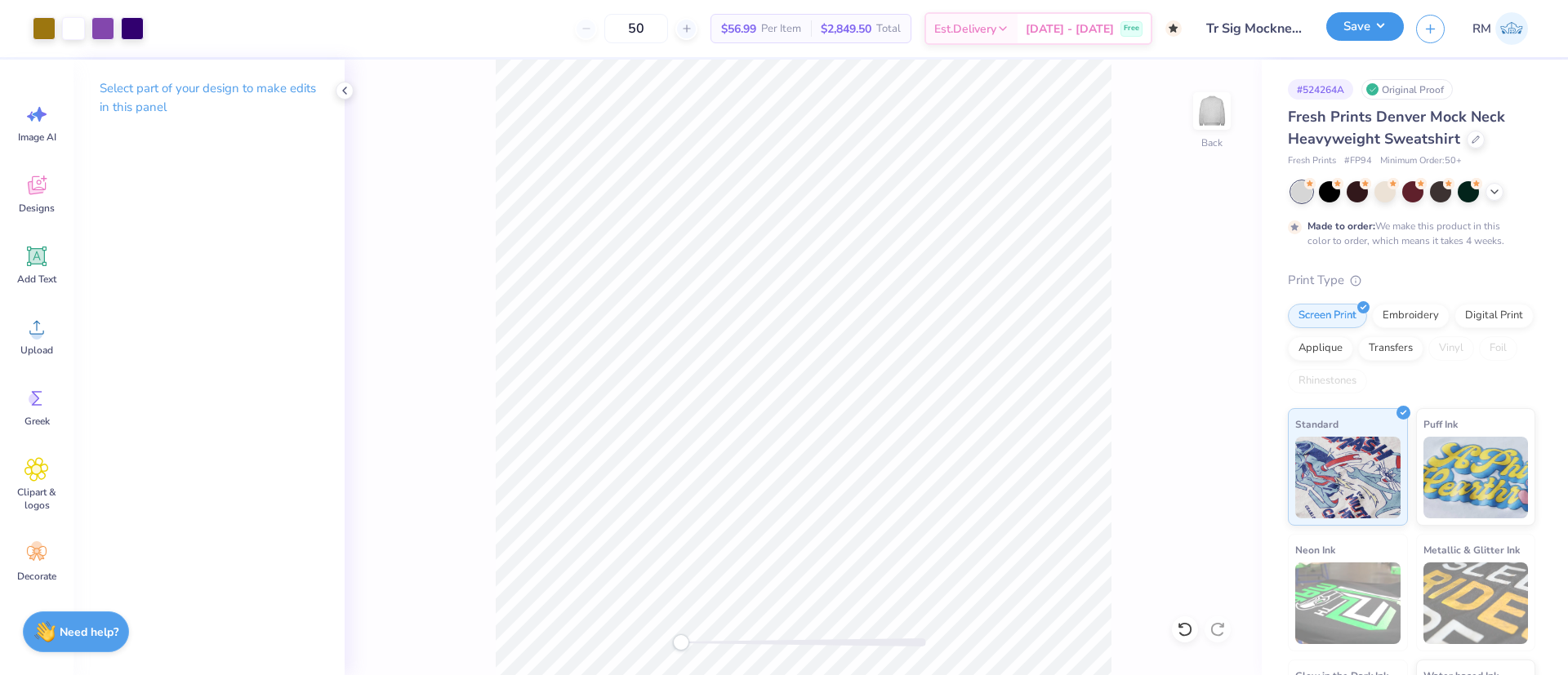
click at [1370, 26] on button "Save" at bounding box center [1365, 26] width 78 height 29
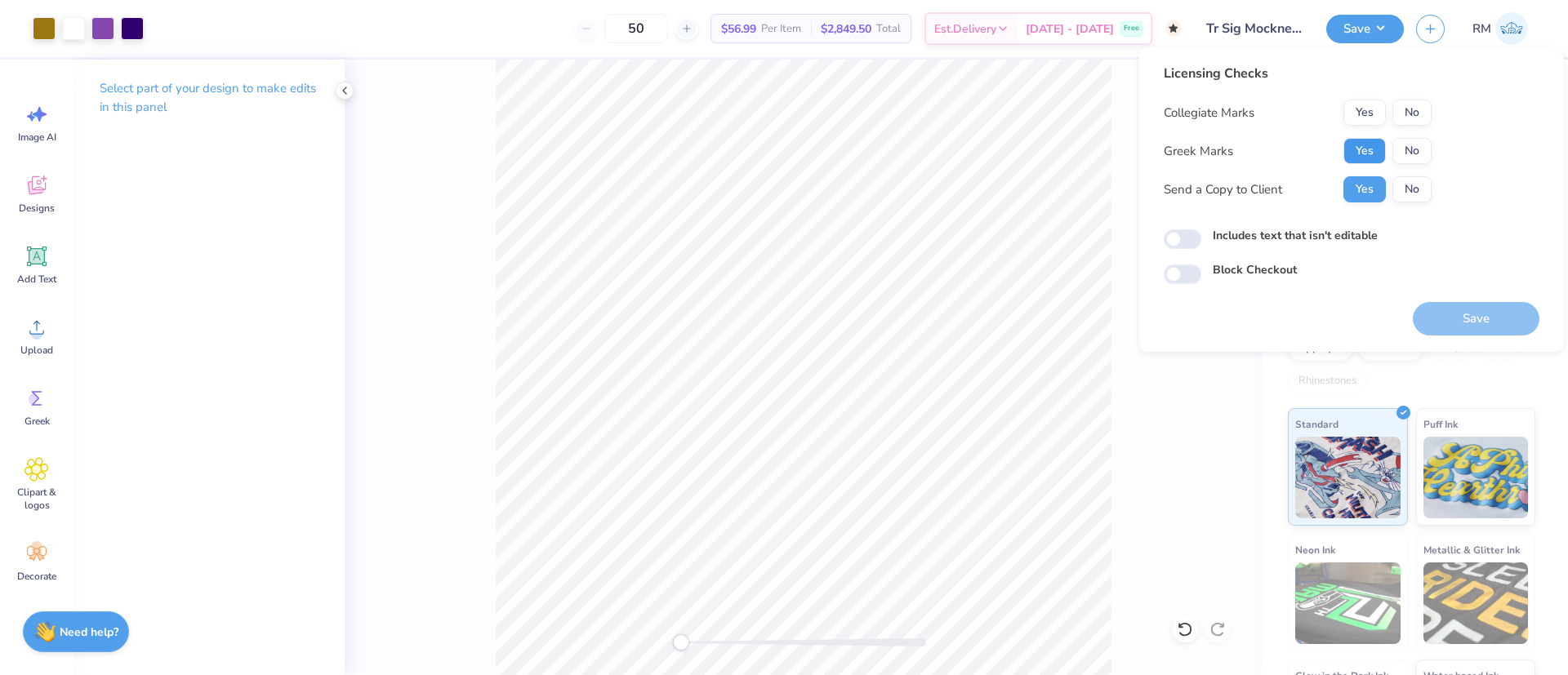
click at [1354, 143] on button "Yes" at bounding box center [1364, 151] width 43 height 26
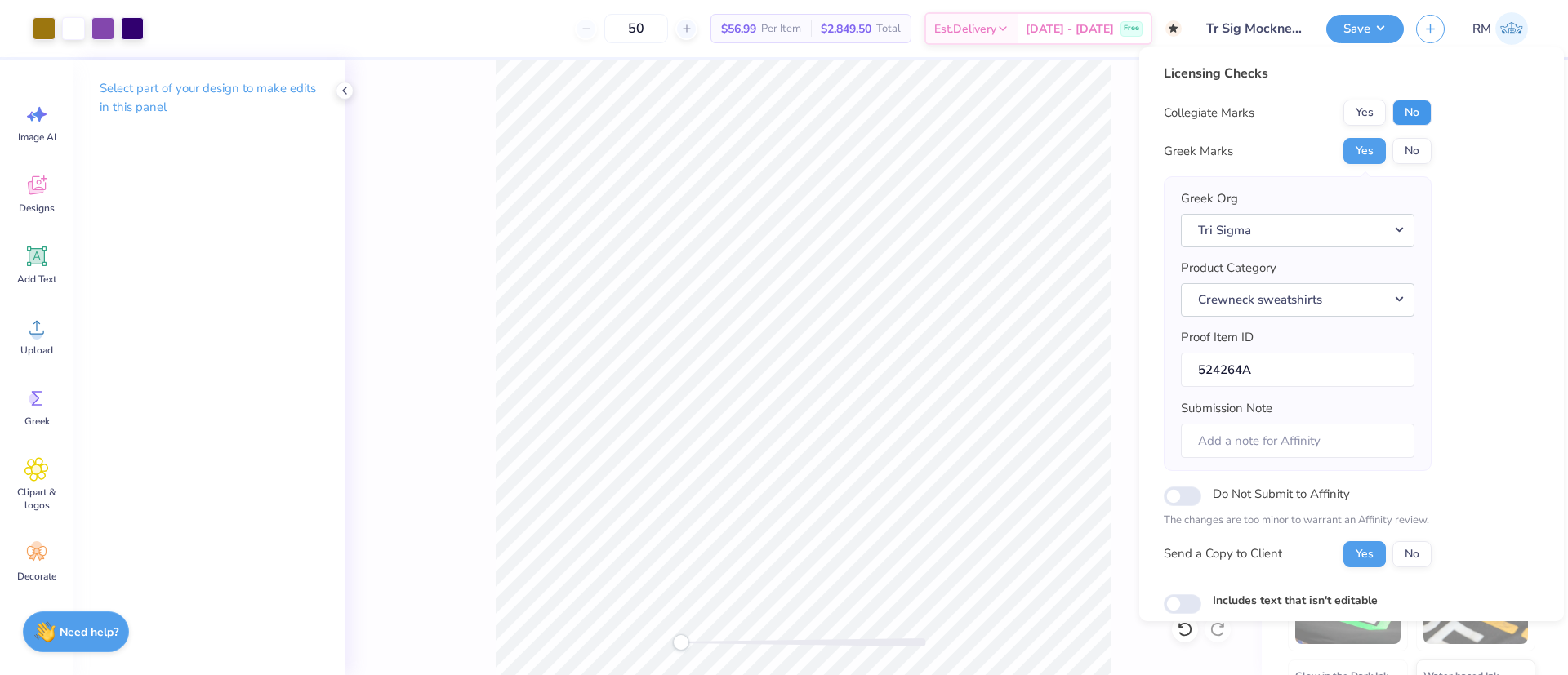
click at [1422, 111] on button "No" at bounding box center [1412, 112] width 39 height 26
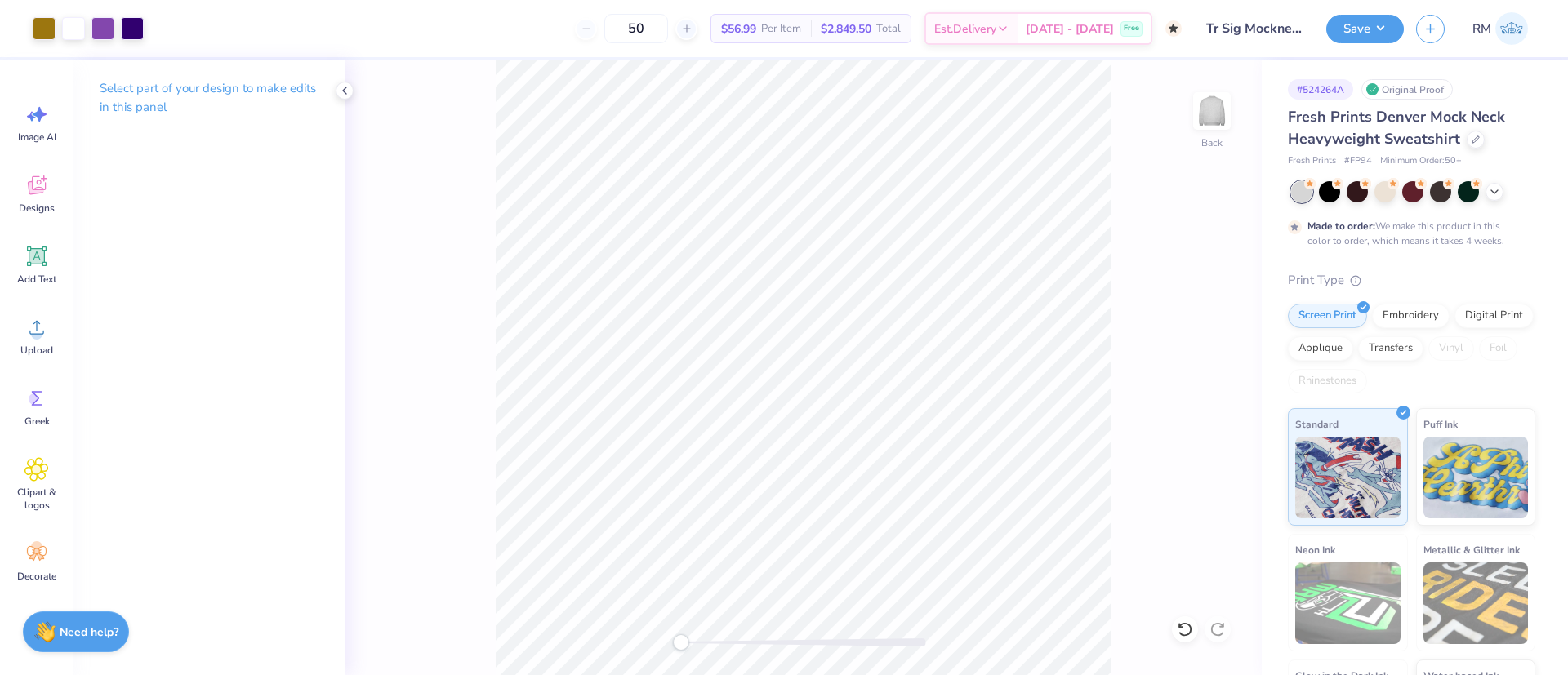
click at [1144, 549] on div "Back" at bounding box center [803, 367] width 917 height 615
drag, startPoint x: 344, startPoint y: 98, endPoint x: 391, endPoint y: 162, distance: 79.4
click at [344, 98] on div at bounding box center [345, 91] width 18 height 18
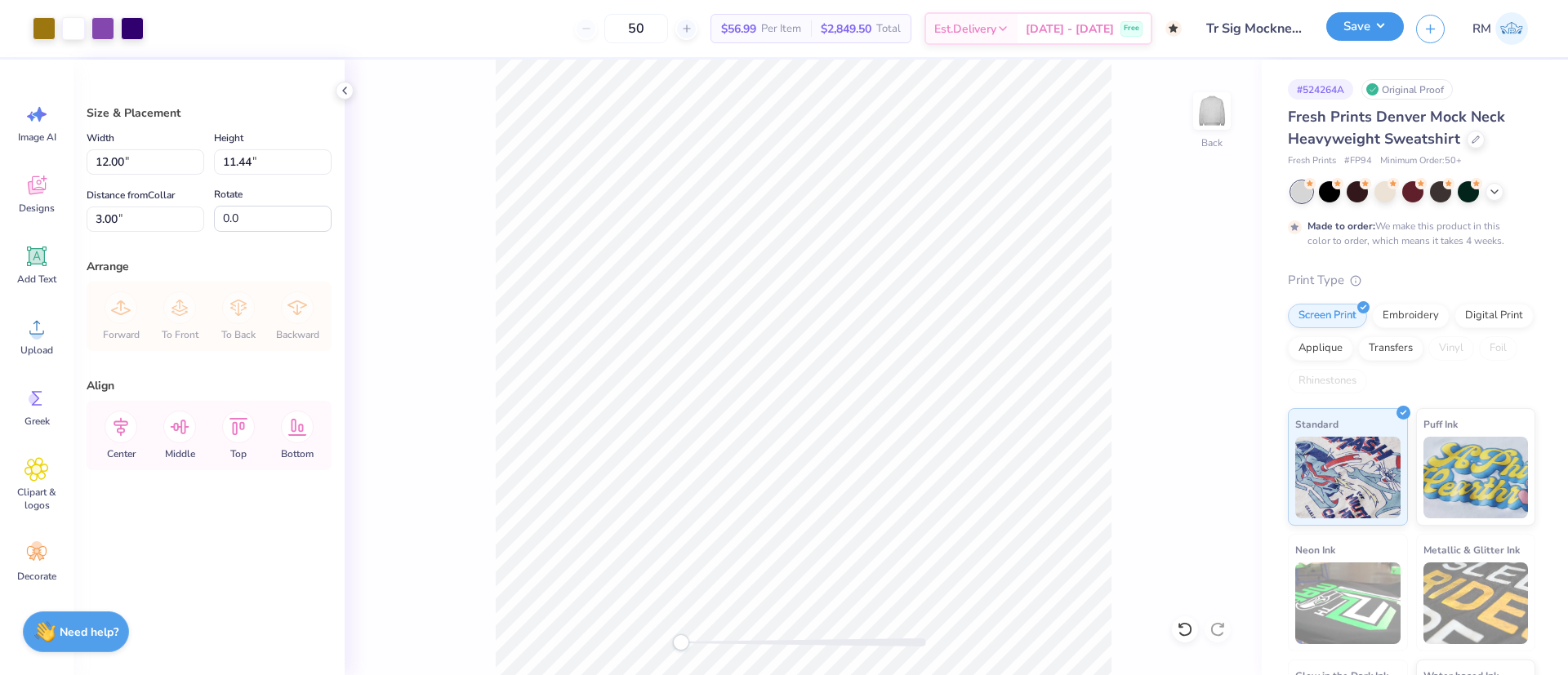
click at [1361, 14] on button "Save" at bounding box center [1365, 26] width 78 height 29
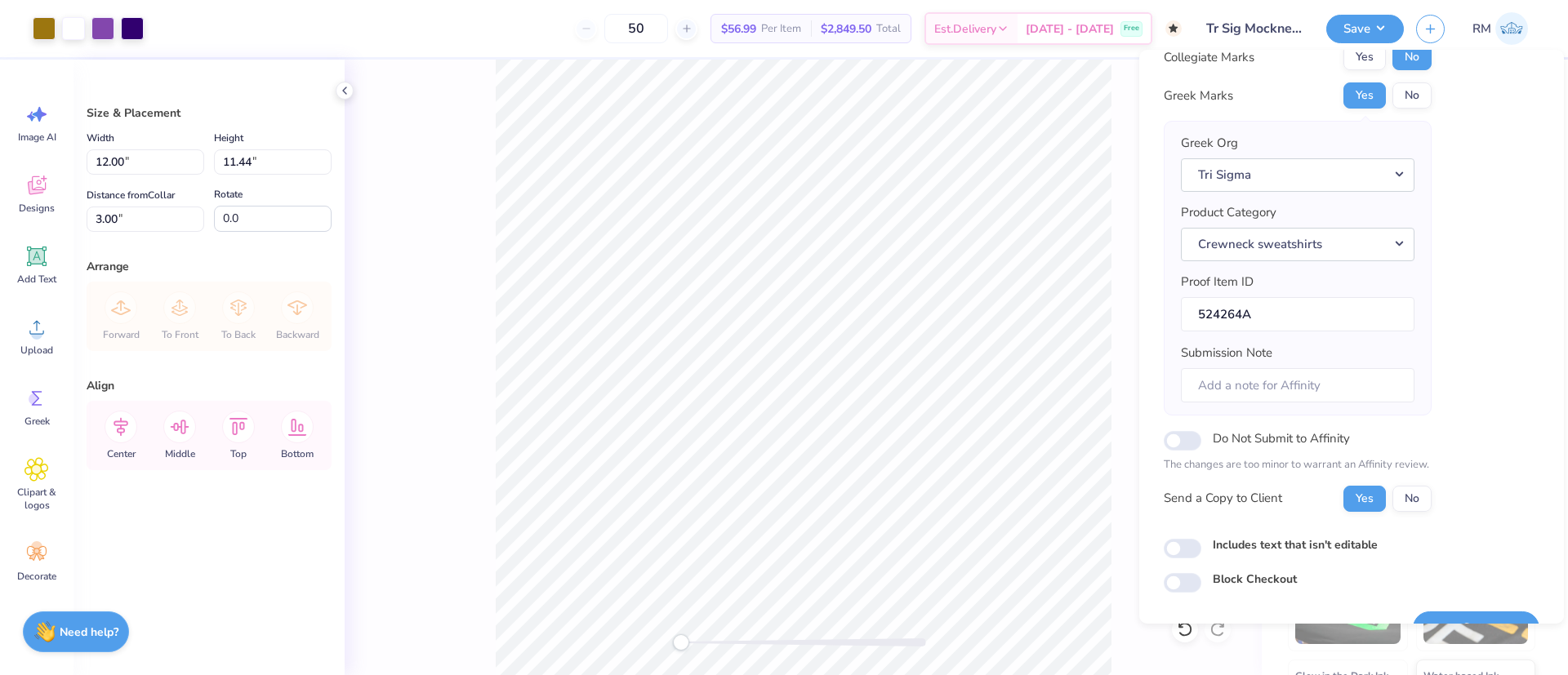
scroll to position [95, 0]
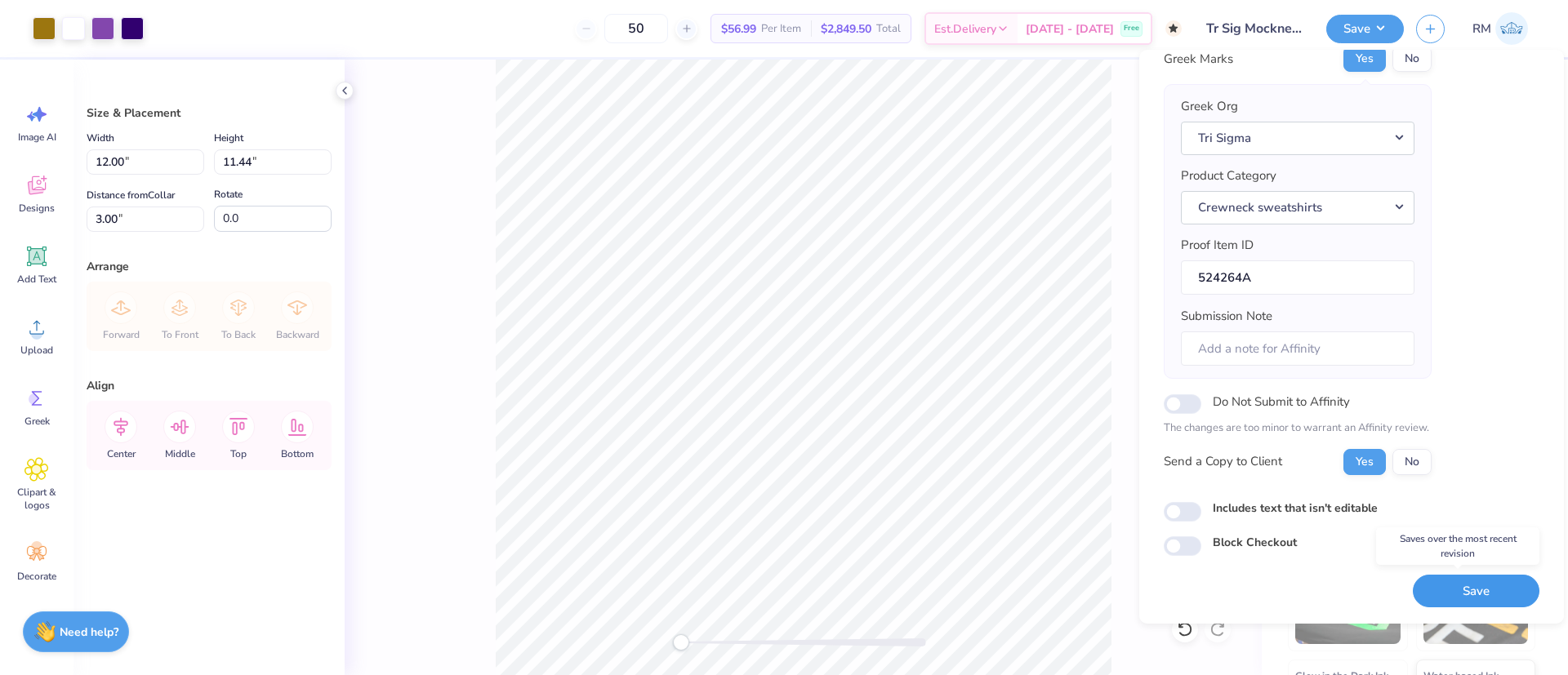
click at [1450, 588] on button "Save" at bounding box center [1475, 591] width 127 height 34
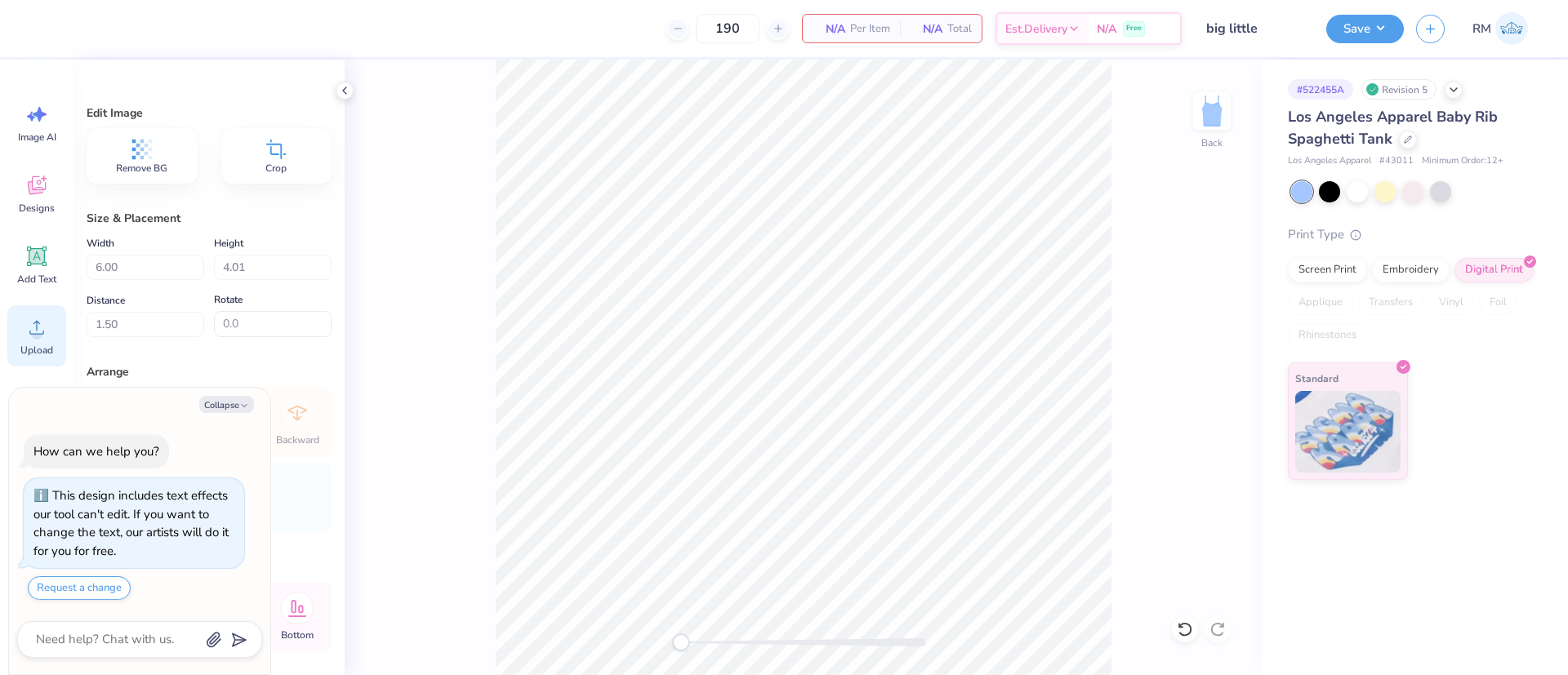
click at [40, 338] on circle at bounding box center [36, 334] width 11 height 11
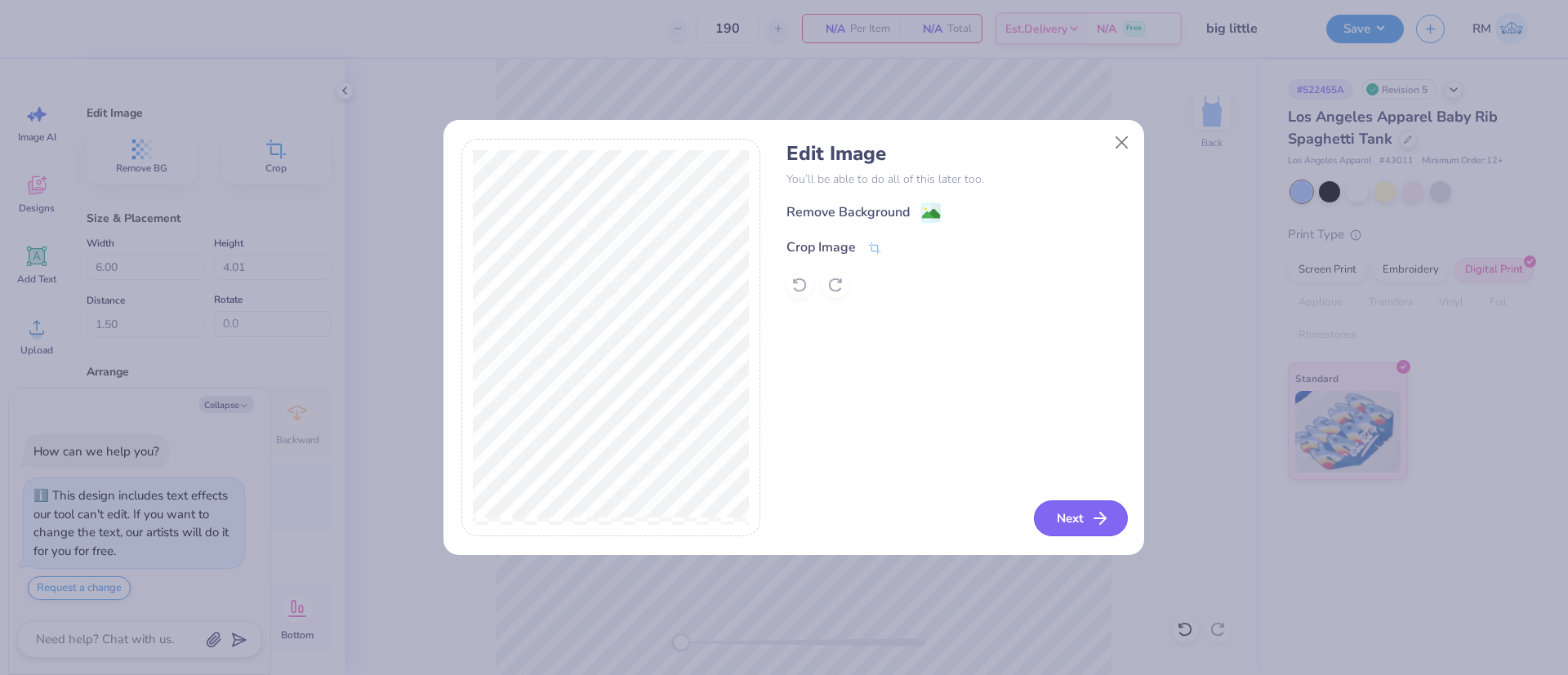
click at [1068, 515] on button "Next" at bounding box center [1081, 519] width 94 height 36
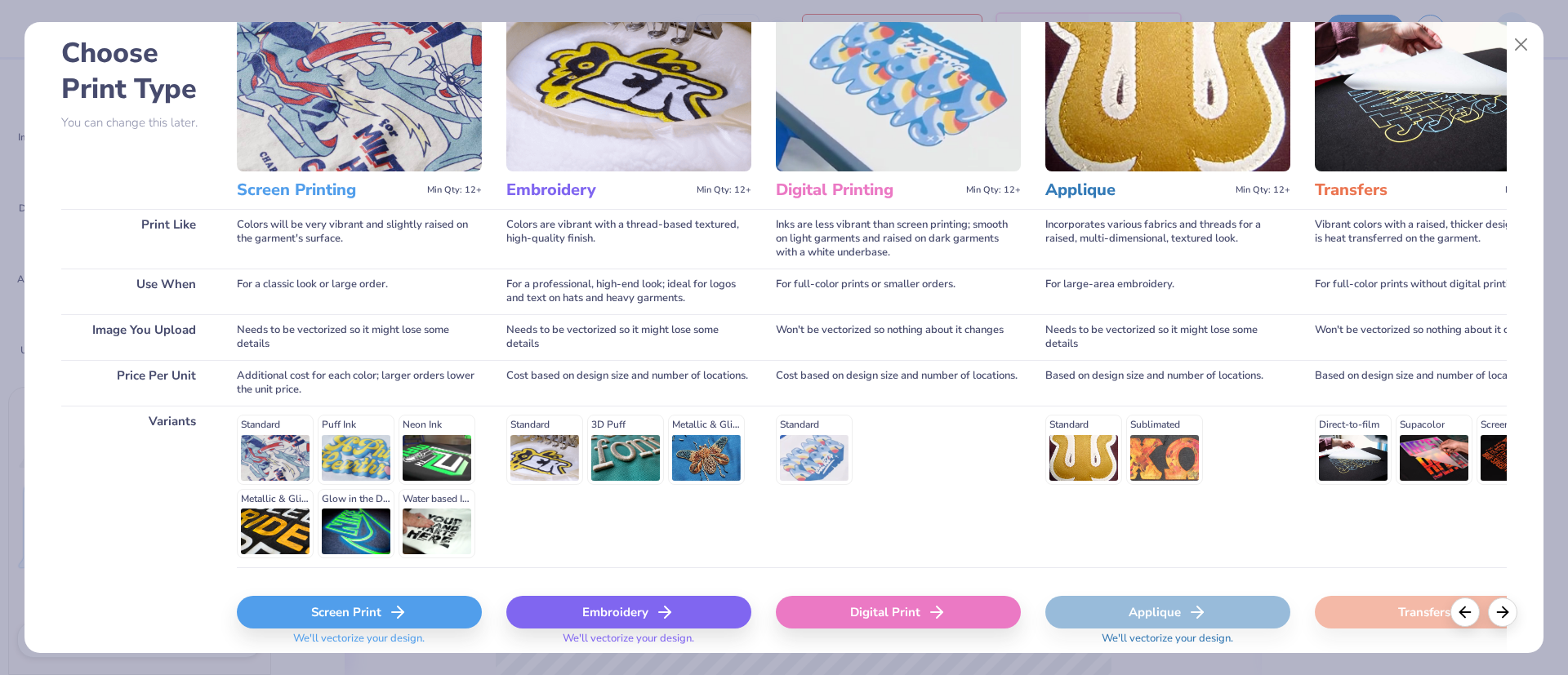
scroll to position [138, 0]
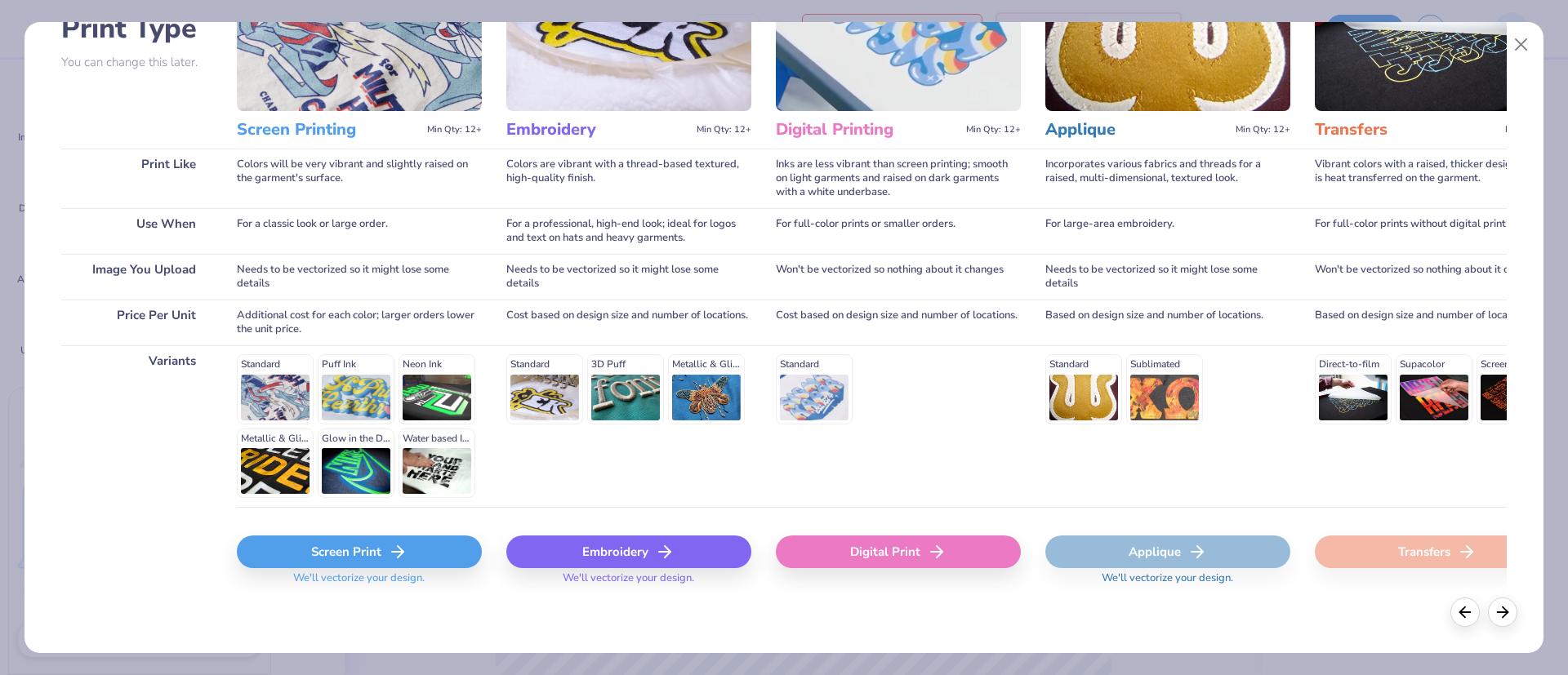
click at [904, 563] on div "Digital Print" at bounding box center [899, 552] width 245 height 33
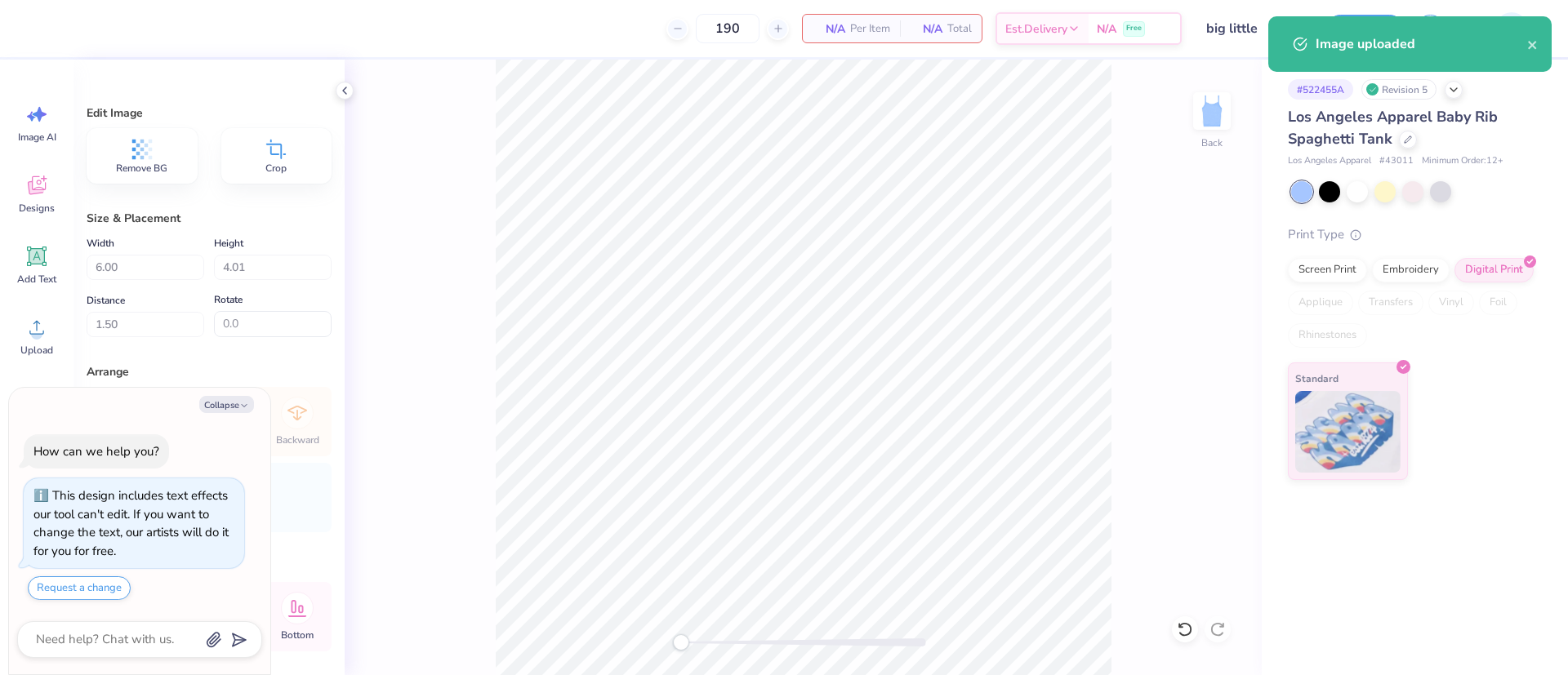
type textarea "x"
type input "8.93"
type input "5.73"
type input "3.63"
type textarea "x"
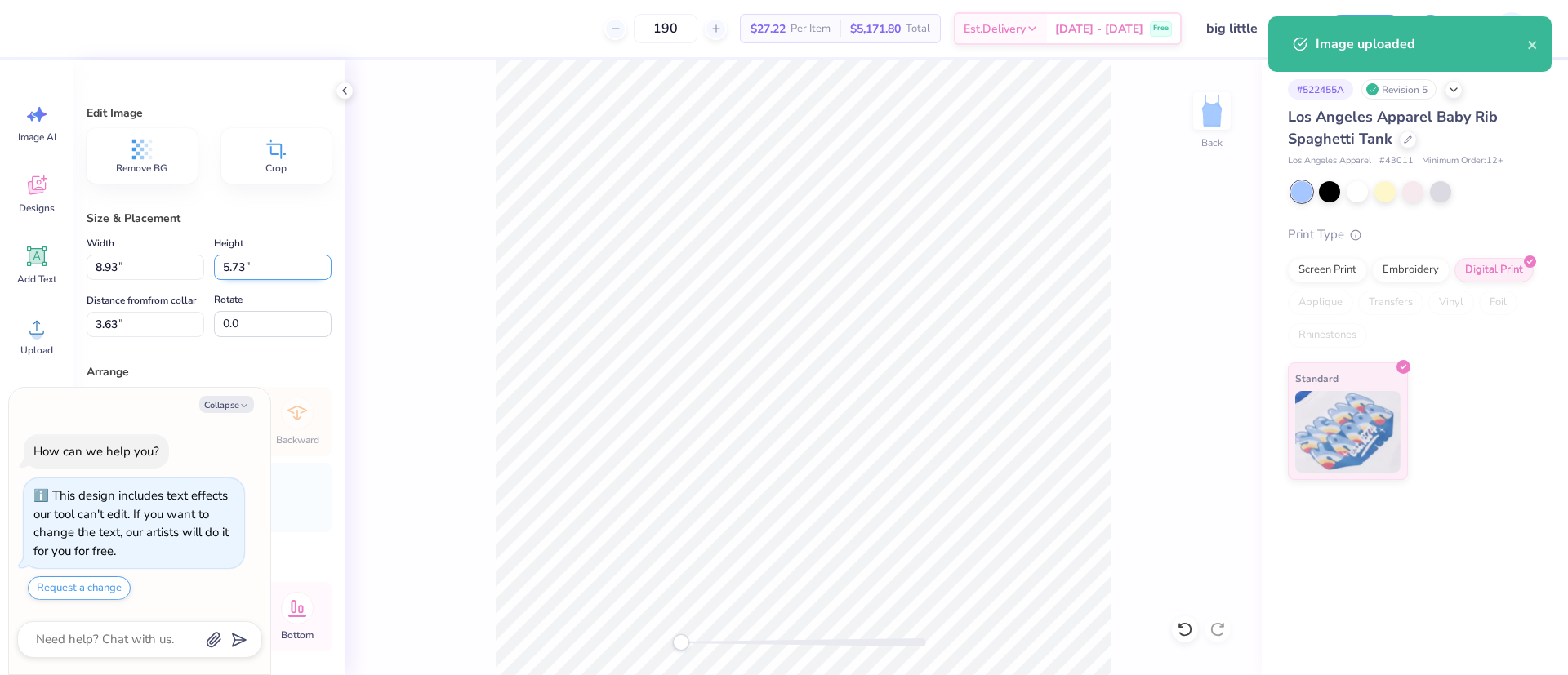
click at [242, 265] on input "5.73" at bounding box center [273, 267] width 118 height 25
drag, startPoint x: 262, startPoint y: 265, endPoint x: 159, endPoint y: 254, distance: 103.6
click at [159, 254] on div "Width 8.93 8.93 " Height 5.73 5.73 "" at bounding box center [209, 256] width 245 height 47
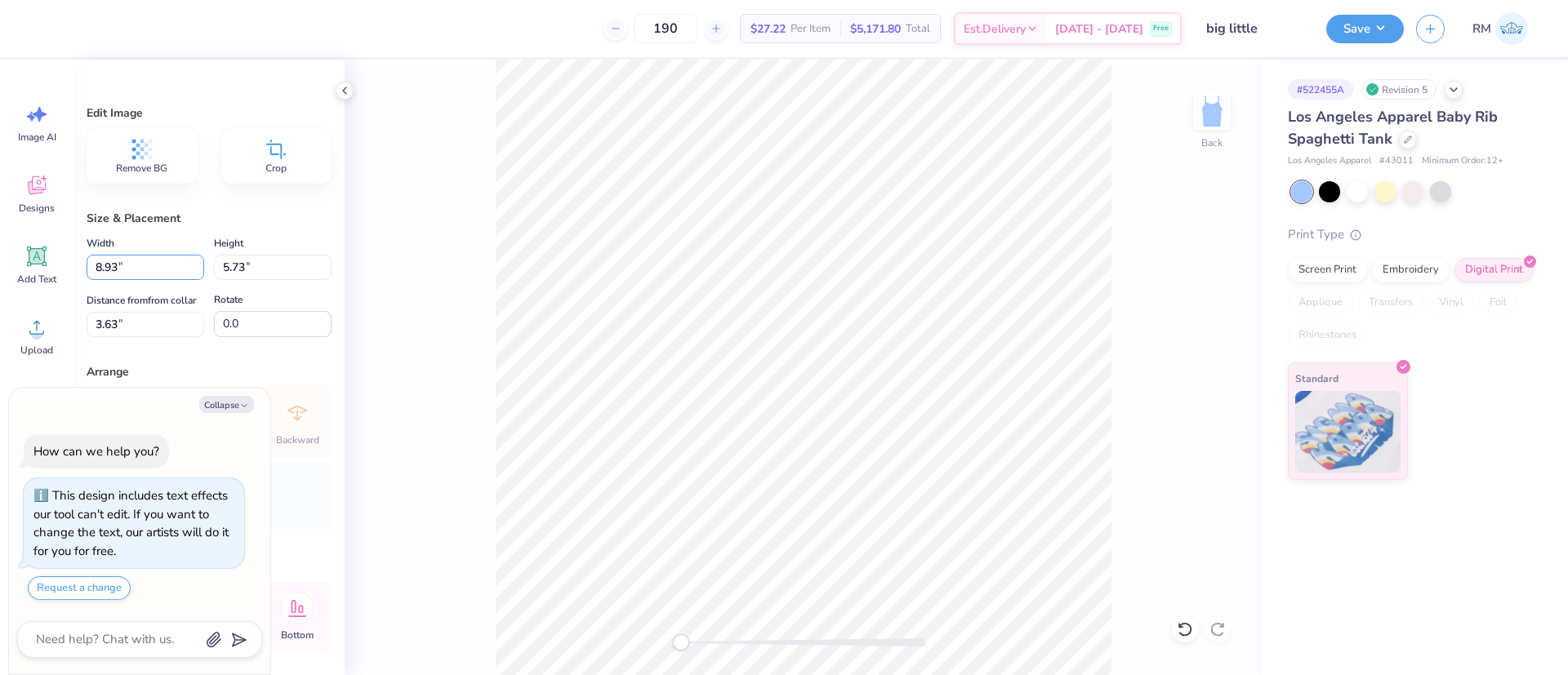
drag, startPoint x: 149, startPoint y: 259, endPoint x: 0, endPoint y: 242, distance: 150.0
click at [0, 242] on div "190 $27.22 Per Item $5,171.80 Total Est. Delivery Oct 7 - 10 Free Design Title …" at bounding box center [784, 338] width 1568 height 675
type input "6"
type textarea "x"
type input "6.00"
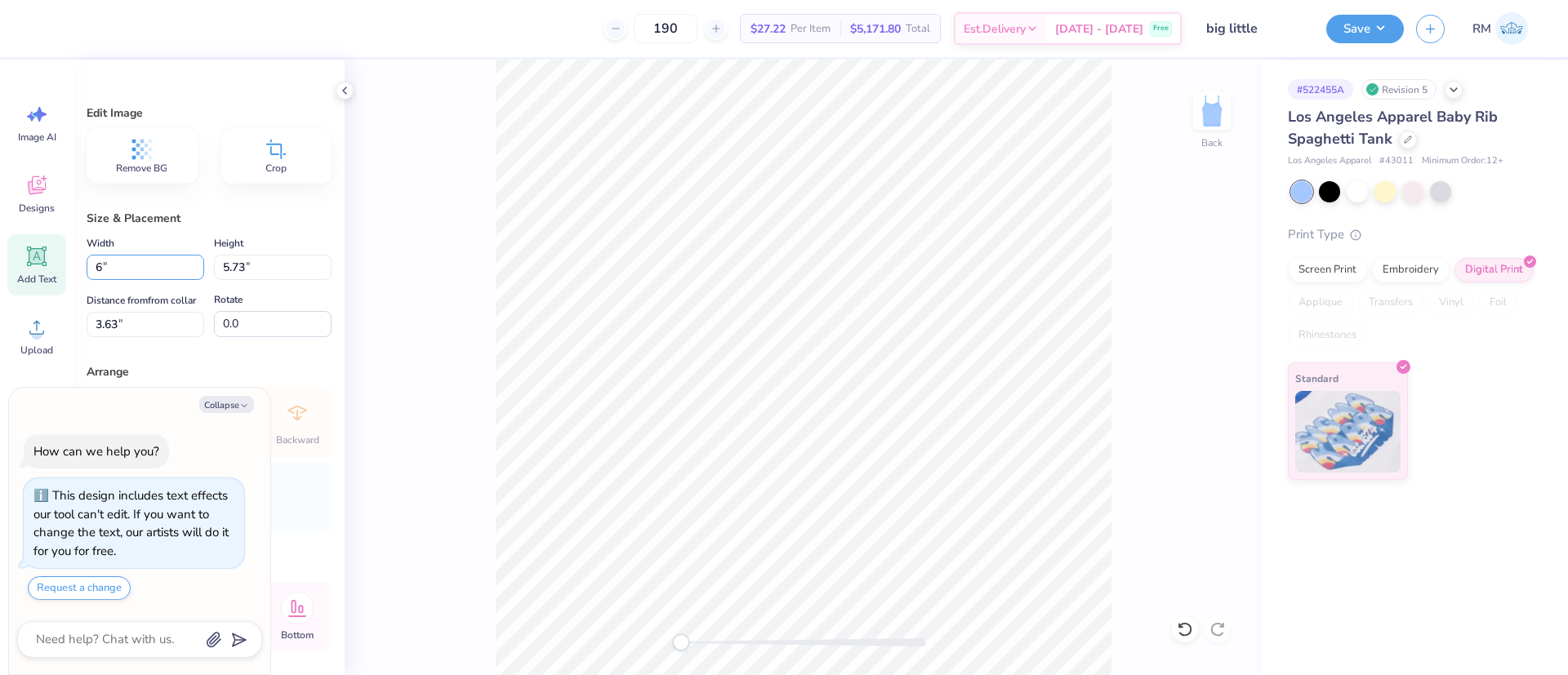
type input "3.85"
type input "4.57"
drag, startPoint x: 142, startPoint y: 339, endPoint x: 0, endPoint y: 319, distance: 143.4
click at [0, 319] on div "190 $25.41 Per Item $4,827.90 Total Est. Delivery Oct 7 - 10 Free Design Title …" at bounding box center [784, 338] width 1568 height 675
click at [1178, 631] on icon at bounding box center [1184, 629] width 16 height 16
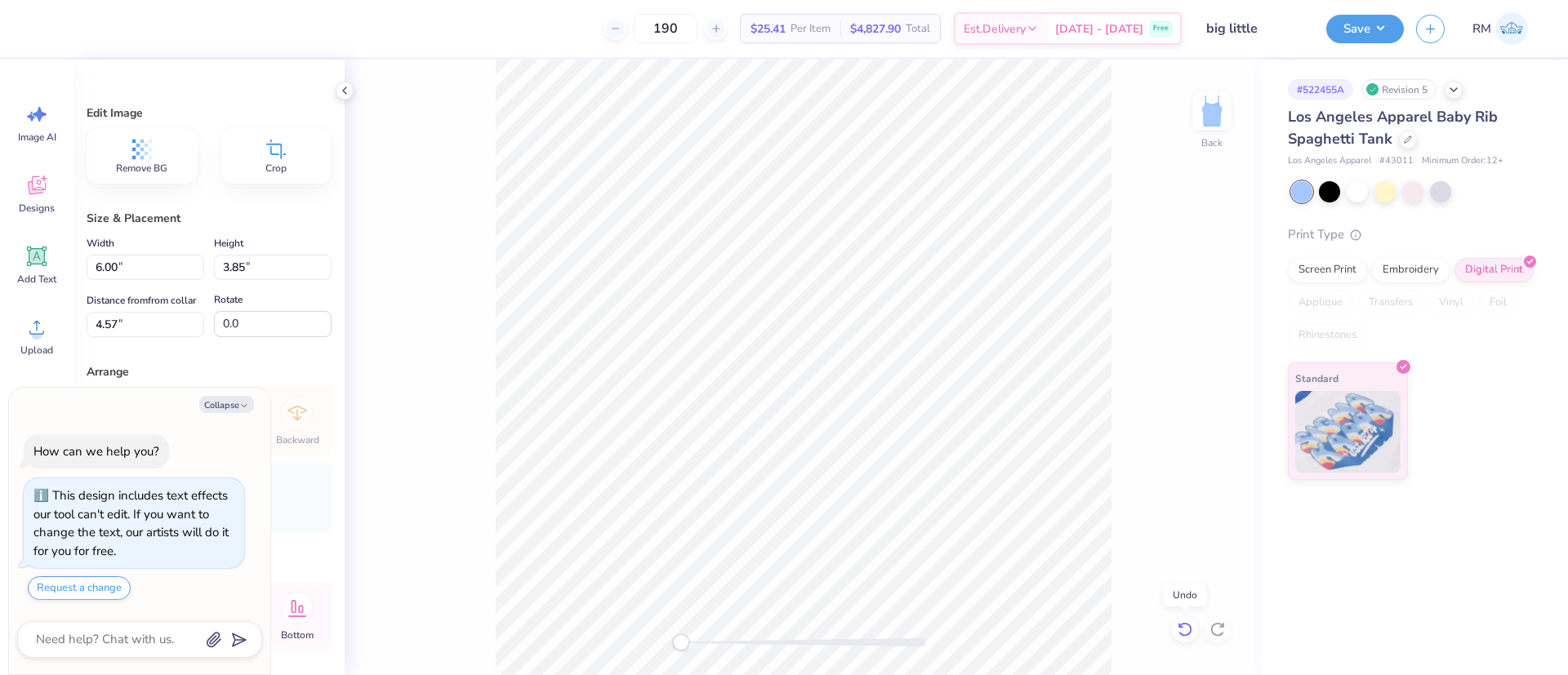
type textarea "x"
type input "8.93"
type input "5.73"
type input "3.63"
click at [1178, 631] on icon at bounding box center [1184, 629] width 16 height 16
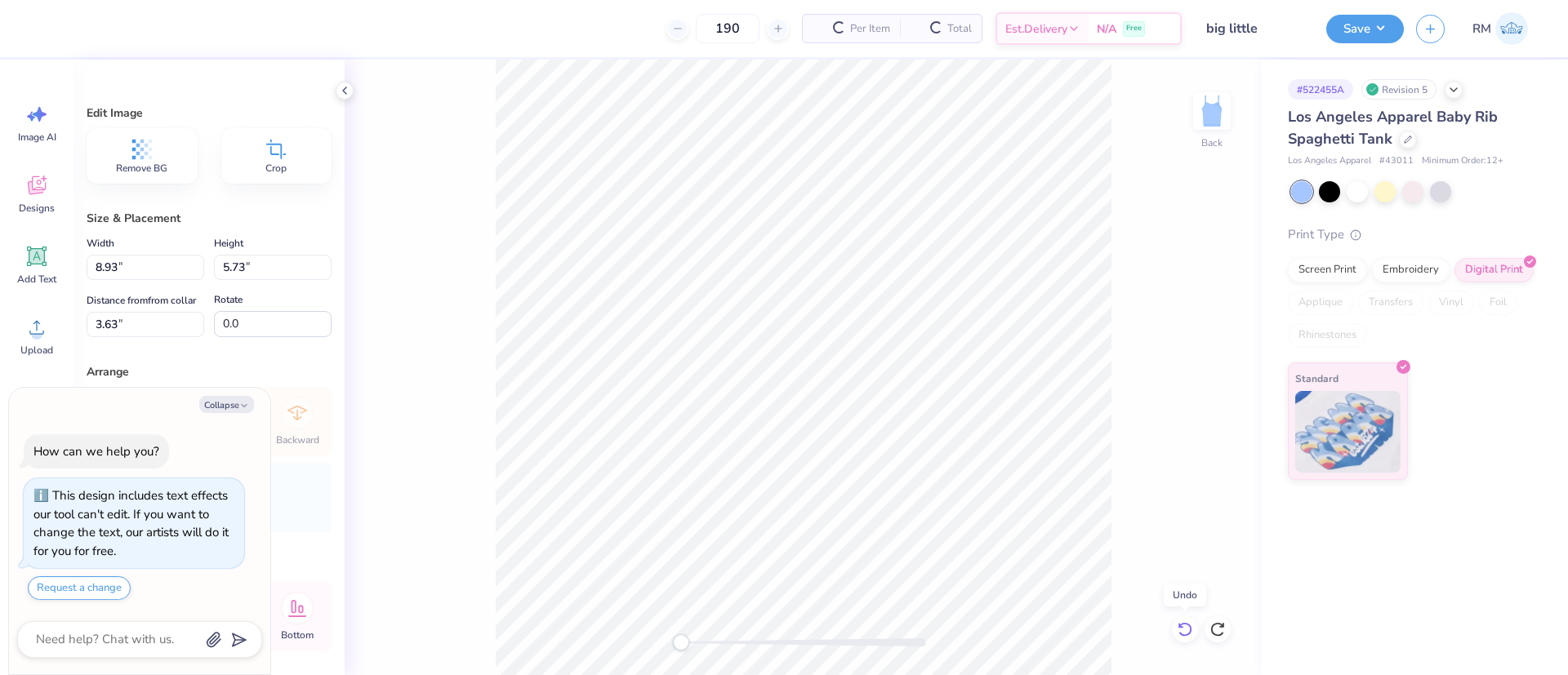
click at [1178, 631] on icon at bounding box center [1184, 629] width 16 height 16
type textarea "x"
type input "6.00"
type input "4.01"
type input "1.50"
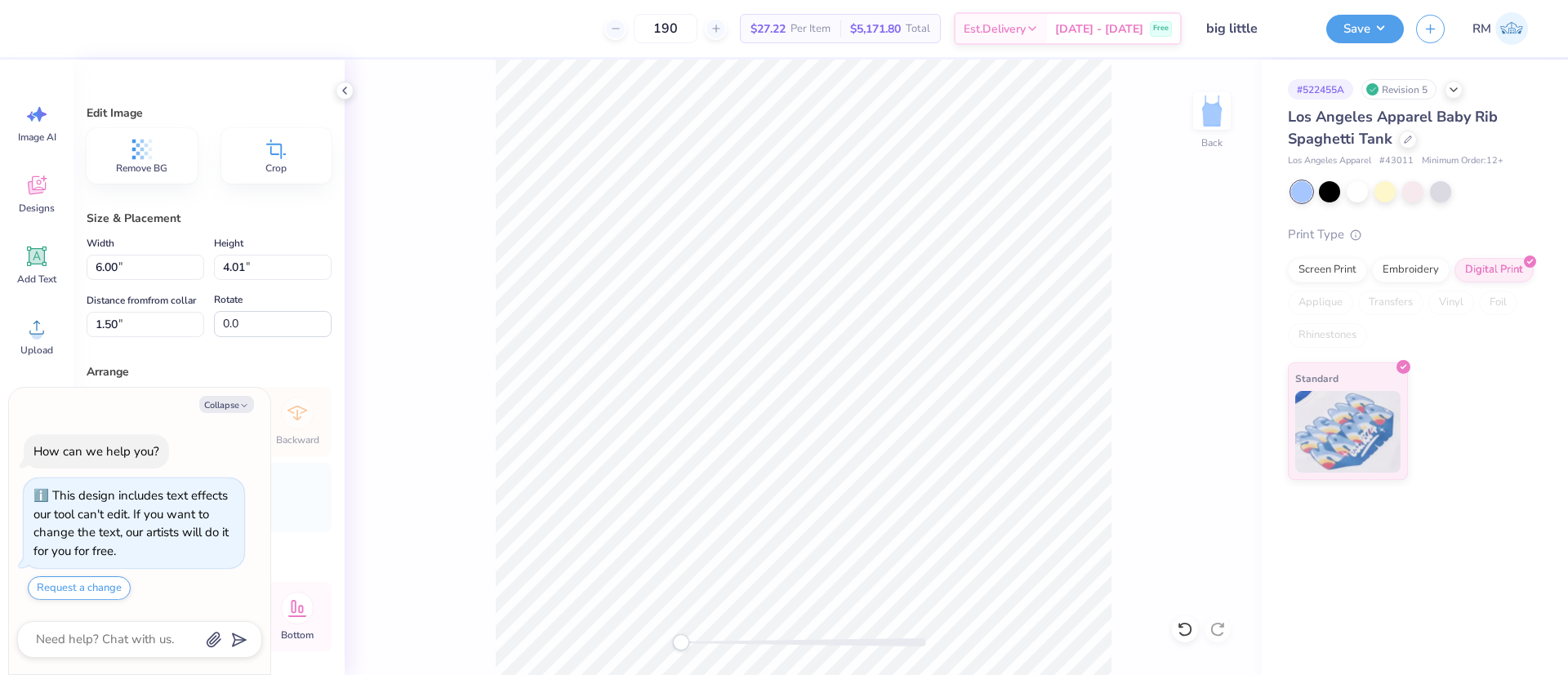
click at [1224, 633] on div "Back" at bounding box center [803, 367] width 917 height 615
click at [1223, 633] on div "Back" at bounding box center [803, 367] width 917 height 615
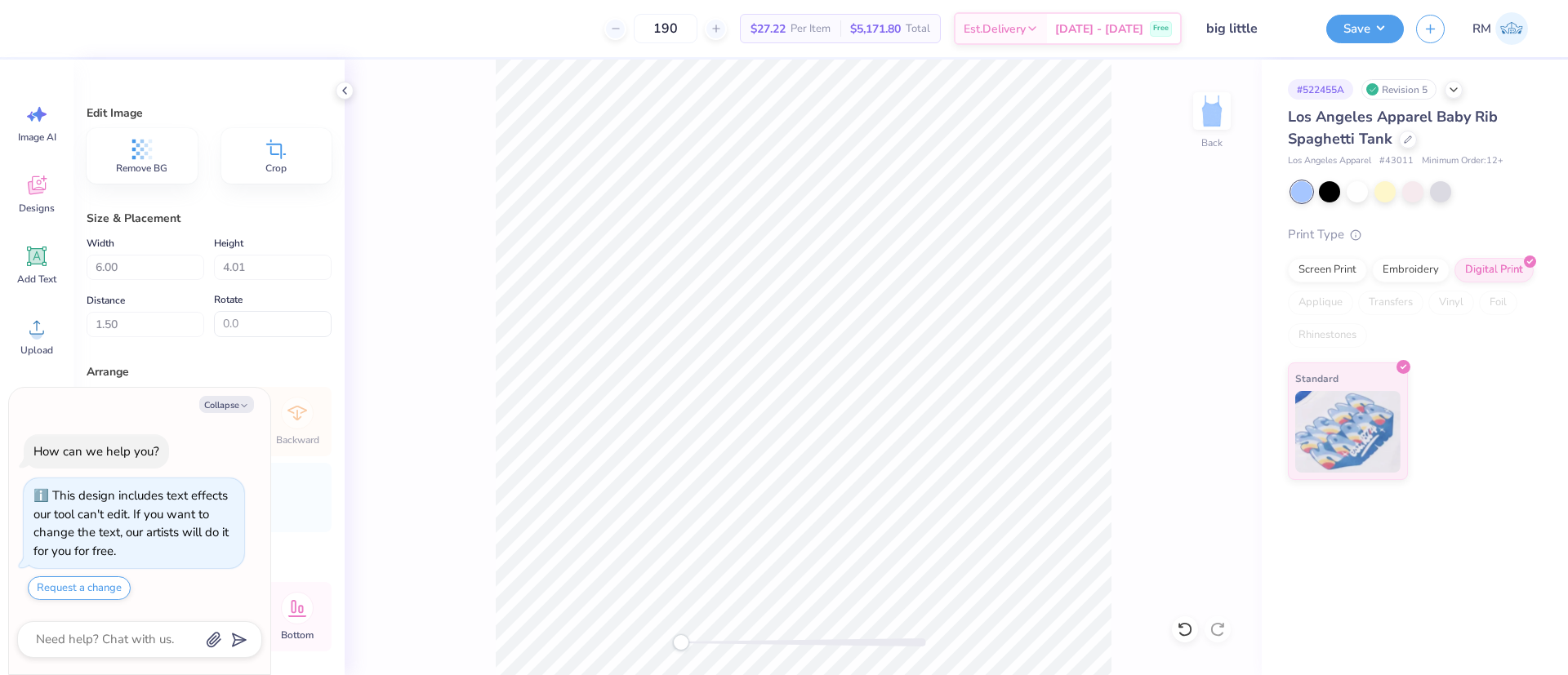
click at [1215, 631] on div "Back" at bounding box center [803, 367] width 917 height 615
type textarea "x"
click at [147, 338] on input "1.48" at bounding box center [145, 324] width 118 height 25
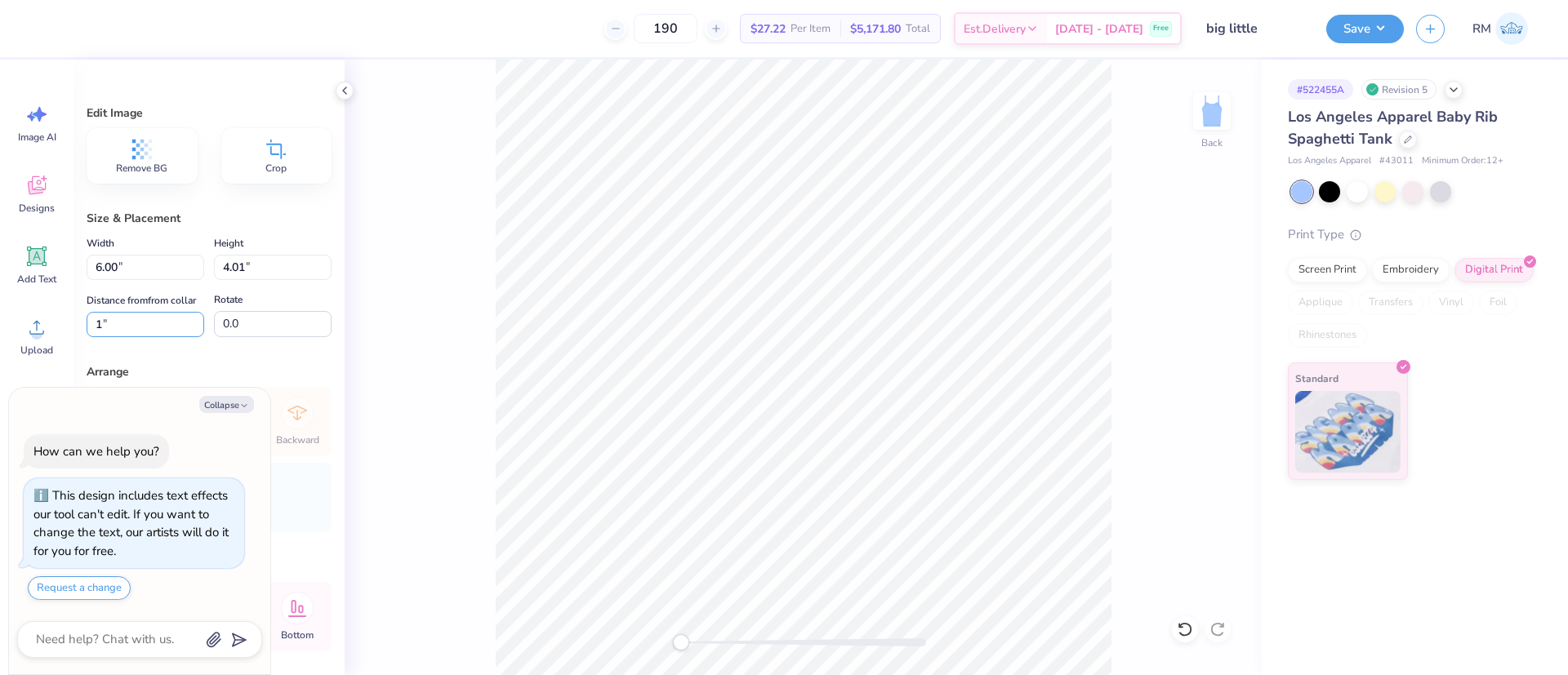
type input "1"
type textarea "x"
type input "1.48"
click at [35, 347] on span "Upload" at bounding box center [36, 349] width 33 height 13
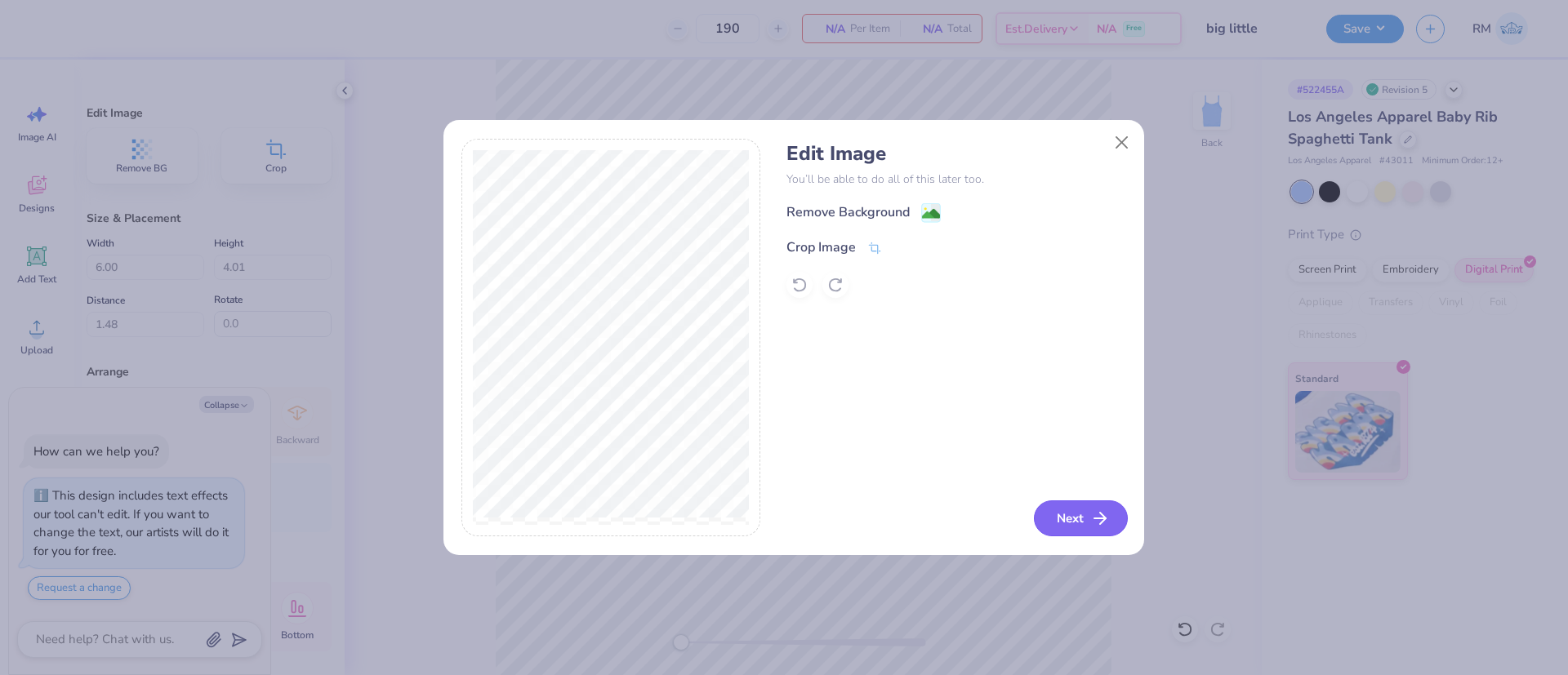
click at [1068, 508] on button "Next" at bounding box center [1081, 519] width 94 height 36
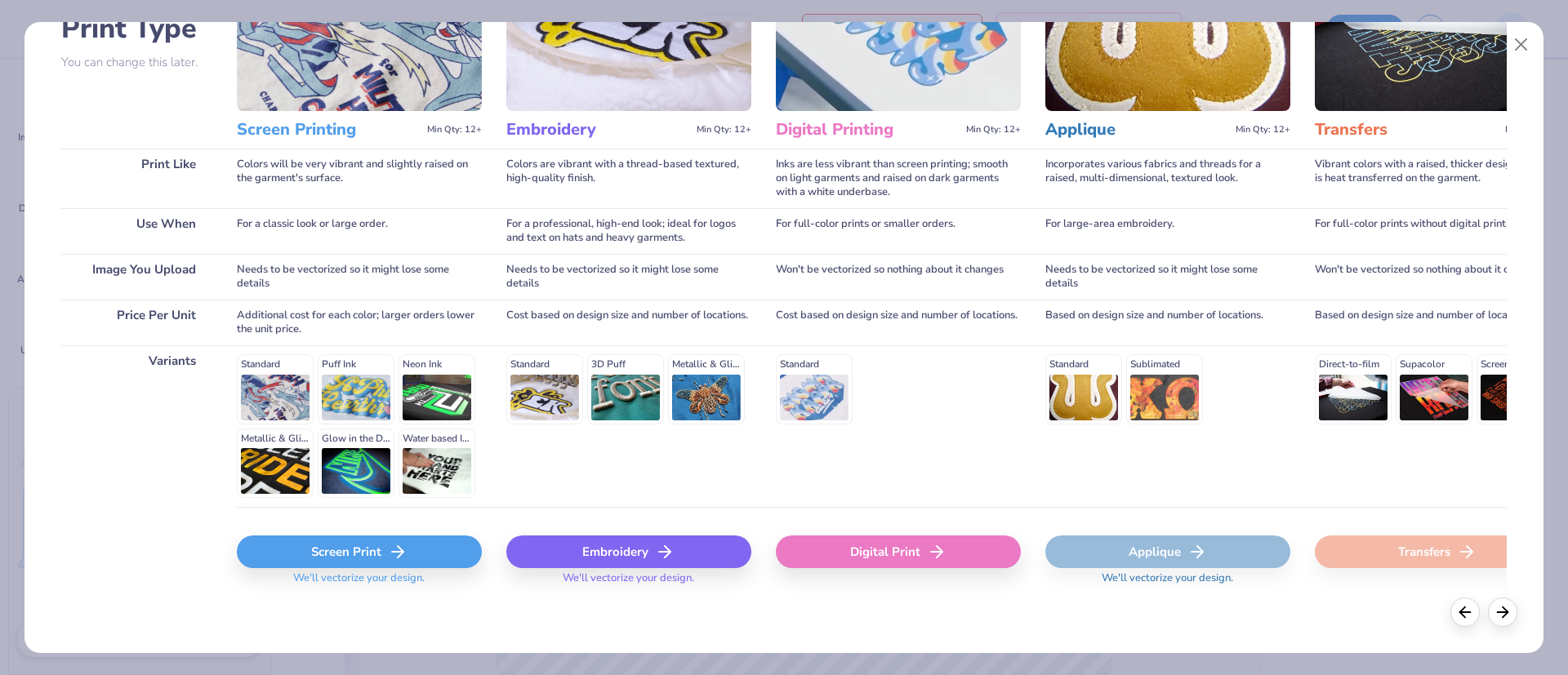
click at [845, 544] on div "Digital Print" at bounding box center [899, 552] width 245 height 33
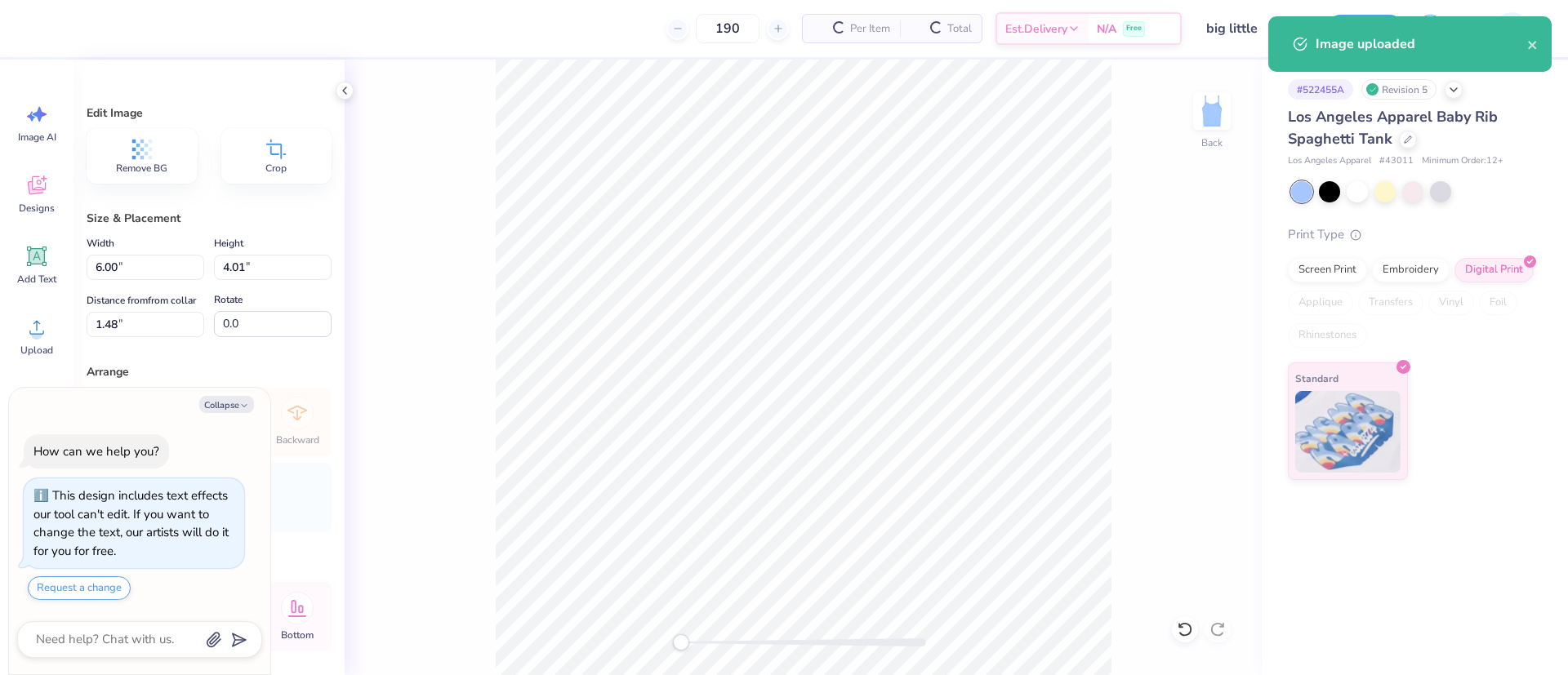
type textarea "x"
type input "8.93"
type input "5.73"
type input "3.63"
type textarea "x"
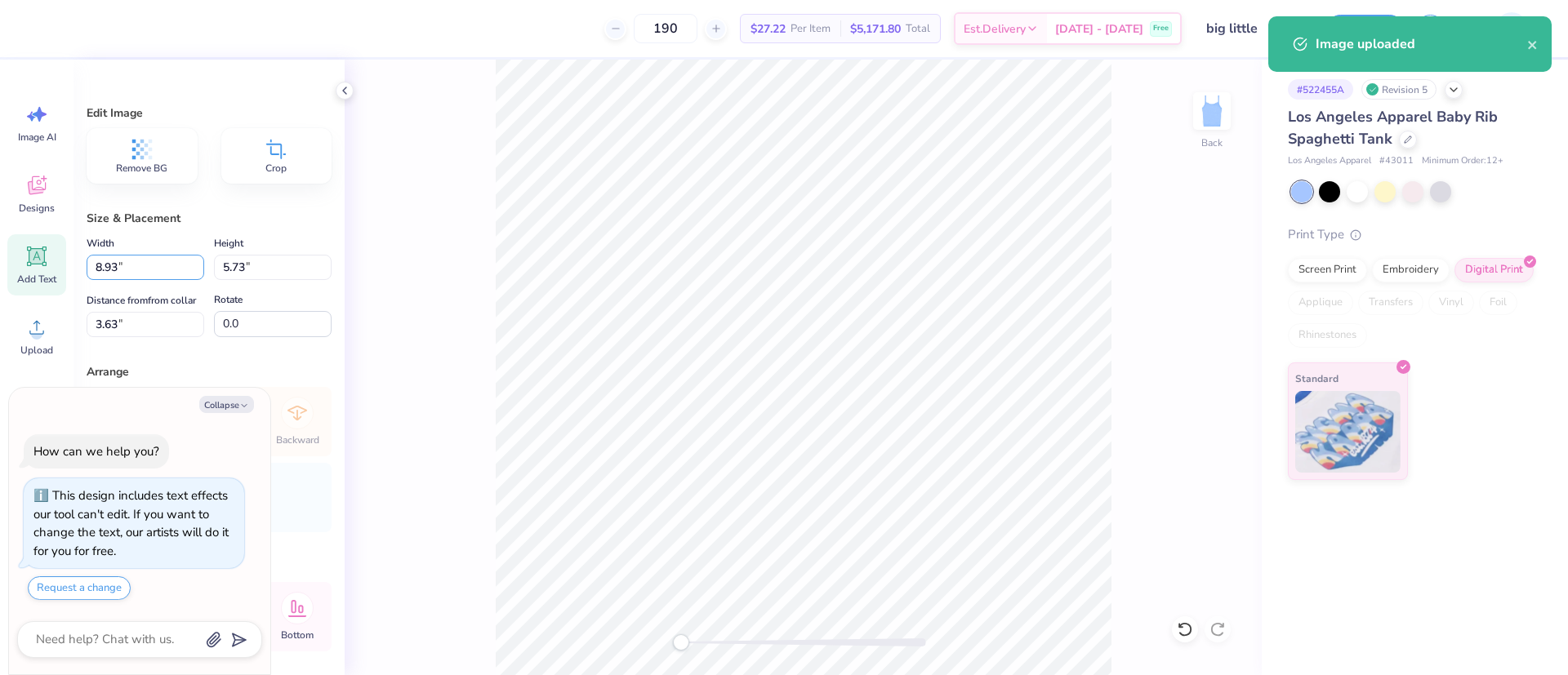
drag, startPoint x: 143, startPoint y: 261, endPoint x: 17, endPoint y: 251, distance: 126.4
click at [17, 251] on div "190 $27.22 Per Item $5,171.80 Total Est. Delivery Oct 7 - 10 Free Design Title …" at bounding box center [784, 338] width 1568 height 675
type input "6"
type textarea "x"
type input "6.00"
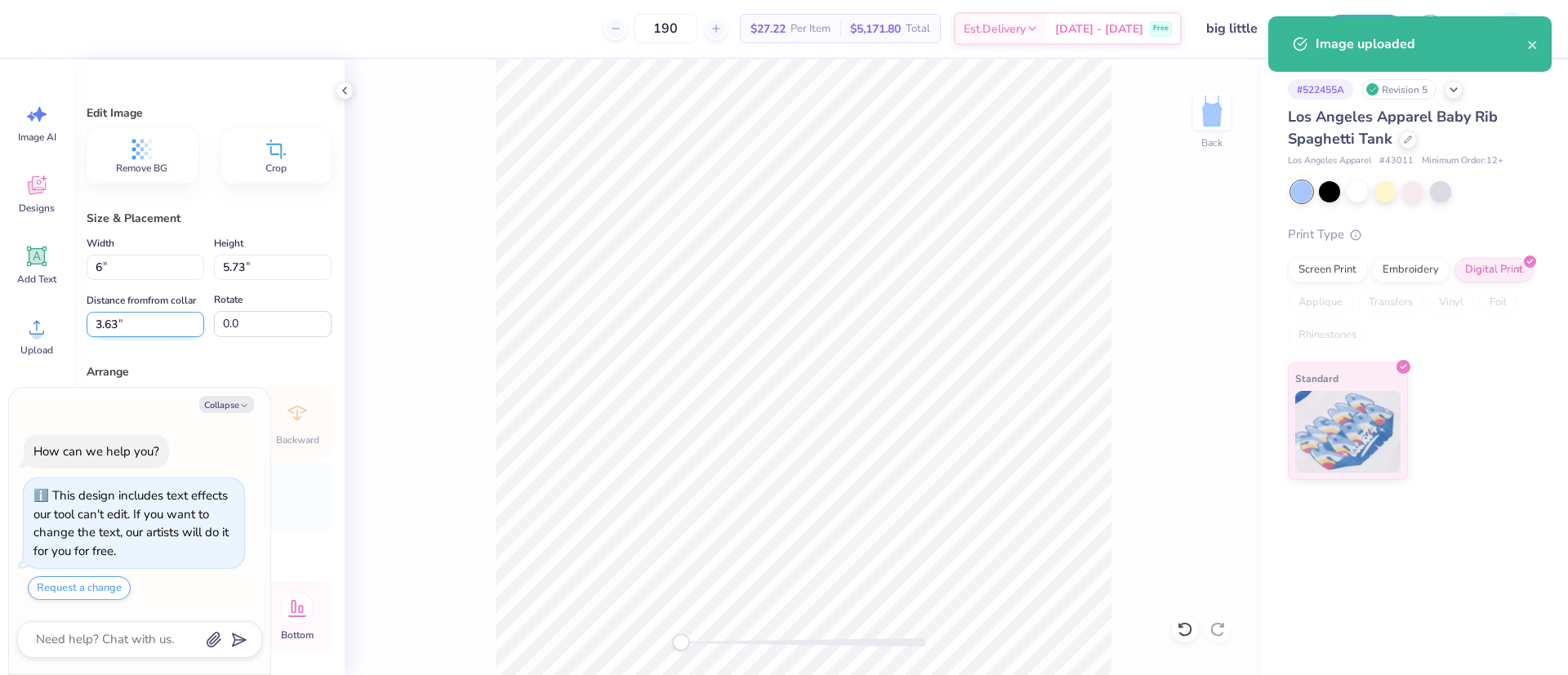
type input "3.85"
type input "4.57"
click at [126, 338] on input "4.57" at bounding box center [145, 324] width 118 height 25
type textarea "x"
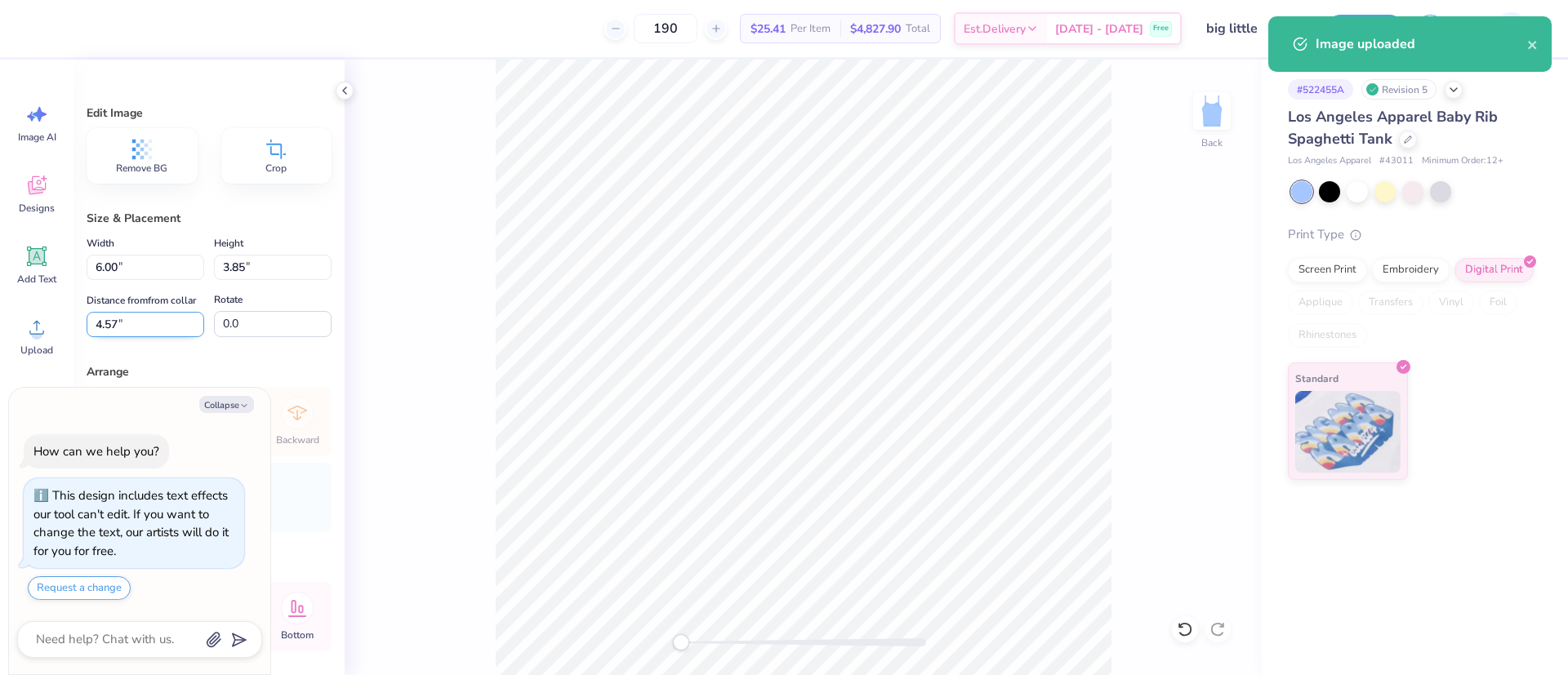
click at [125, 338] on input "4.57" at bounding box center [145, 324] width 118 height 25
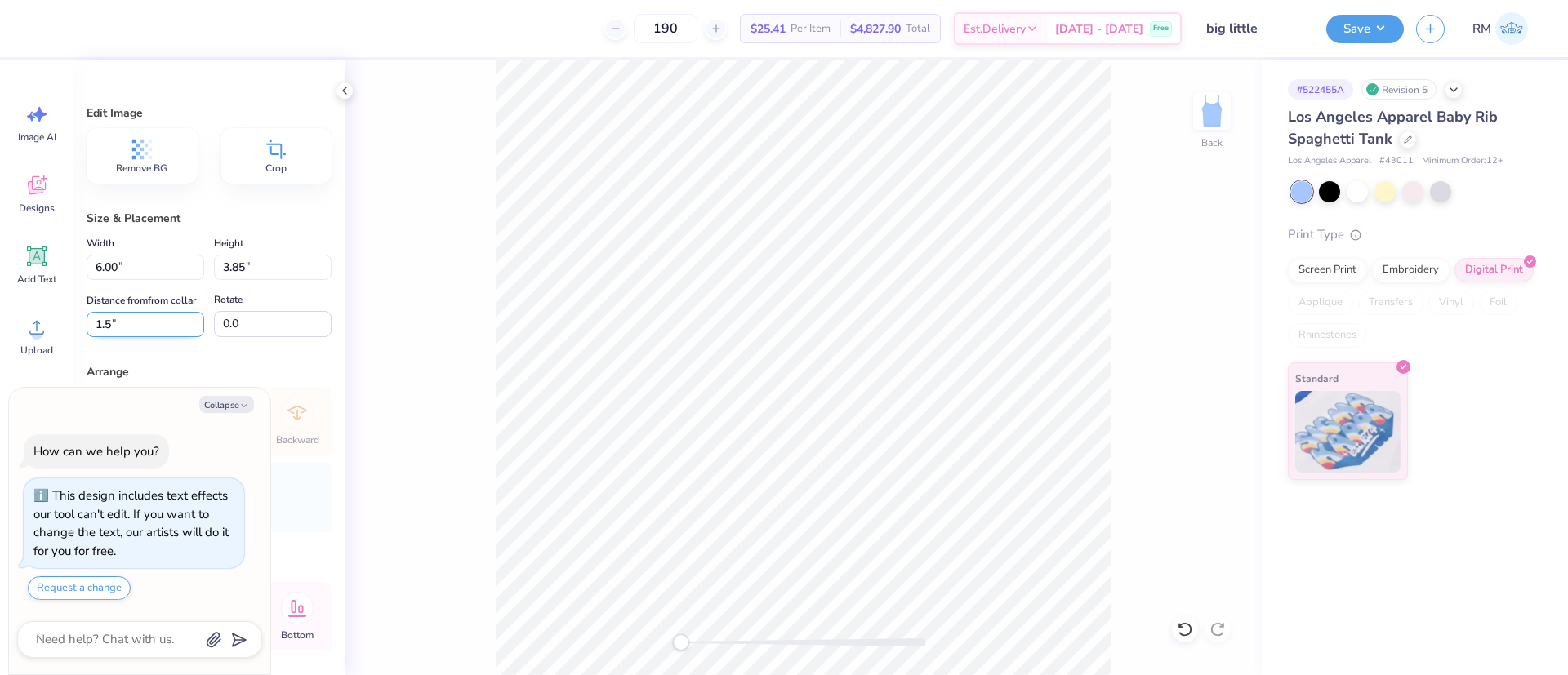
type input "1.5"
click at [1366, 17] on button "Save" at bounding box center [1365, 26] width 78 height 29
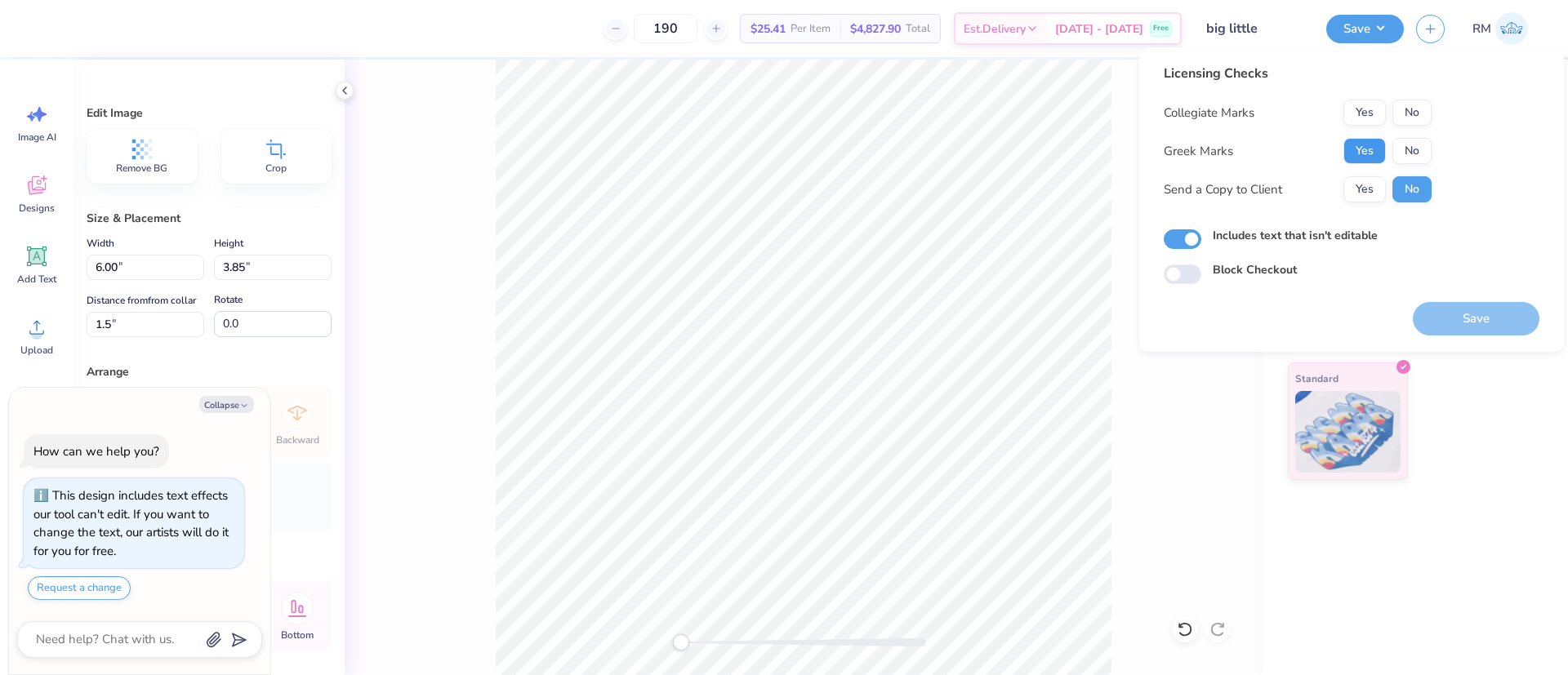
click at [1367, 150] on button "Yes" at bounding box center [1364, 151] width 43 height 26
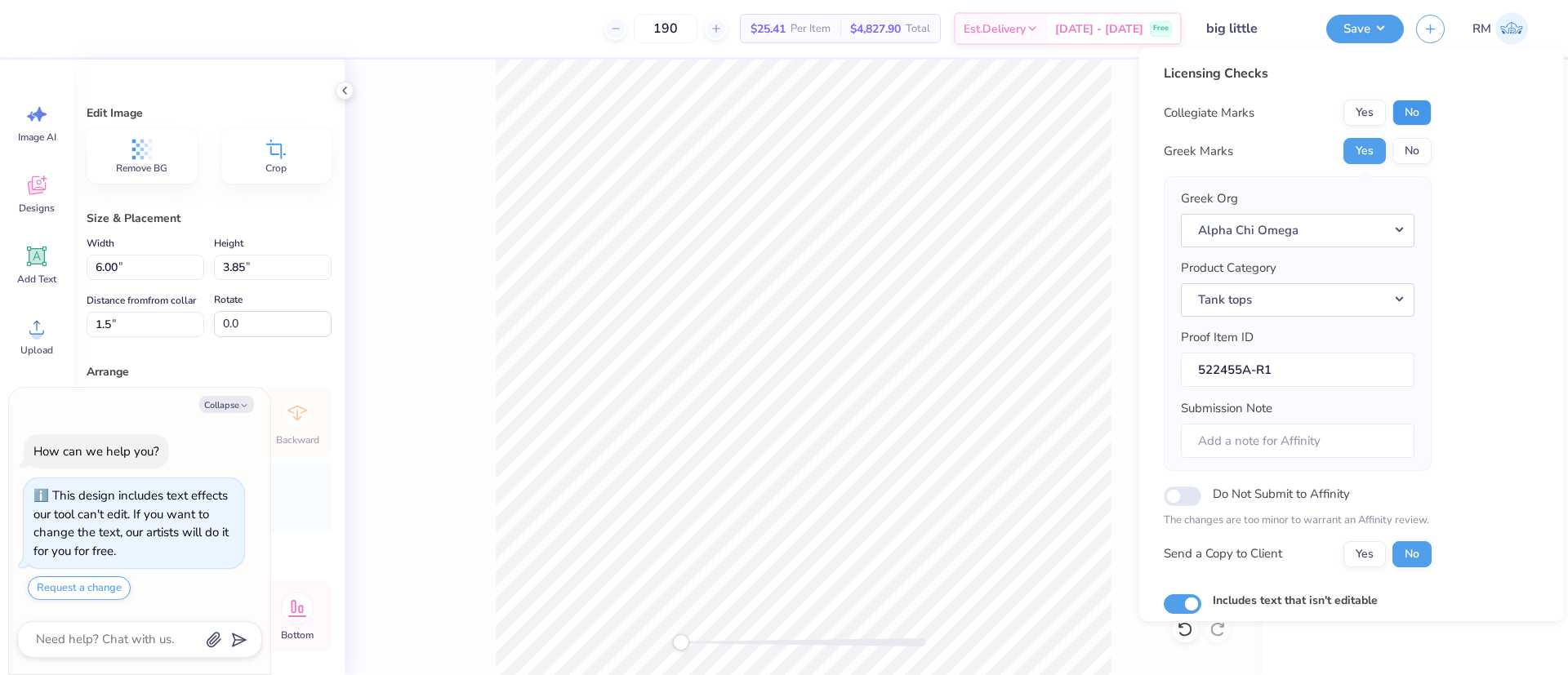
click at [1414, 116] on button "No" at bounding box center [1412, 112] width 39 height 26
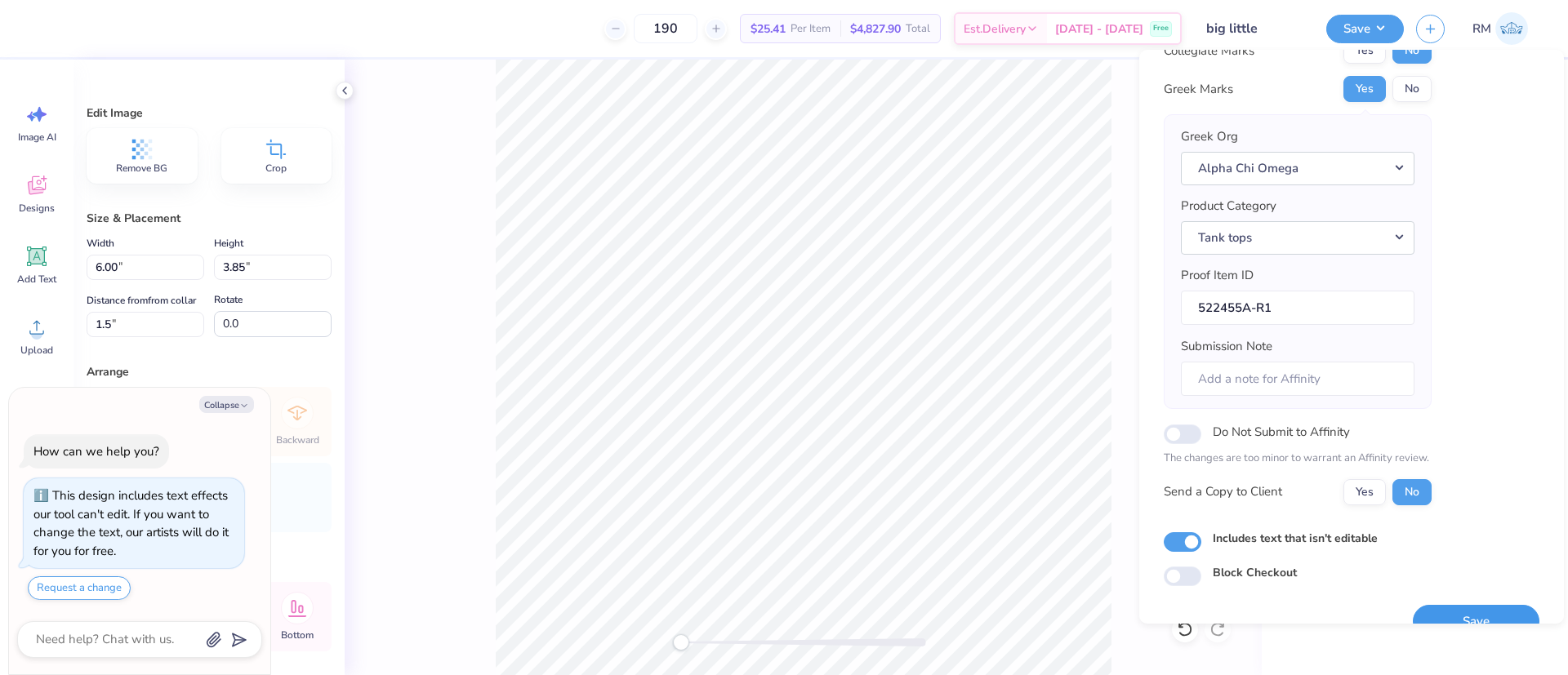
scroll to position [95, 0]
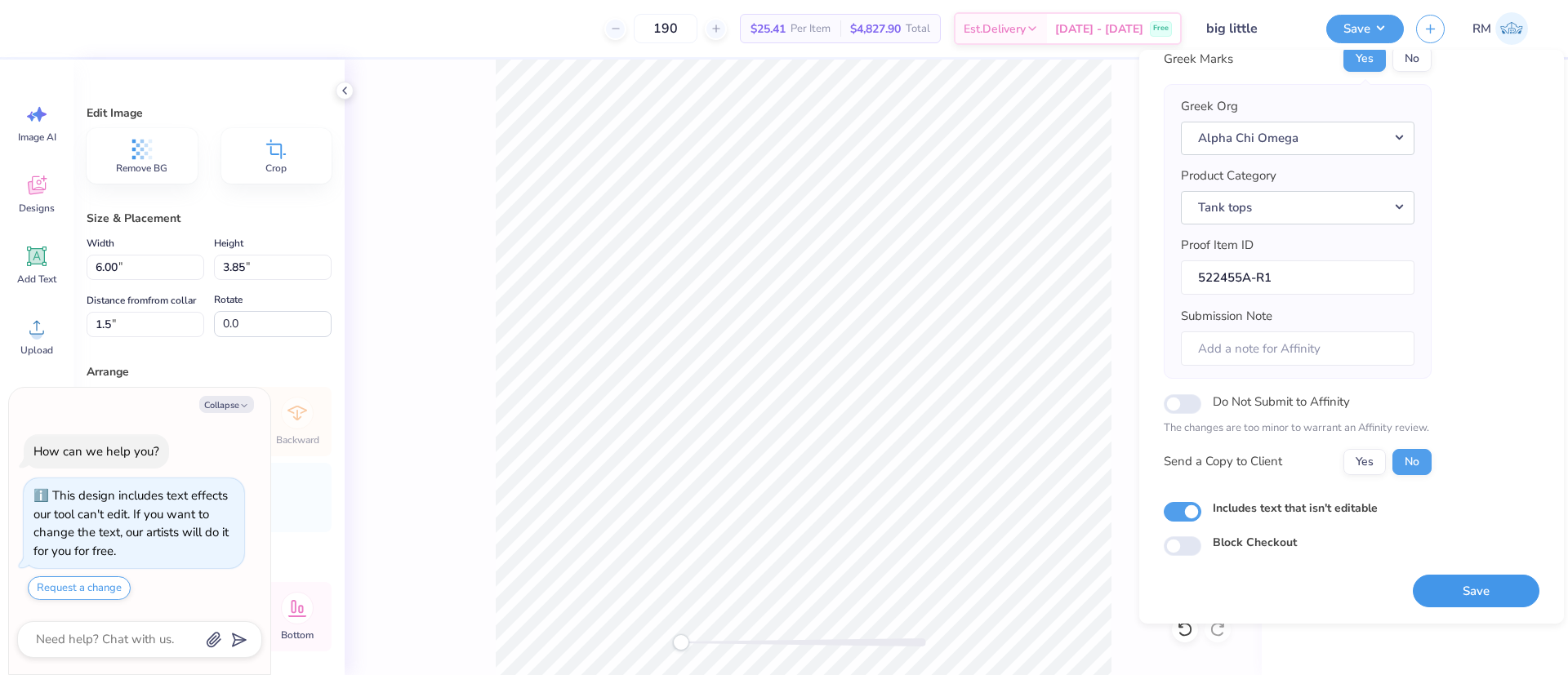
click at [1458, 579] on button "Save" at bounding box center [1475, 591] width 127 height 34
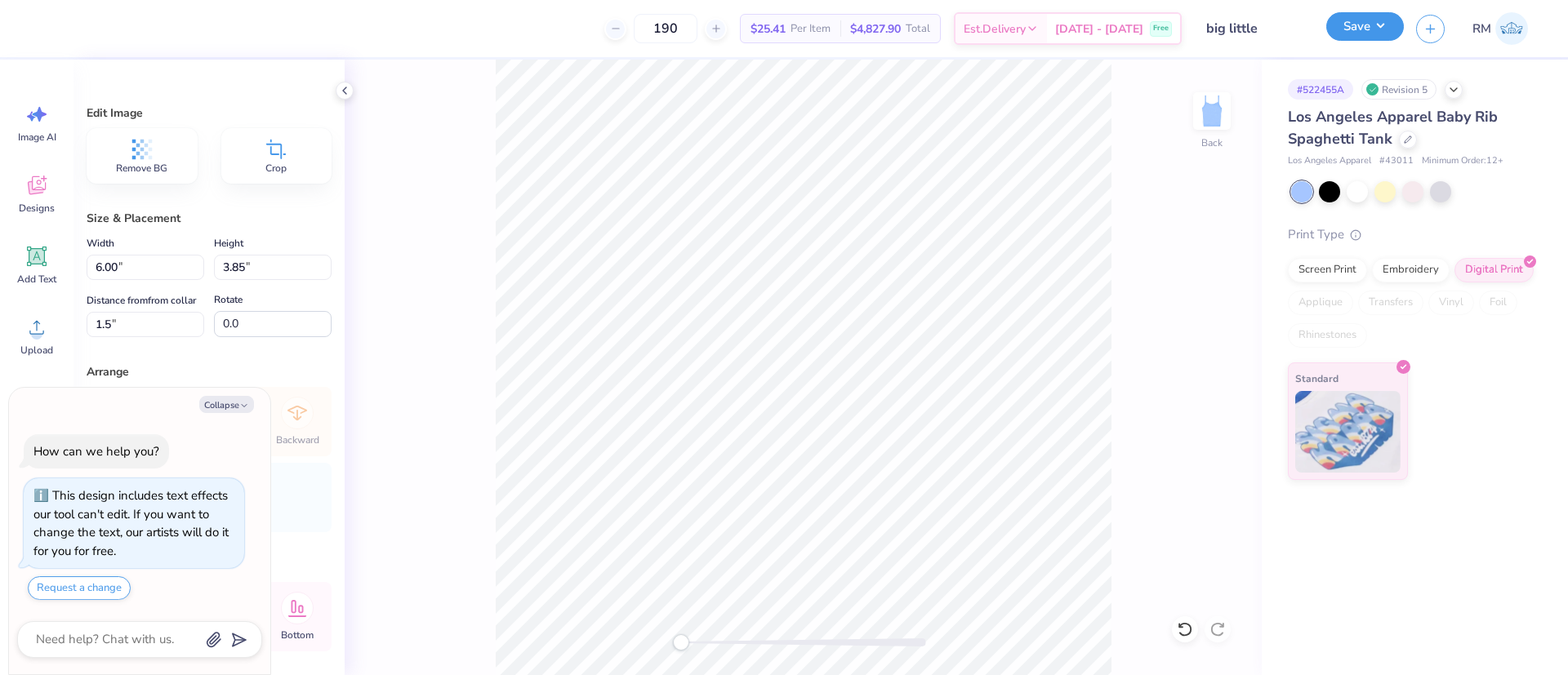
click at [1376, 29] on button "Save" at bounding box center [1365, 26] width 78 height 29
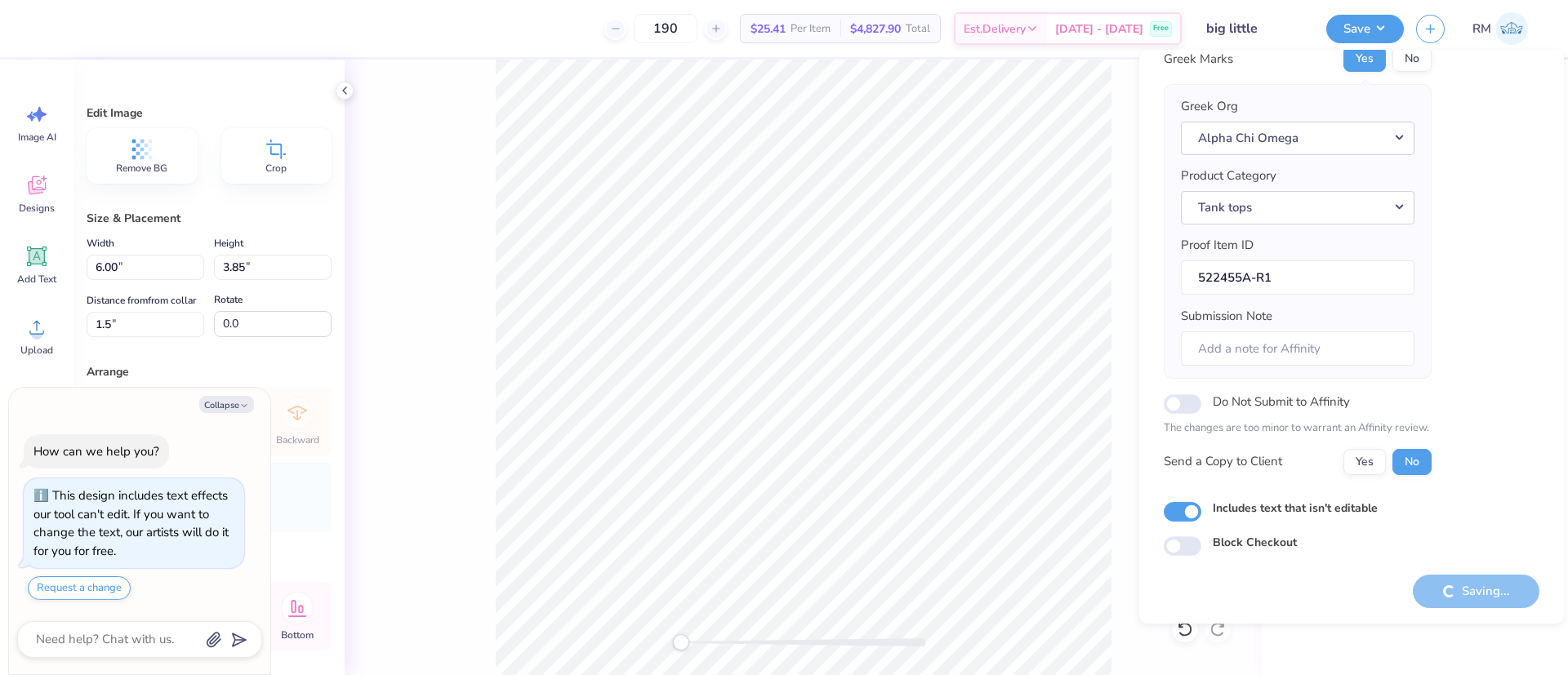
type textarea "x"
